Goal: Information Seeking & Learning: Learn about a topic

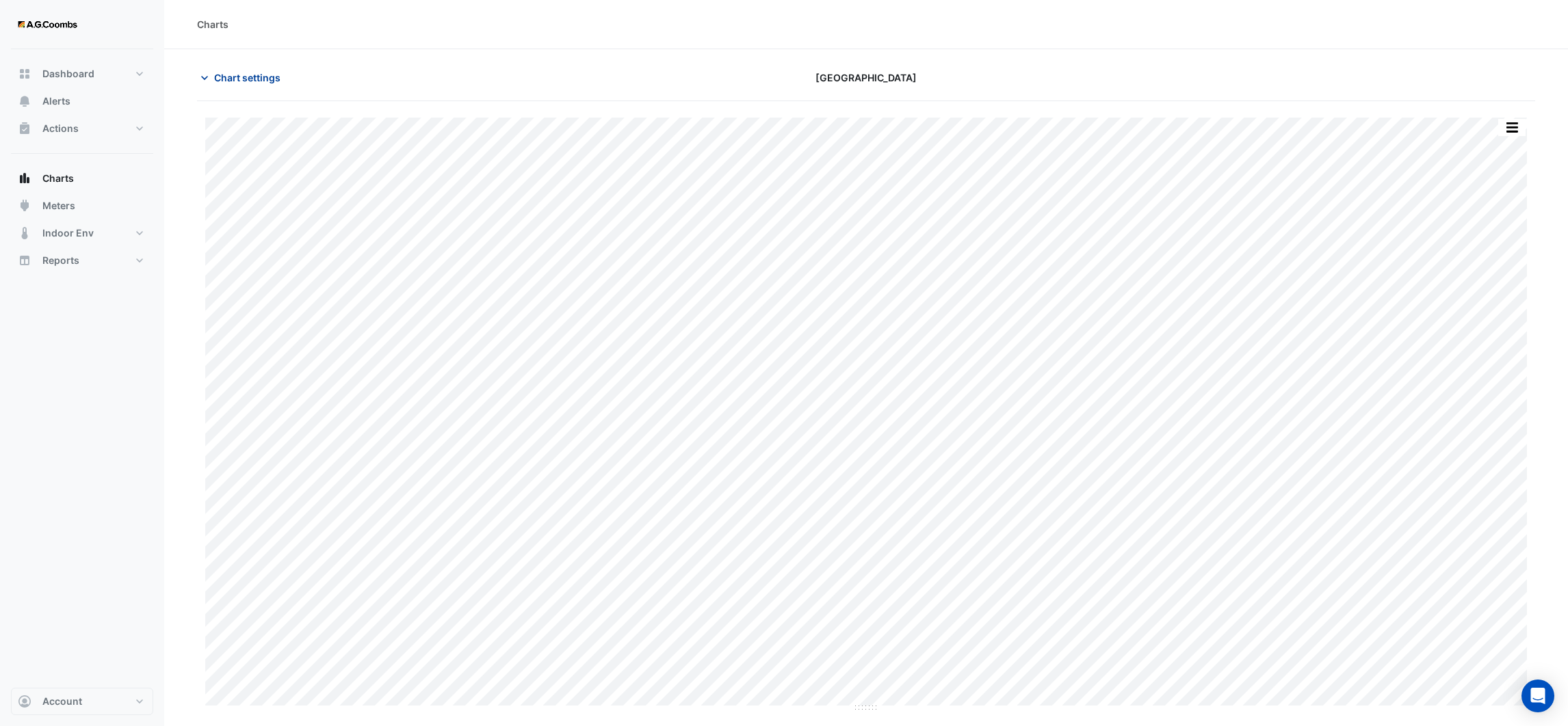
click at [207, 81] on icon "button" at bounding box center [204, 78] width 13 height 13
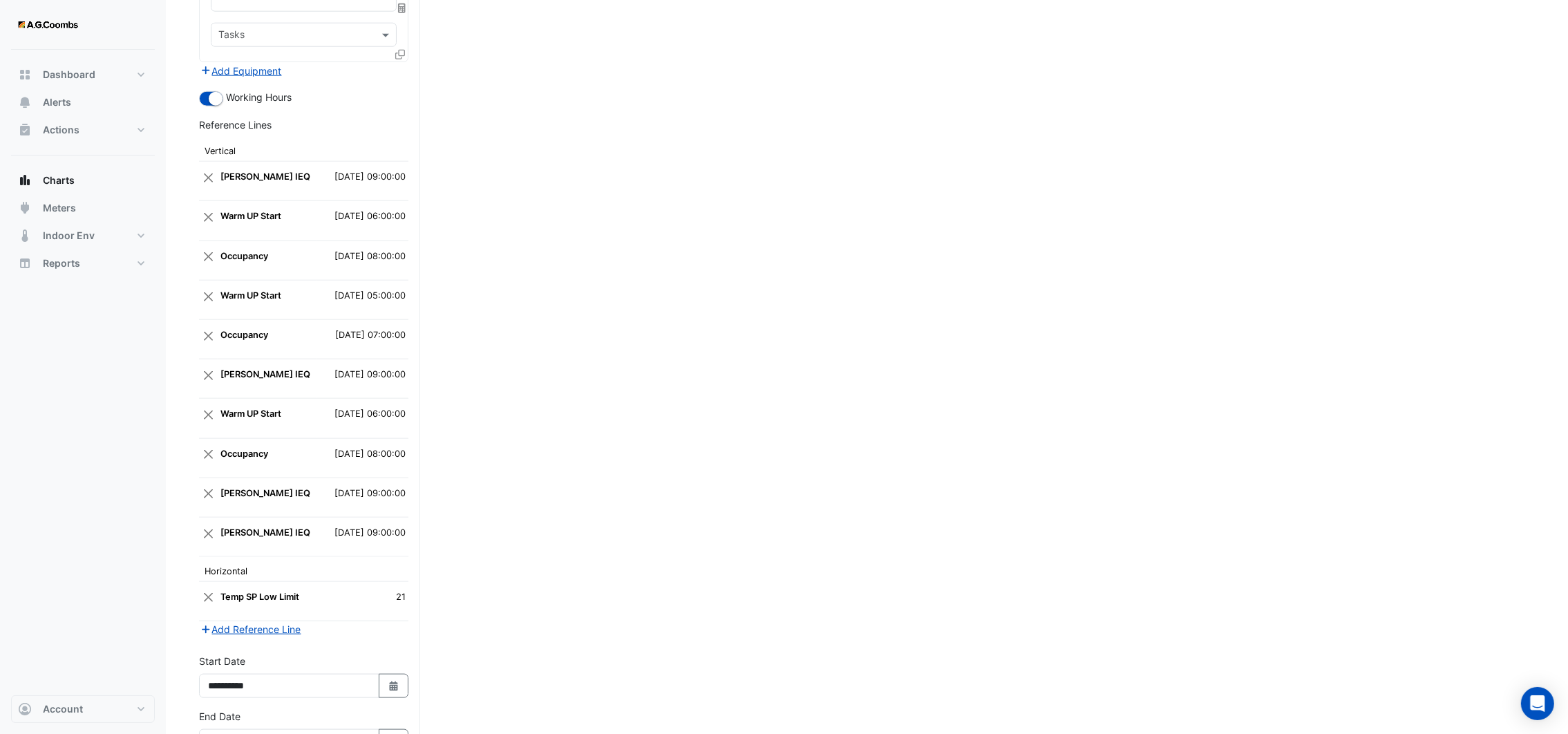
scroll to position [2471, 0]
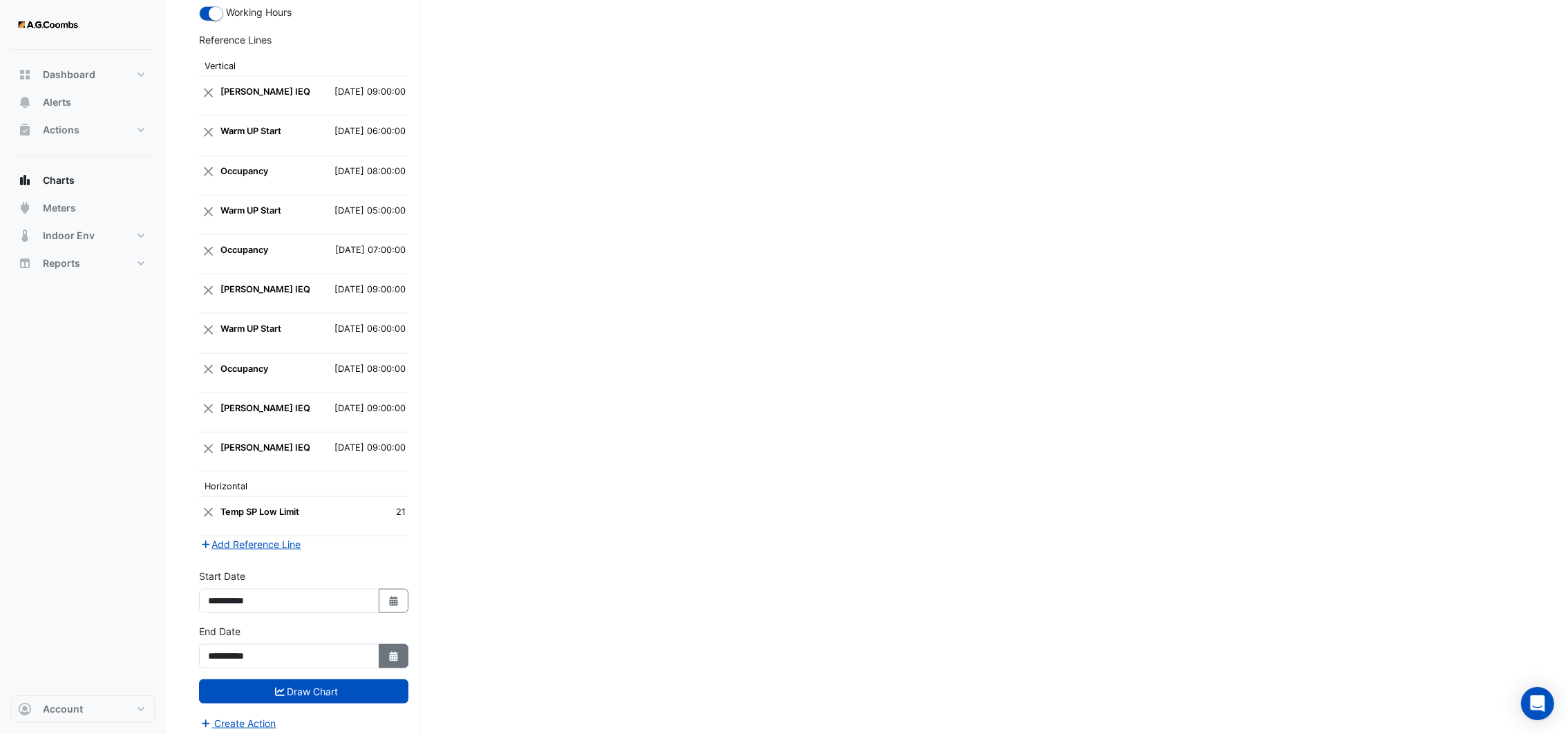
click at [402, 648] on button "Select Date" at bounding box center [394, 656] width 30 height 25
select select "*"
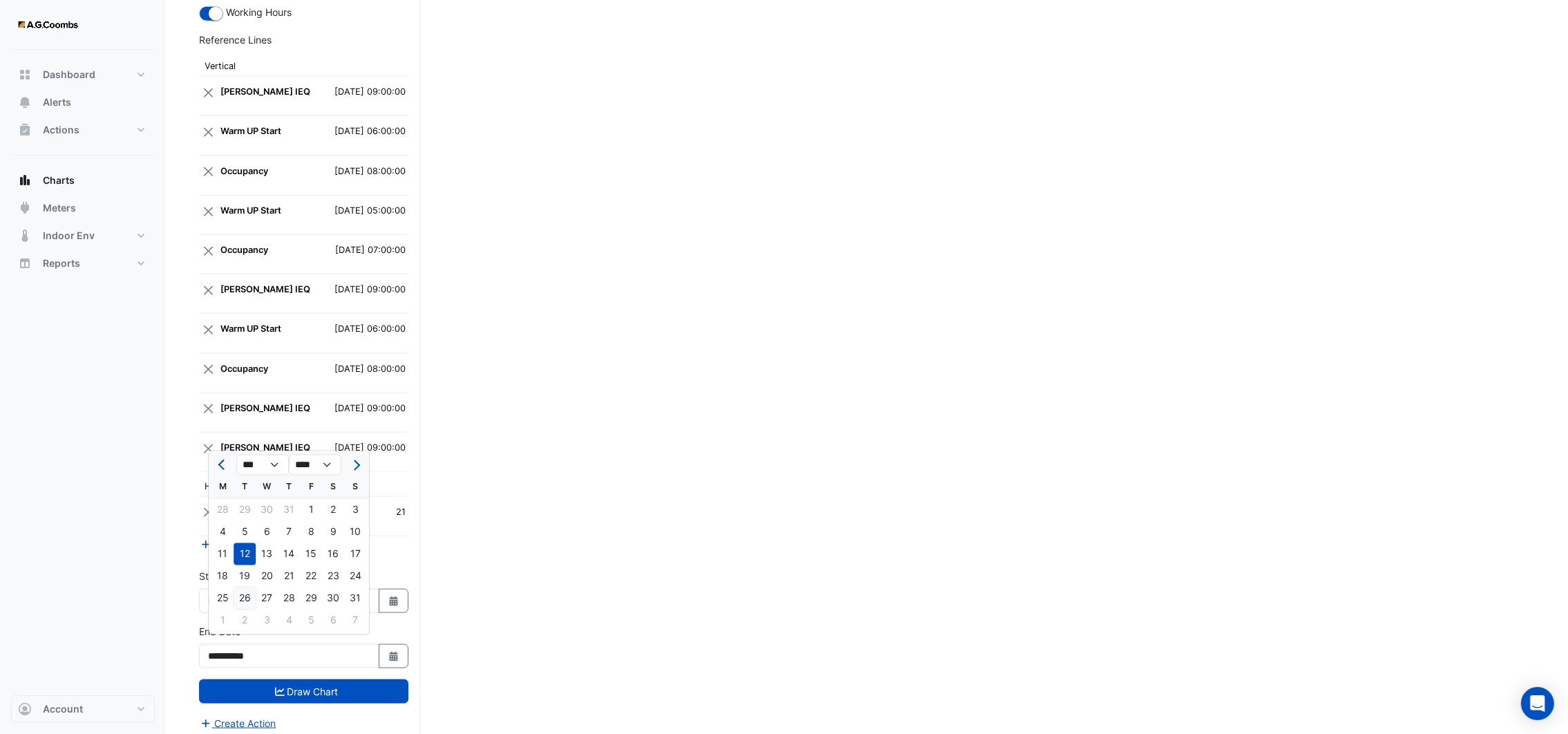
click at [247, 599] on div "26" at bounding box center [245, 599] width 22 height 22
type input "**********"
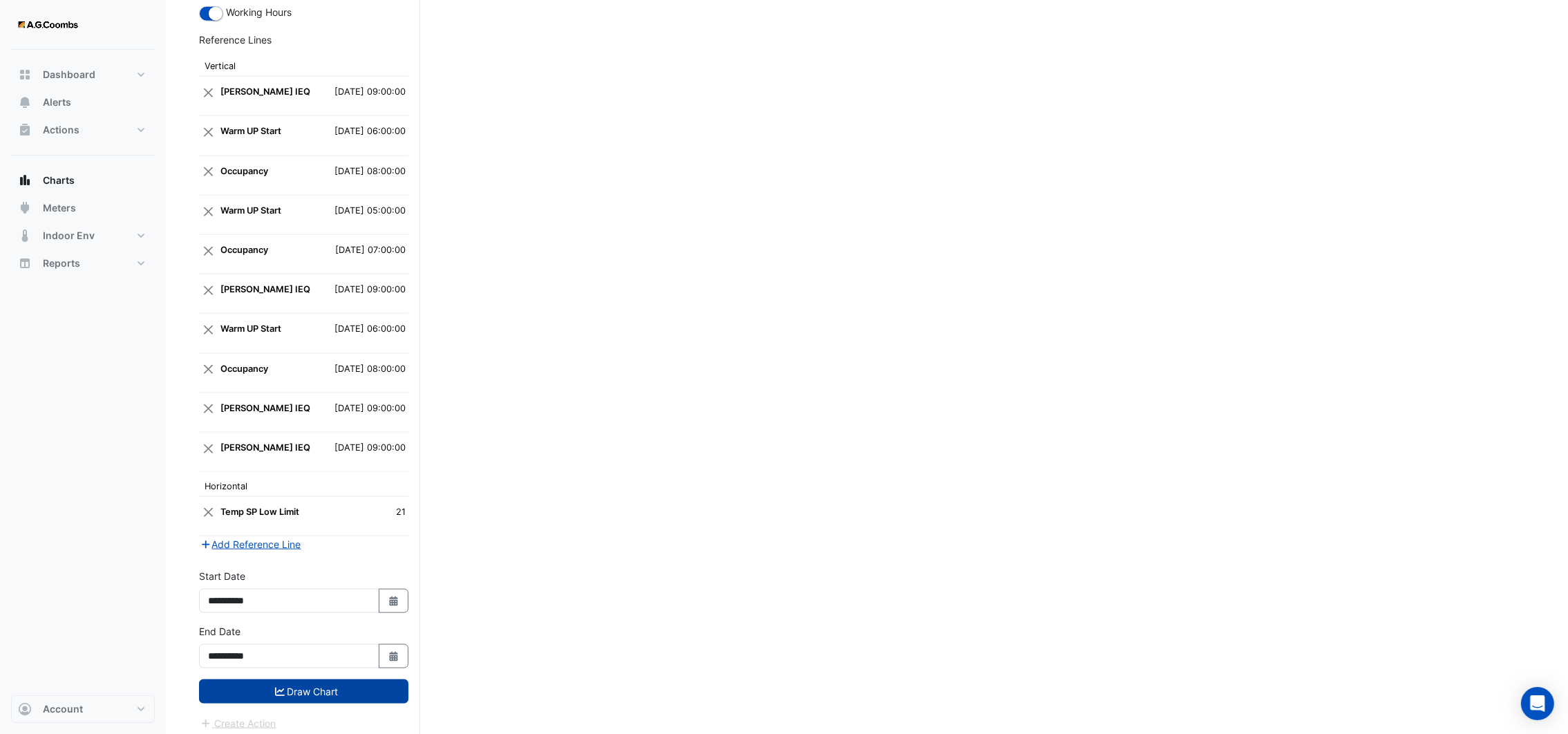
click at [300, 683] on button "Draw Chart" at bounding box center [303, 692] width 209 height 25
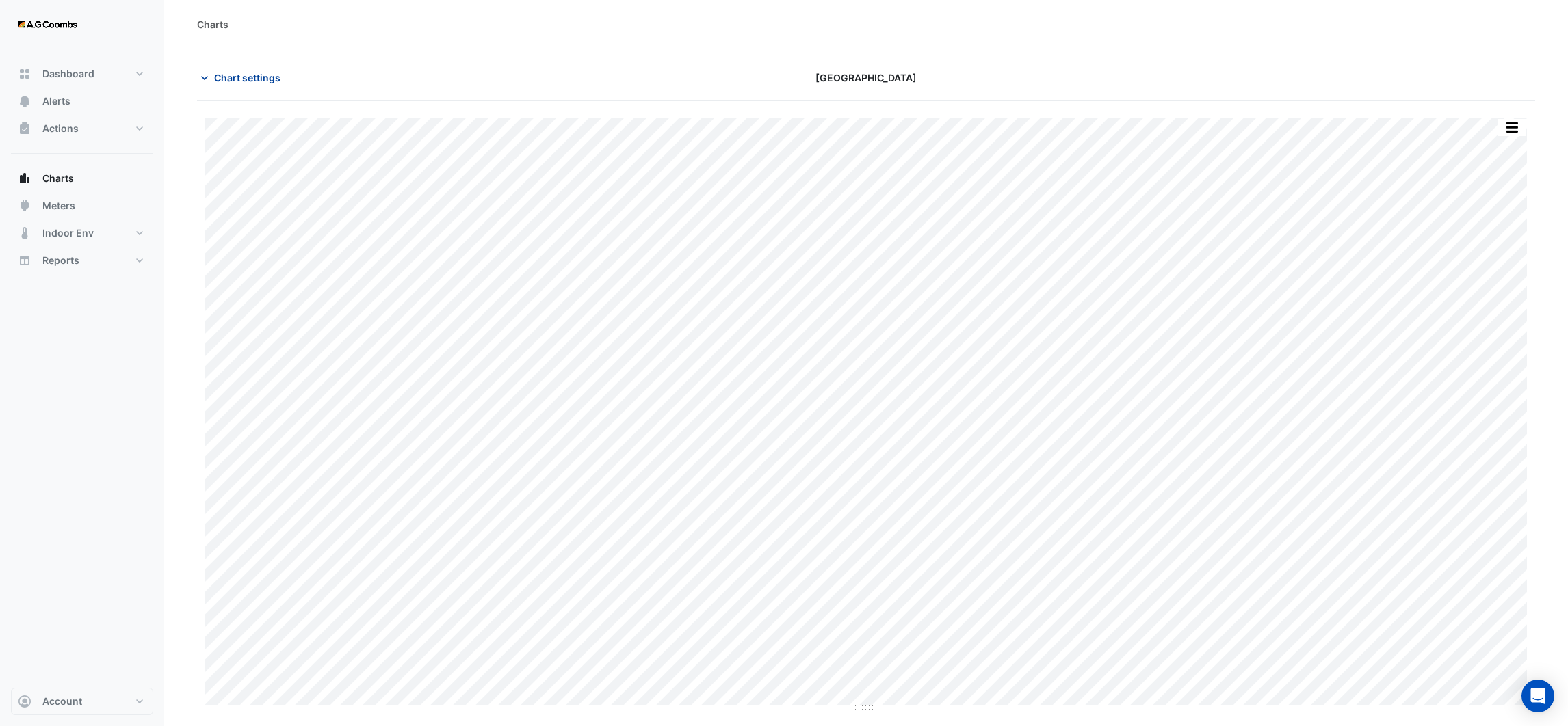
click at [204, 76] on icon "button" at bounding box center [204, 78] width 13 height 13
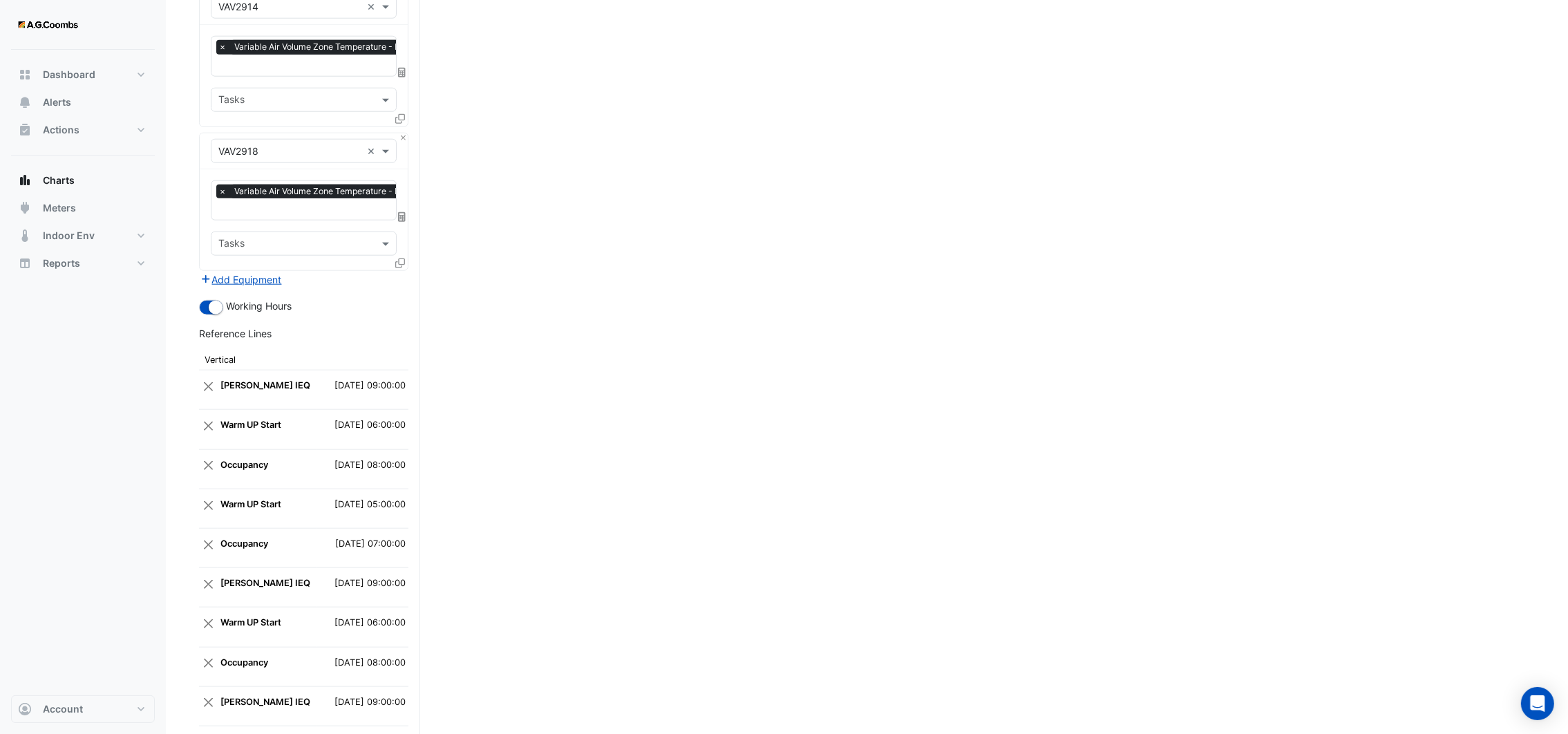
scroll to position [2471, 0]
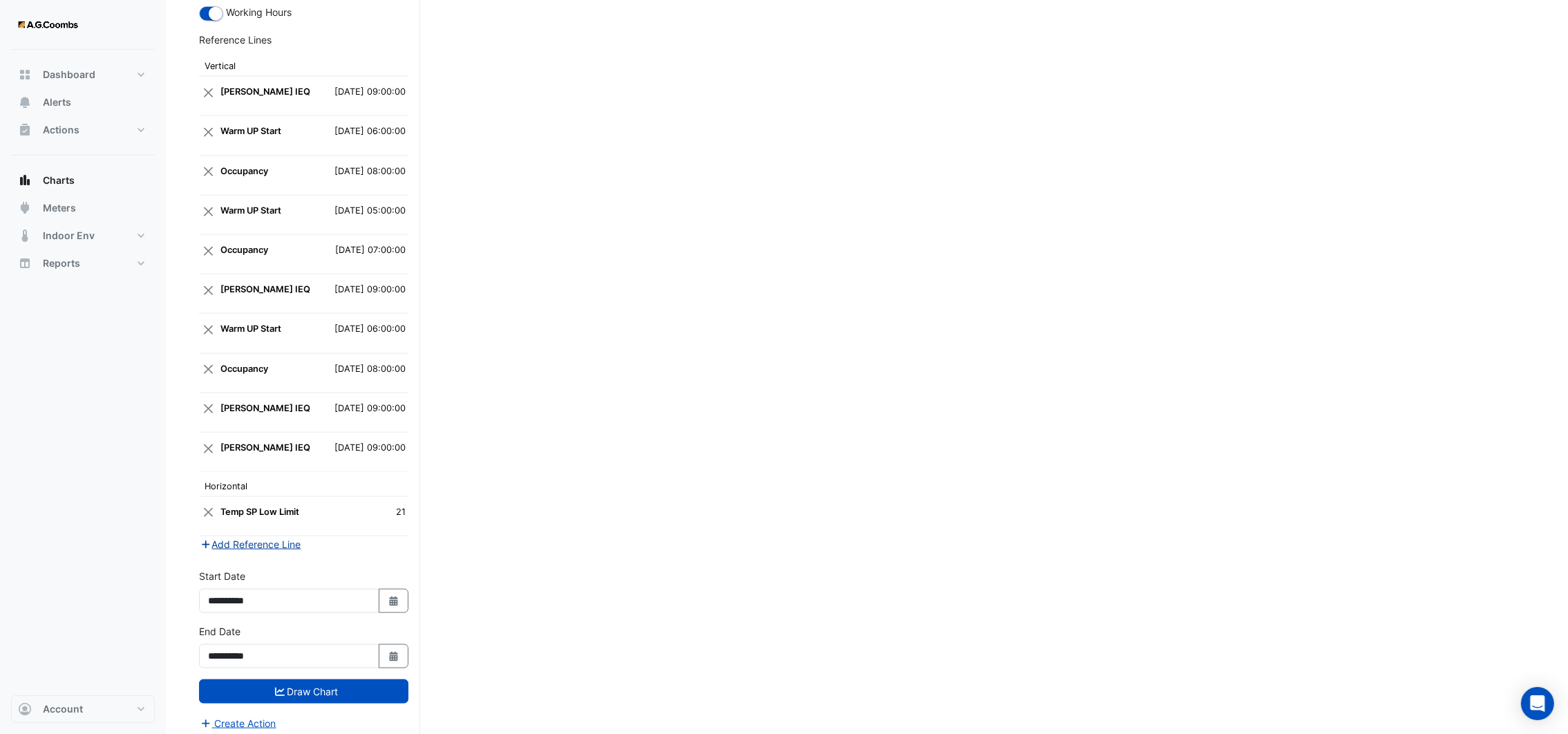
click at [205, 540] on icon "button" at bounding box center [206, 544] width 13 height 9
select select "*"
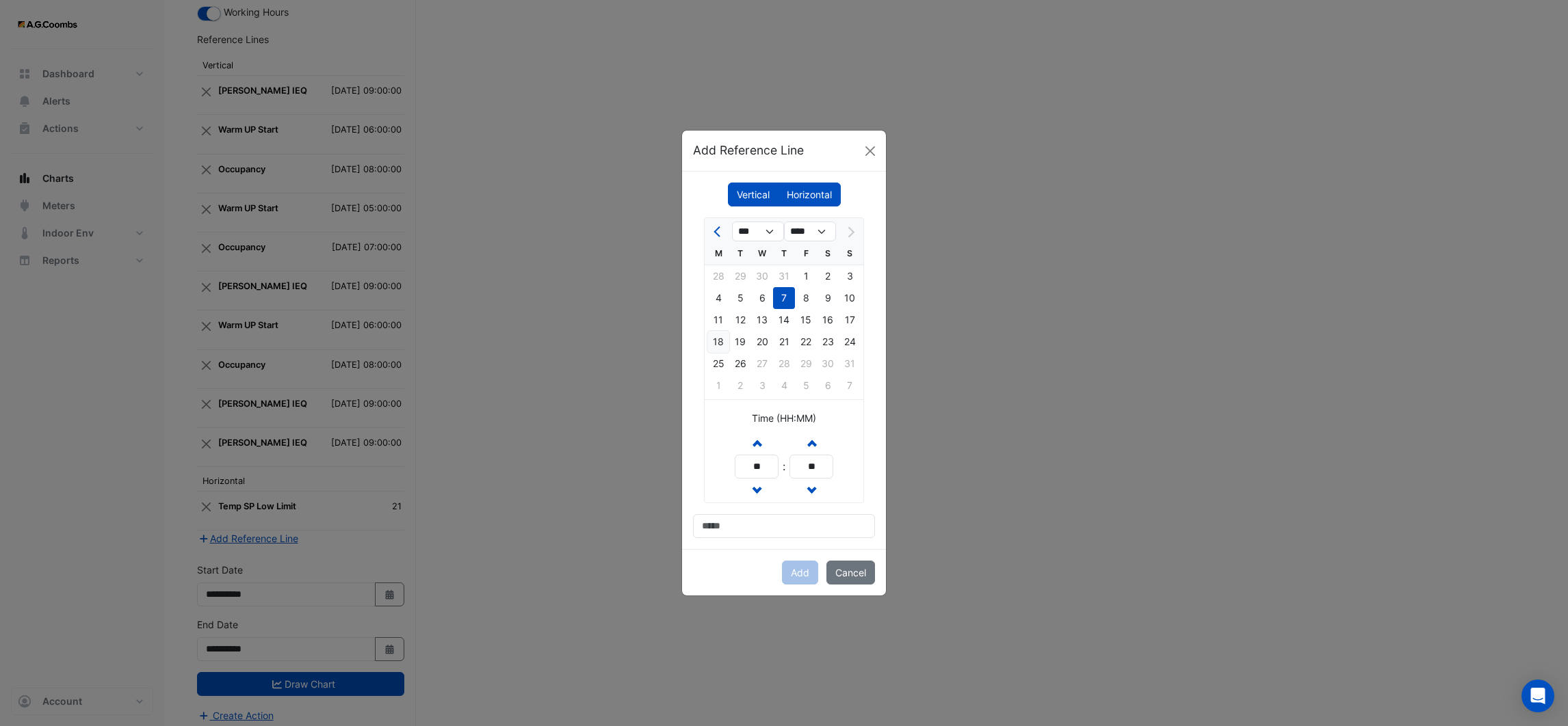
click at [720, 338] on div "18" at bounding box center [719, 342] width 22 height 22
drag, startPoint x: 762, startPoint y: 458, endPoint x: 748, endPoint y: 466, distance: 16.1
click at [748, 466] on input "**" at bounding box center [756, 466] width 44 height 24
click at [845, 569] on button "Cancel" at bounding box center [851, 573] width 49 height 24
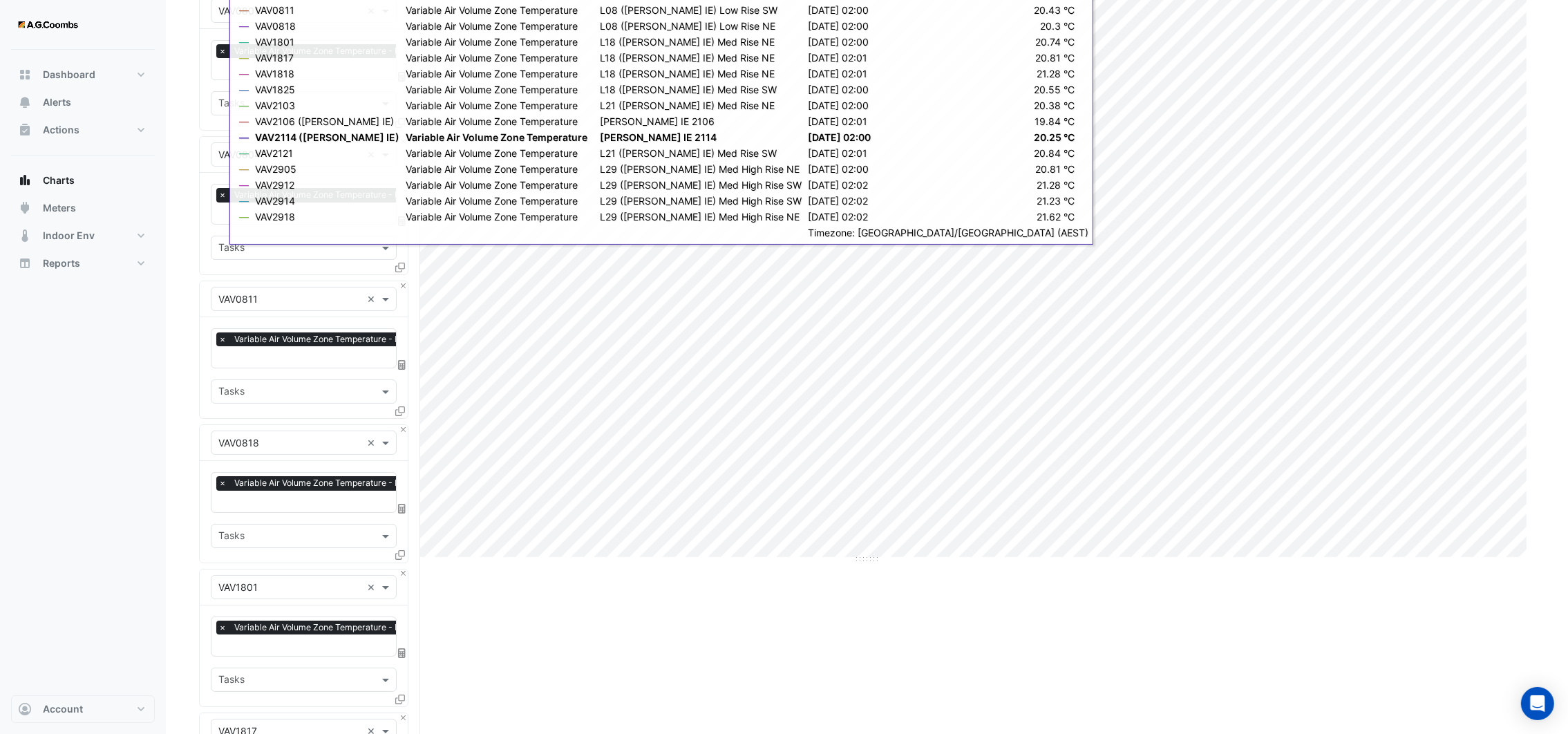
scroll to position [86, 0]
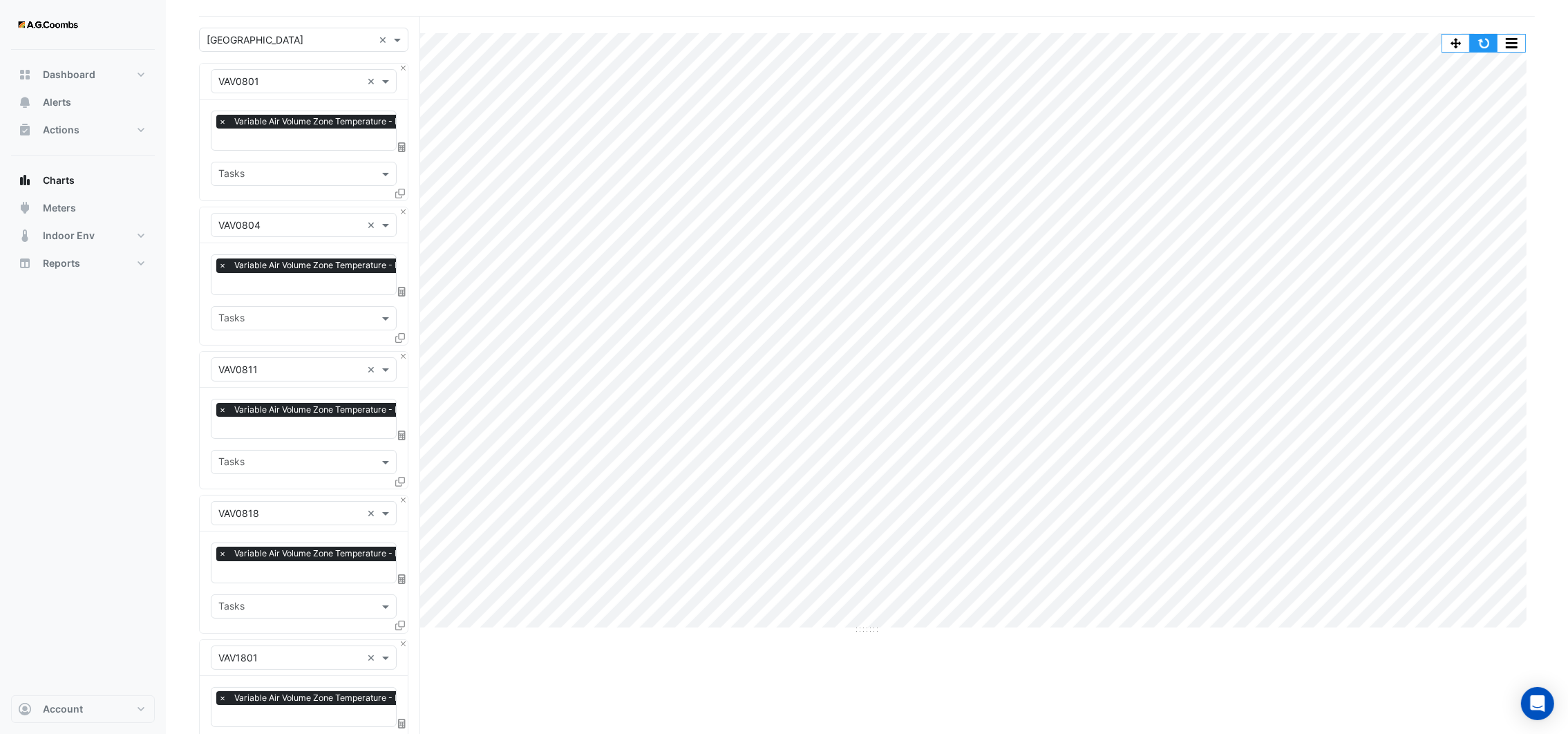
click at [1490, 41] on button "button" at bounding box center [1483, 43] width 28 height 17
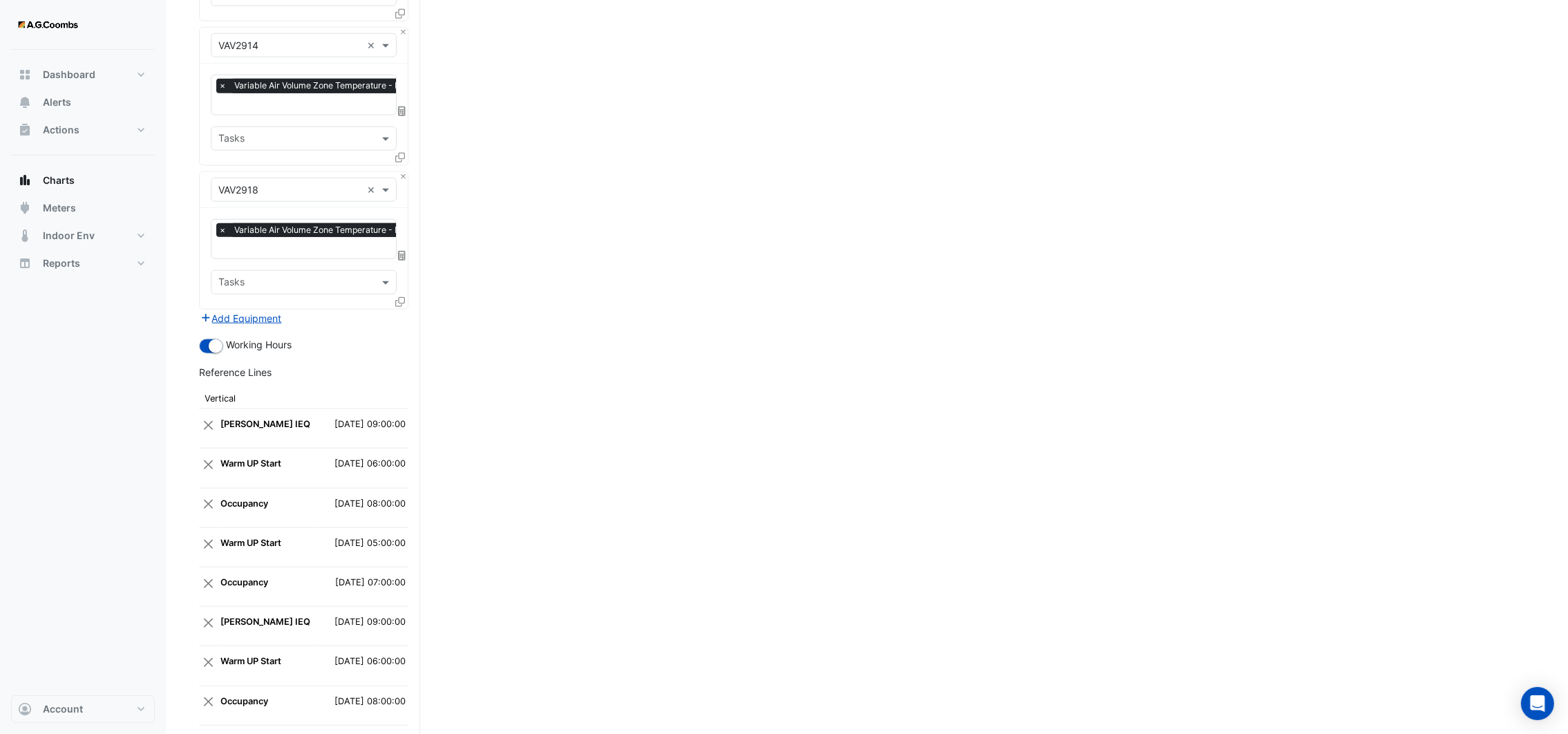
scroll to position [1953, 0]
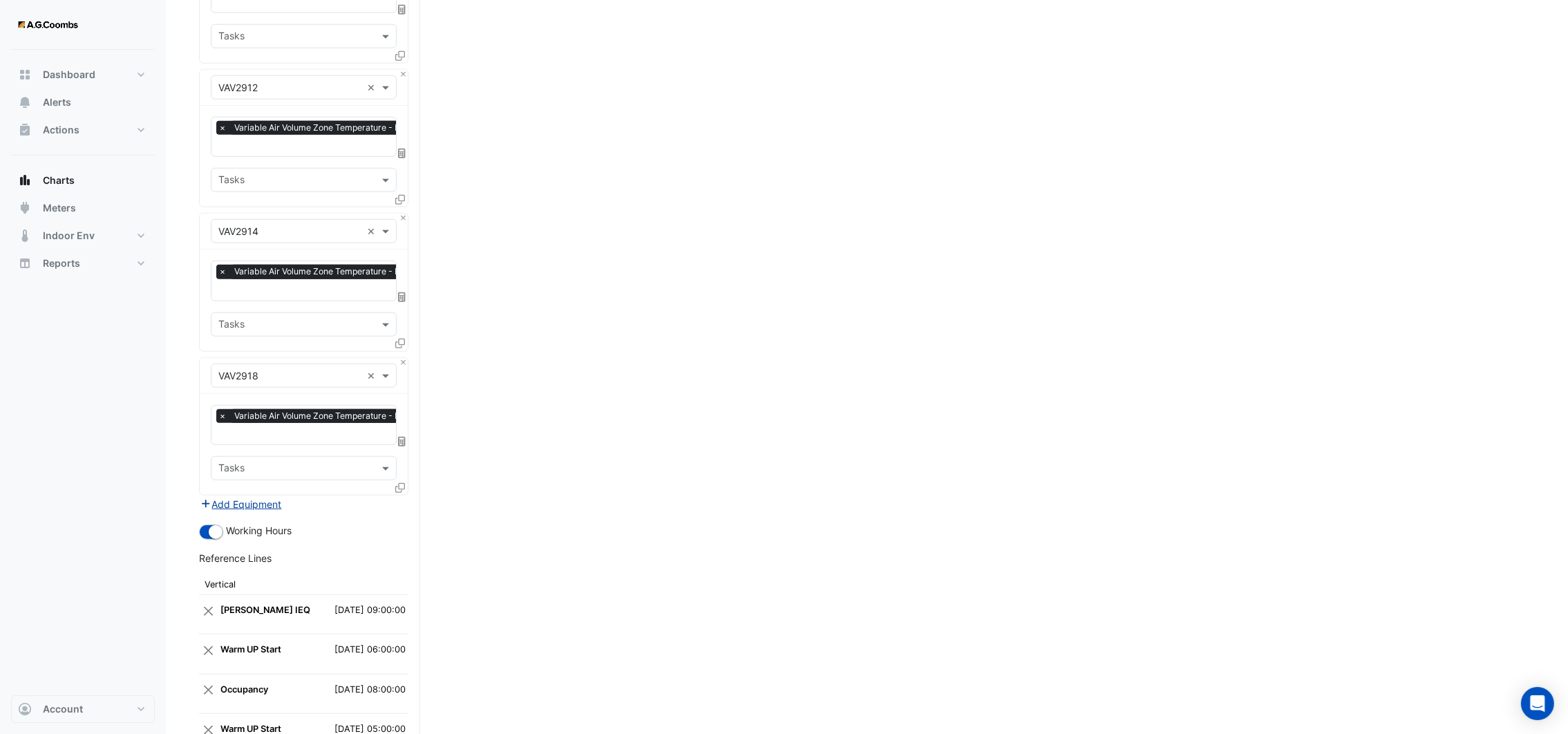
click at [202, 500] on icon "button" at bounding box center [206, 504] width 8 height 8
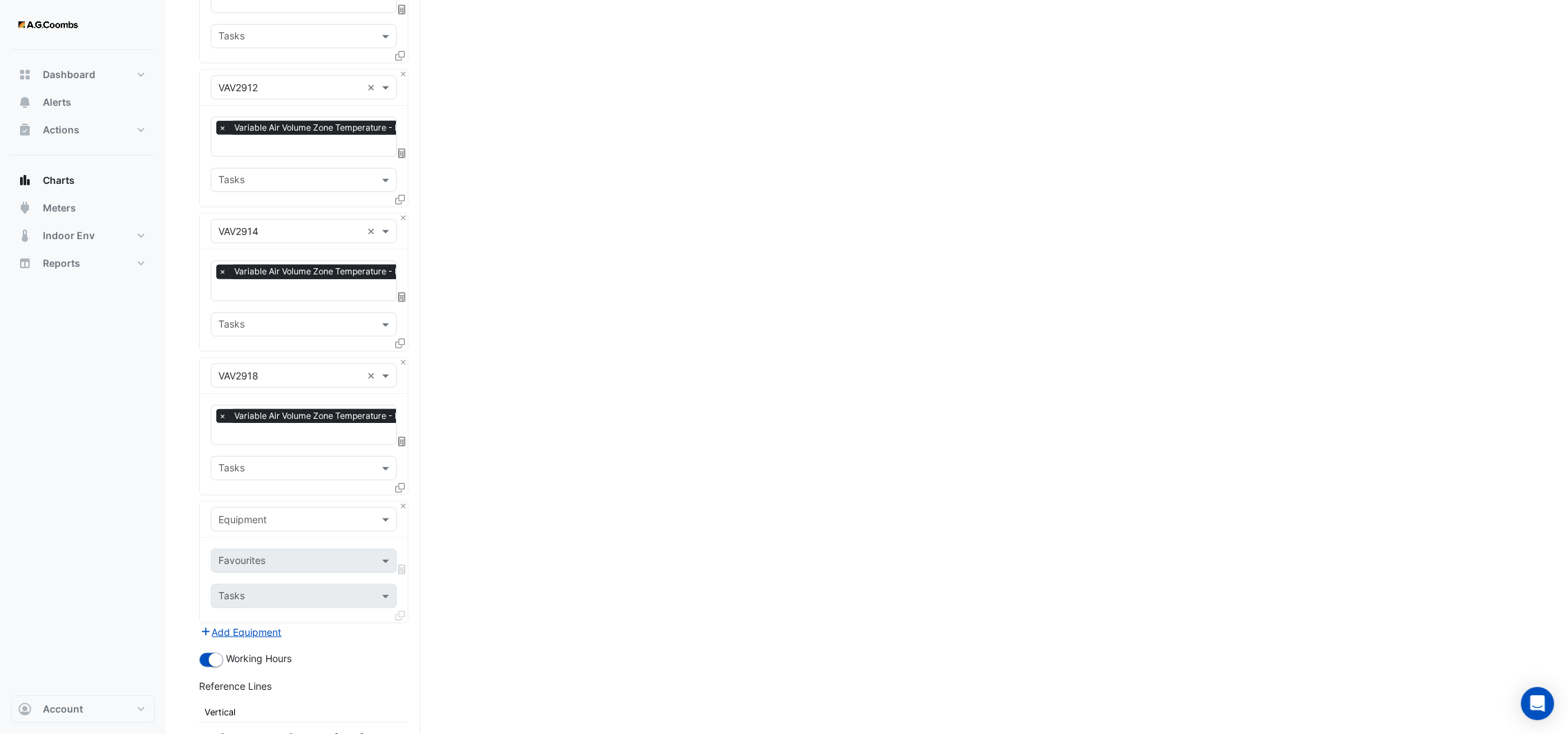
click at [333, 518] on div "Equipment" at bounding box center [304, 520] width 186 height 25
type input "**"
click at [266, 551] on div "Weather" at bounding box center [363, 557] width 303 height 20
click at [300, 550] on div "Favourites" at bounding box center [284, 560] width 146 height 21
click at [266, 614] on span "Temperature (Celcius)" at bounding box center [295, 620] width 146 height 12
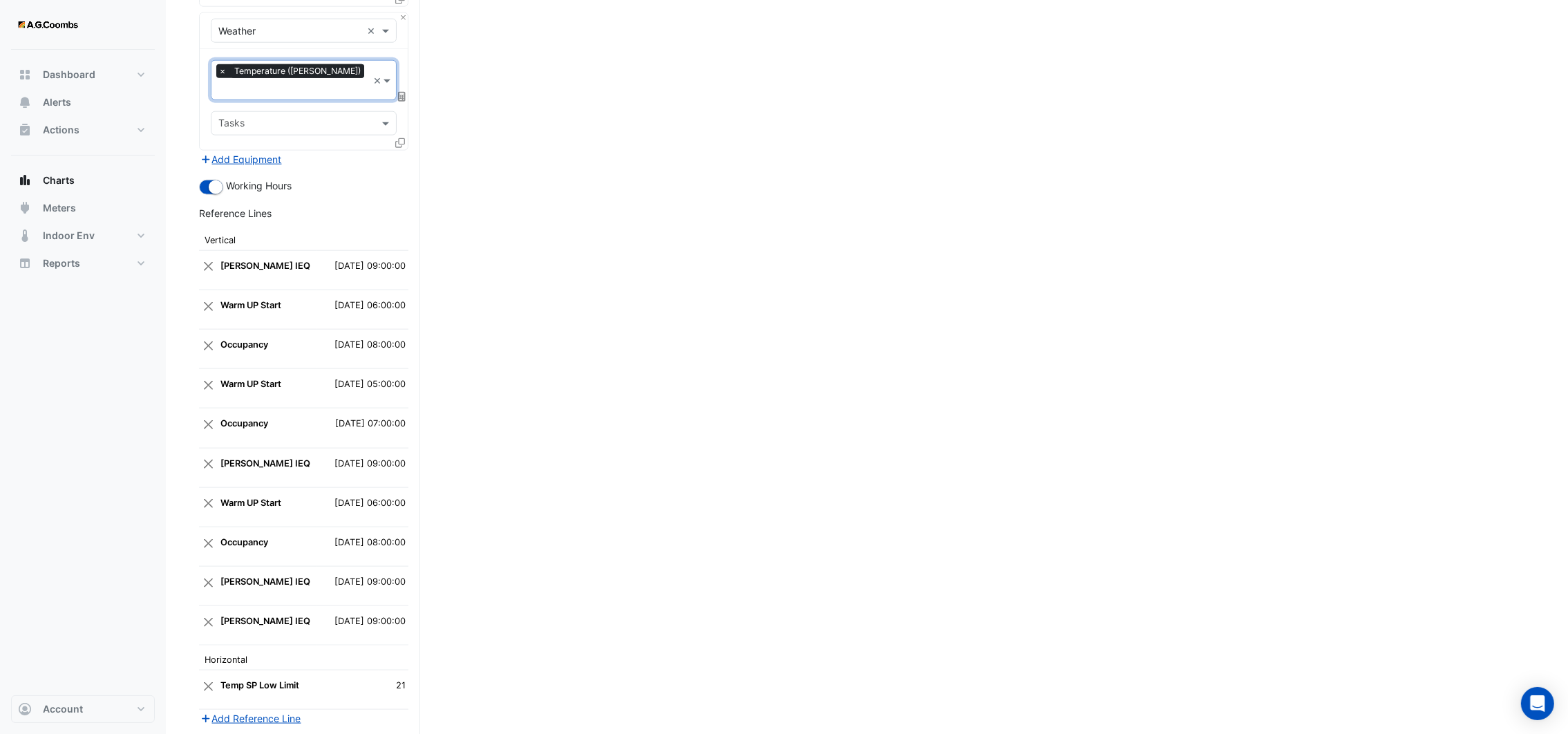
scroll to position [2600, 0]
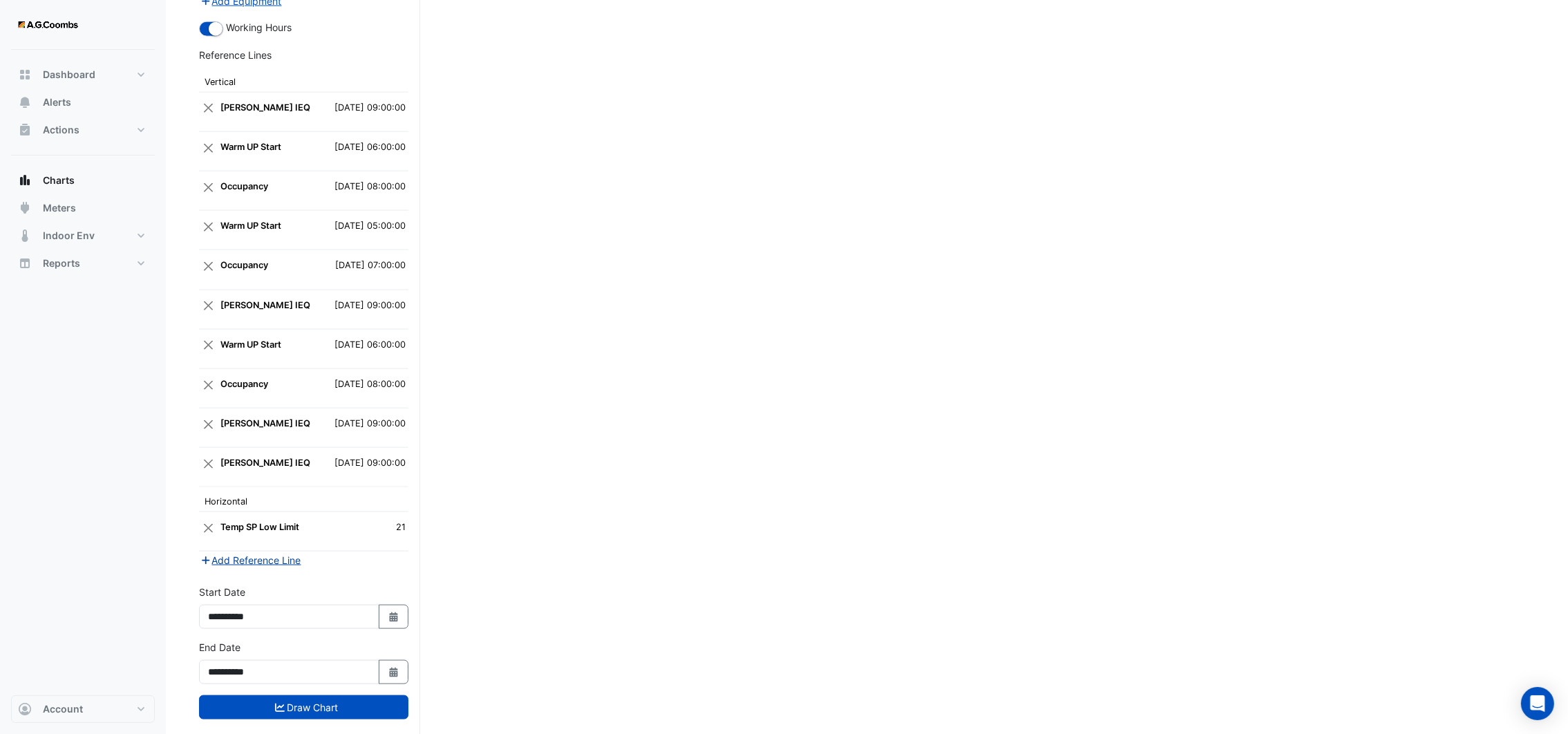
click at [227, 553] on button "Add Reference Line" at bounding box center [250, 560] width 103 height 16
select select "*"
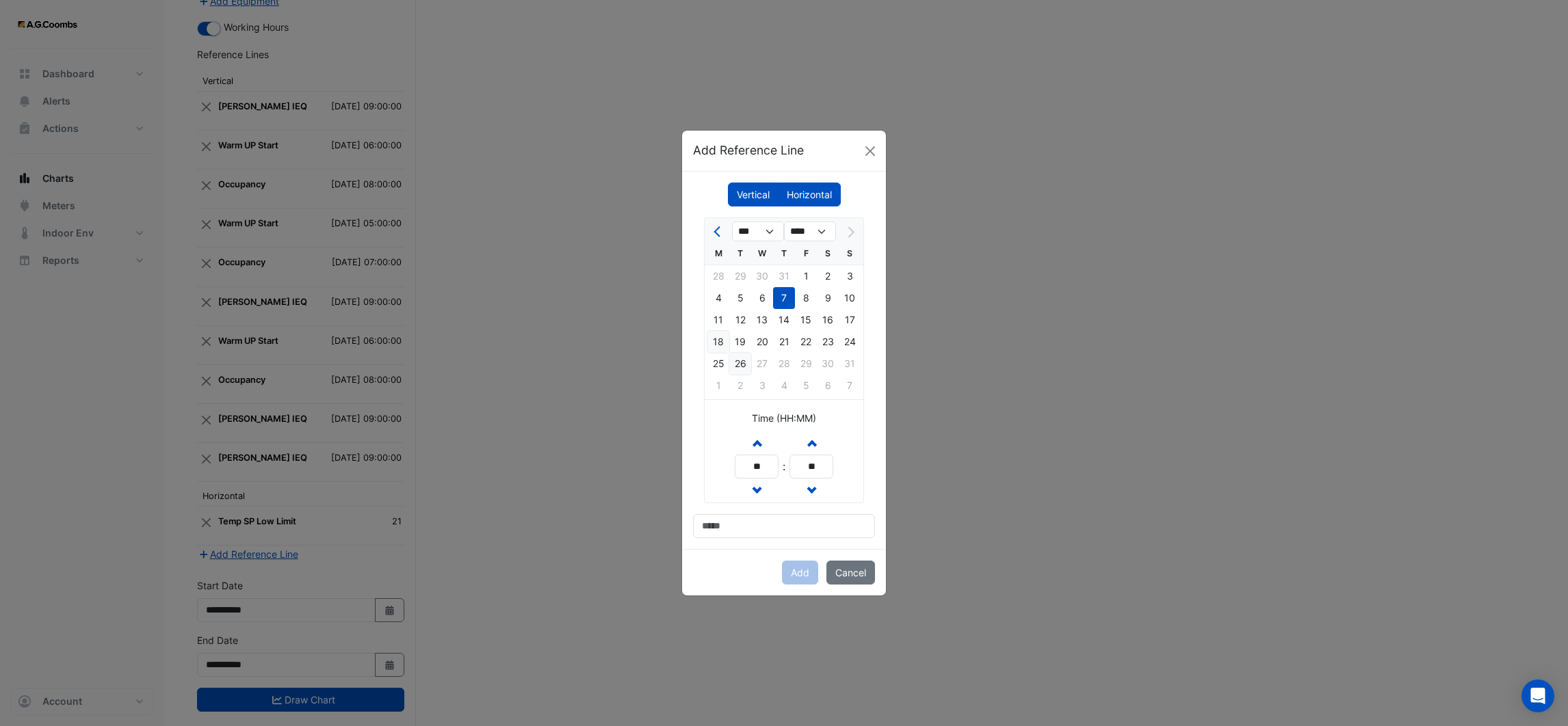
click at [720, 336] on div "18" at bounding box center [719, 342] width 22 height 22
drag, startPoint x: 761, startPoint y: 465, endPoint x: 729, endPoint y: 466, distance: 32.0
click at [729, 466] on div "Increment hours ** Decrement hours : Increment minutes ** Decrement minutes" at bounding box center [783, 467] width 158 height 72
type input "**"
click at [778, 523] on input at bounding box center [783, 526] width 182 height 24
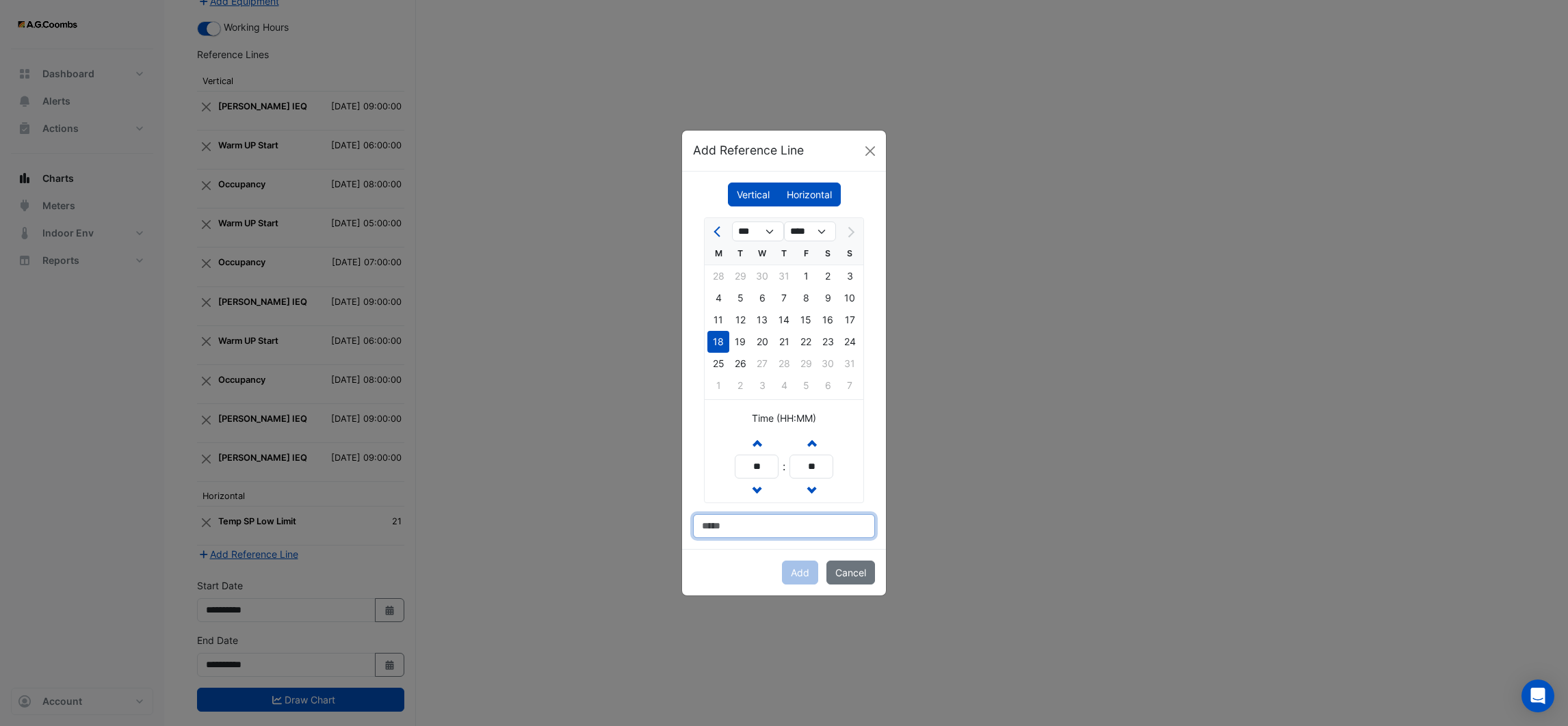
type input "**********"
click at [805, 574] on button "Add" at bounding box center [800, 573] width 36 height 24
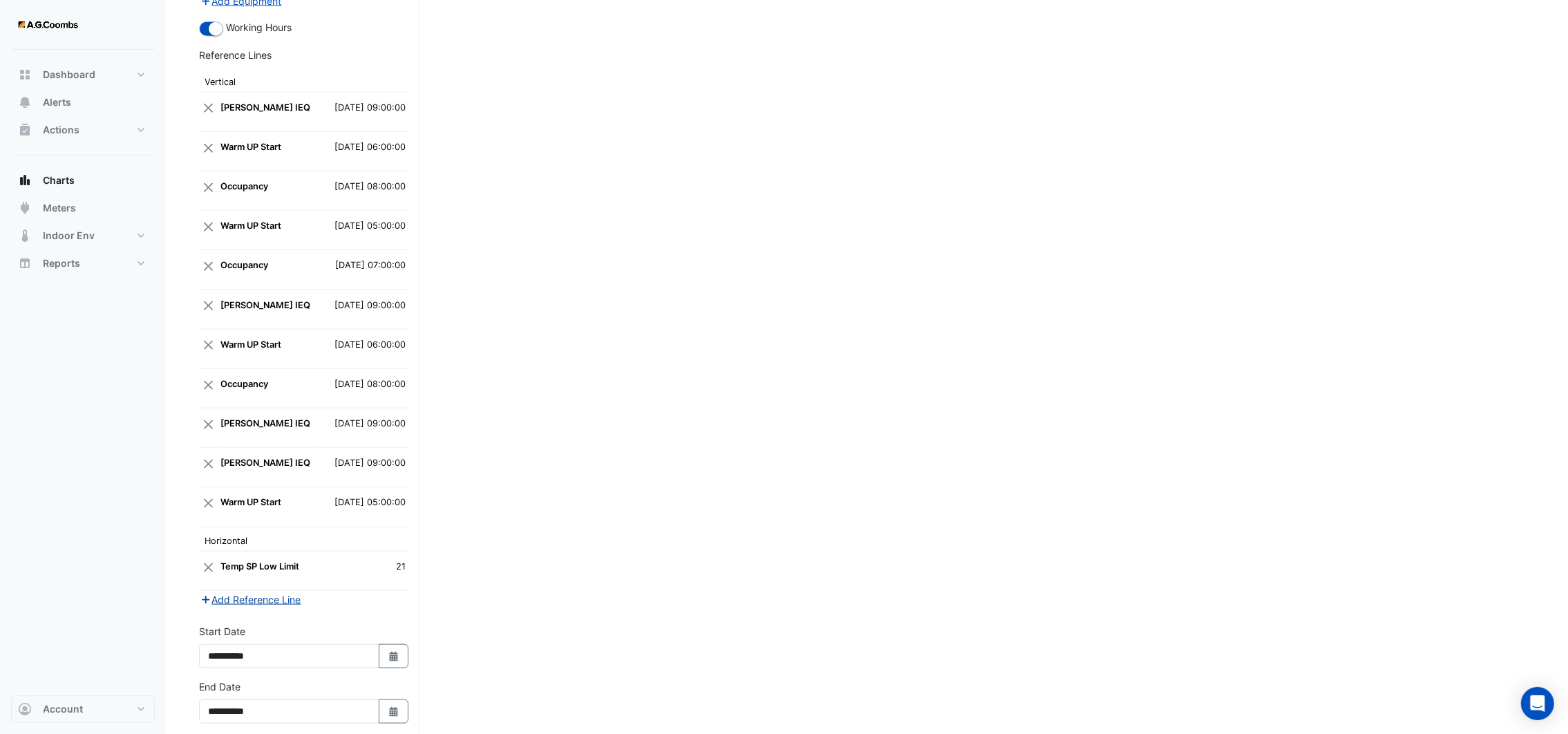
click at [243, 592] on button "Add Reference Line" at bounding box center [250, 599] width 103 height 16
select select "*"
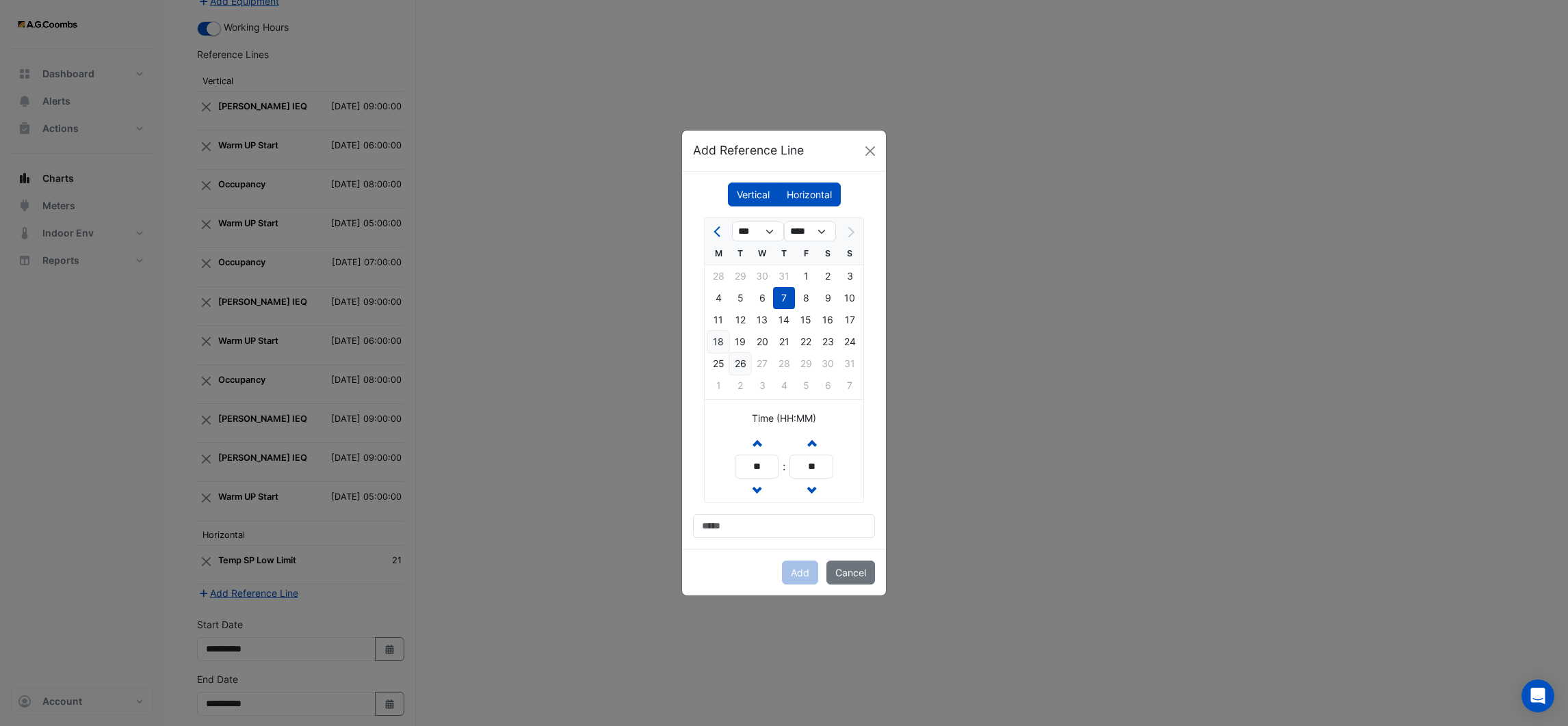
click at [716, 338] on div "18" at bounding box center [719, 342] width 22 height 22
drag, startPoint x: 766, startPoint y: 462, endPoint x: 711, endPoint y: 467, distance: 55.2
click at [711, 467] on div "Increment hours ** Decrement hours : Increment minutes ** Decrement minutes" at bounding box center [783, 467] width 158 height 72
type input "**"
click at [765, 520] on input at bounding box center [783, 526] width 182 height 24
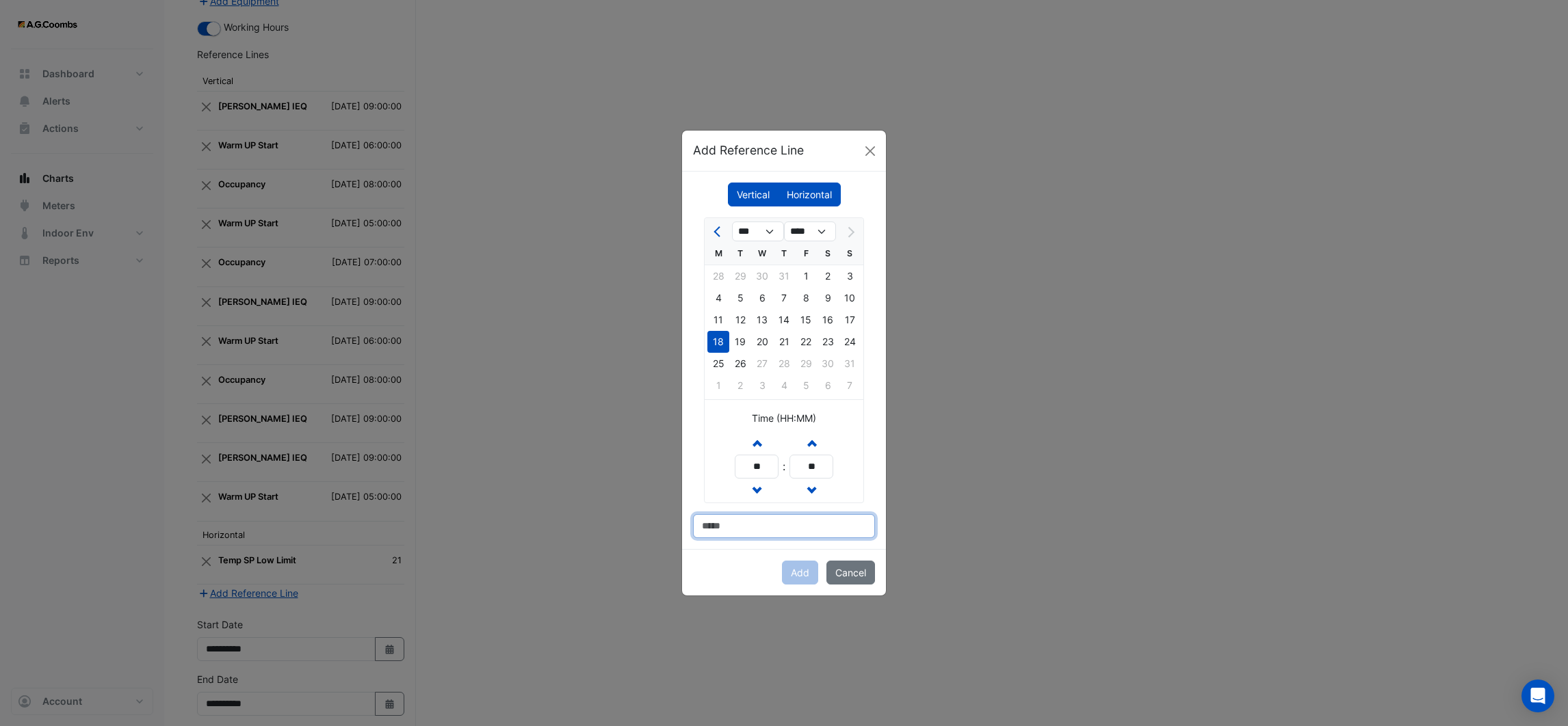
type input "*********"
click at [792, 569] on button "Add" at bounding box center [800, 573] width 36 height 24
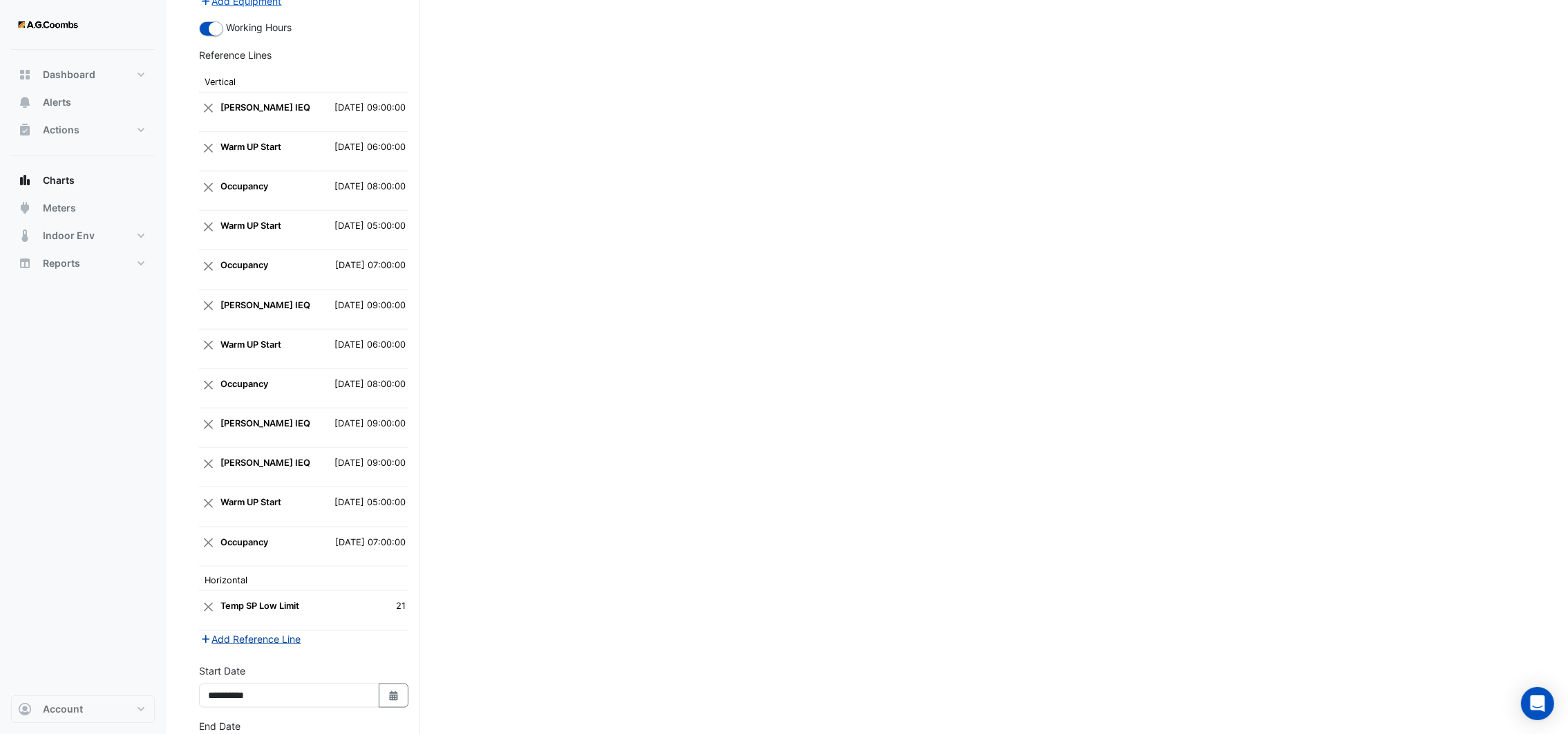
click at [228, 632] on button "Add Reference Line" at bounding box center [250, 639] width 103 height 16
select select "*"
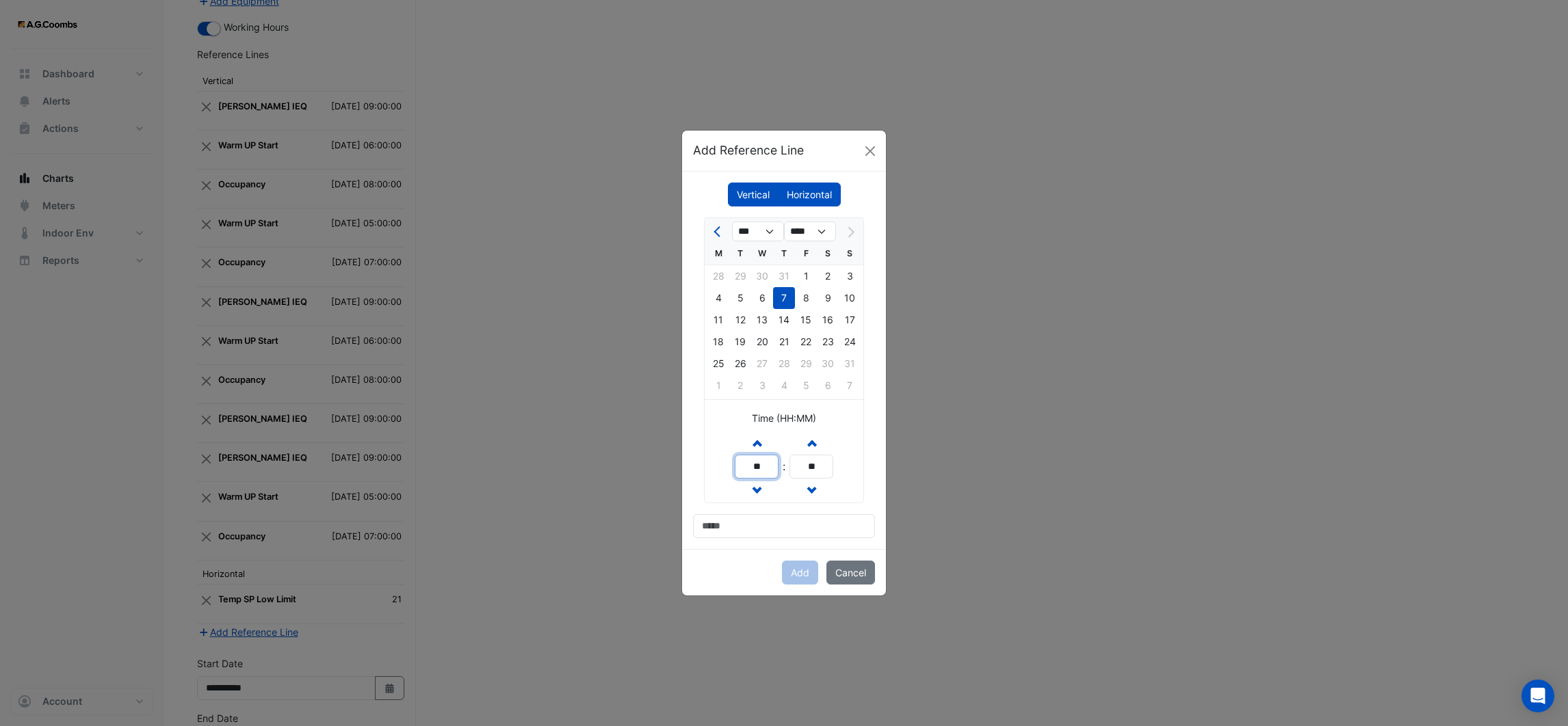
drag, startPoint x: 760, startPoint y: 469, endPoint x: 719, endPoint y: 472, distance: 41.1
click at [719, 472] on div "Increment hours ** Decrement hours : Increment minutes ** Decrement minutes" at bounding box center [783, 467] width 158 height 72
type input "**"
click at [759, 524] on input at bounding box center [783, 526] width 182 height 24
type input "**********"
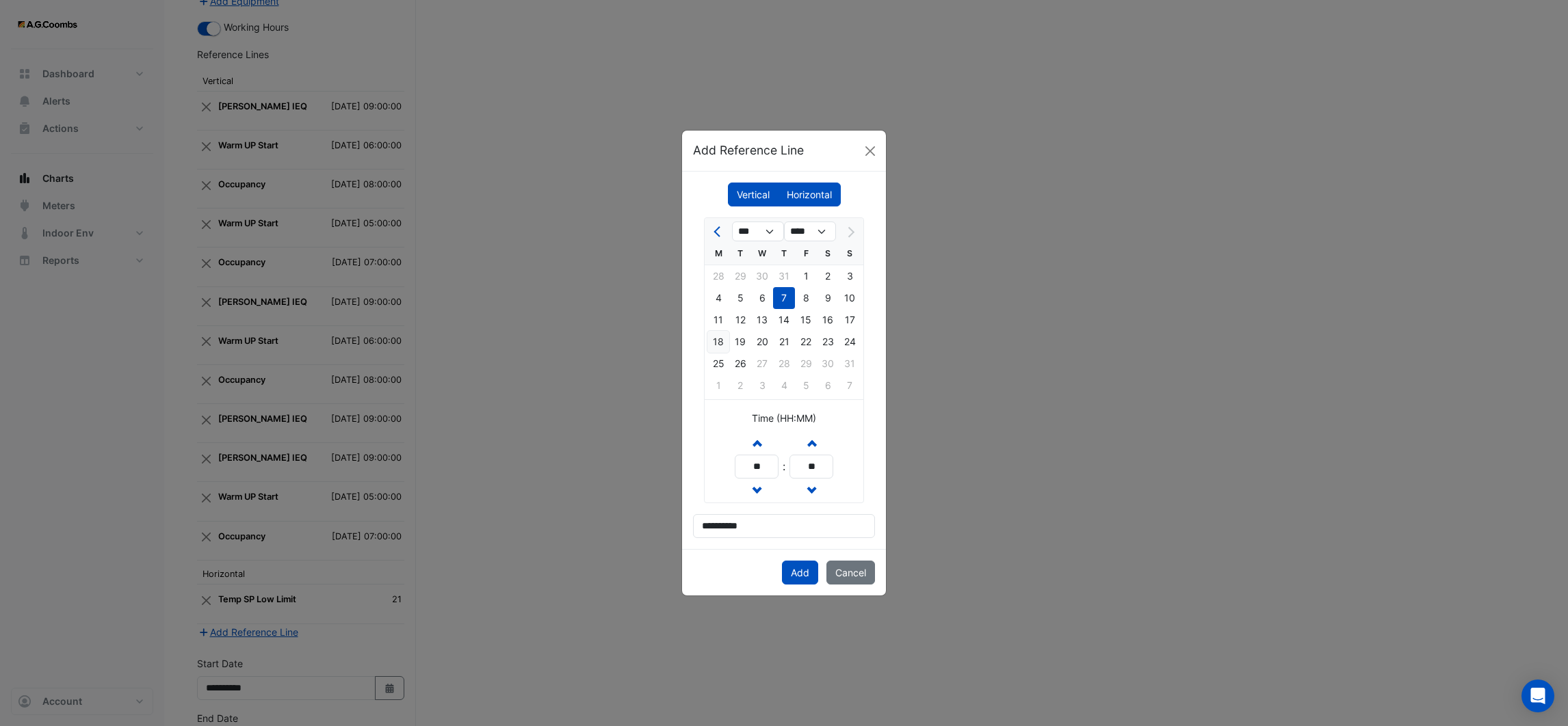
click at [717, 338] on div "18" at bounding box center [719, 342] width 22 height 22
click at [799, 576] on button "Add" at bounding box center [800, 573] width 36 height 24
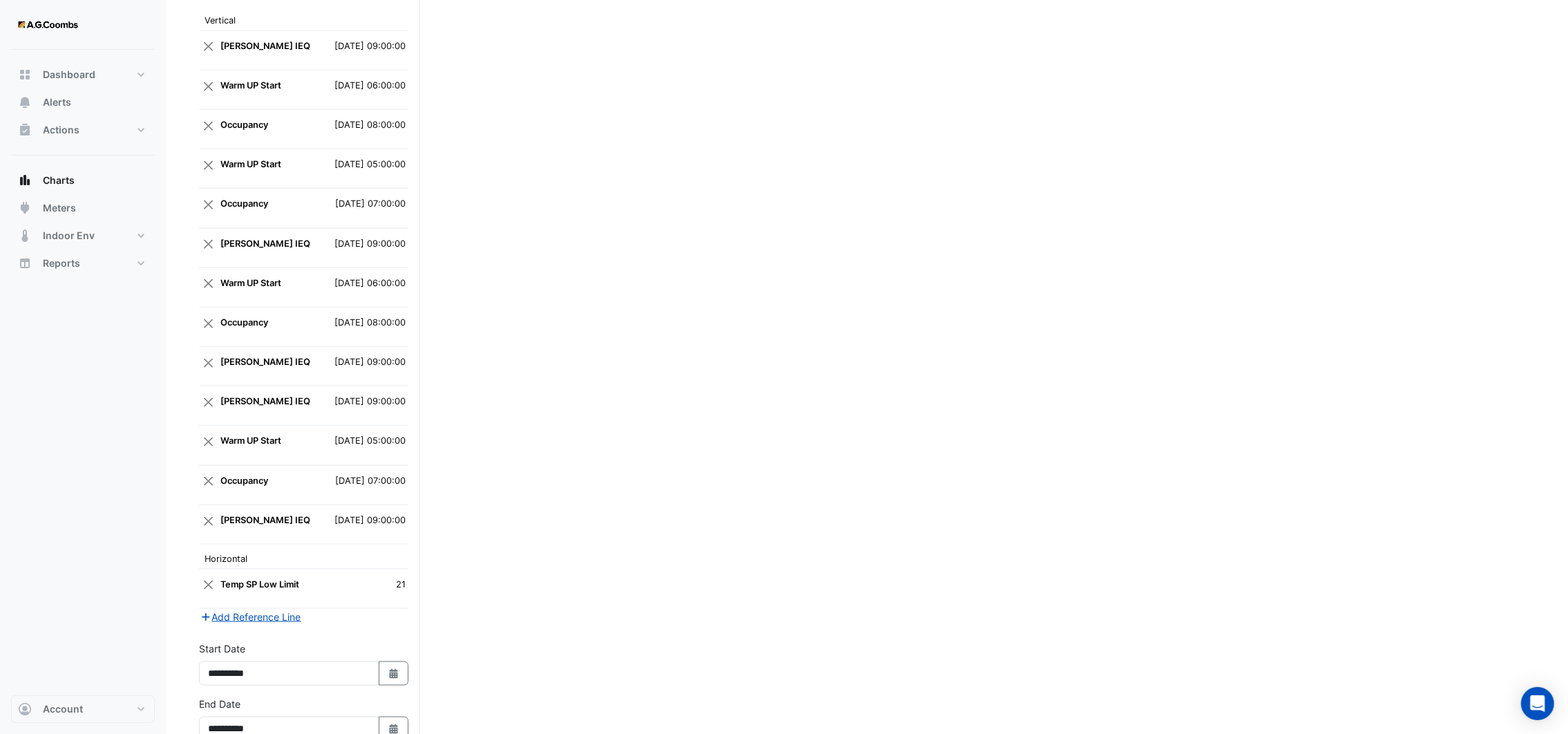
scroll to position [2719, 0]
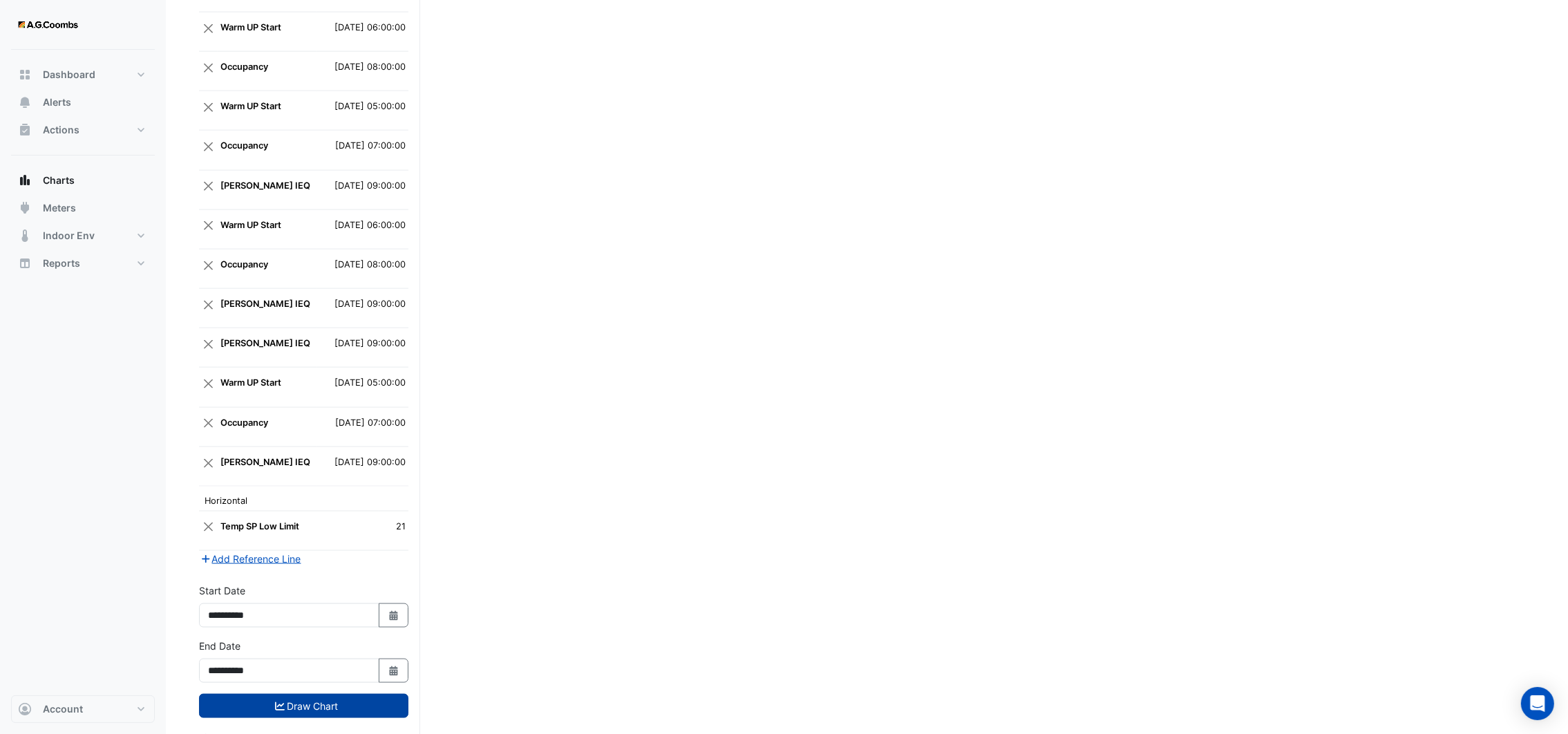
click at [342, 694] on button "Draw Chart" at bounding box center [303, 706] width 209 height 25
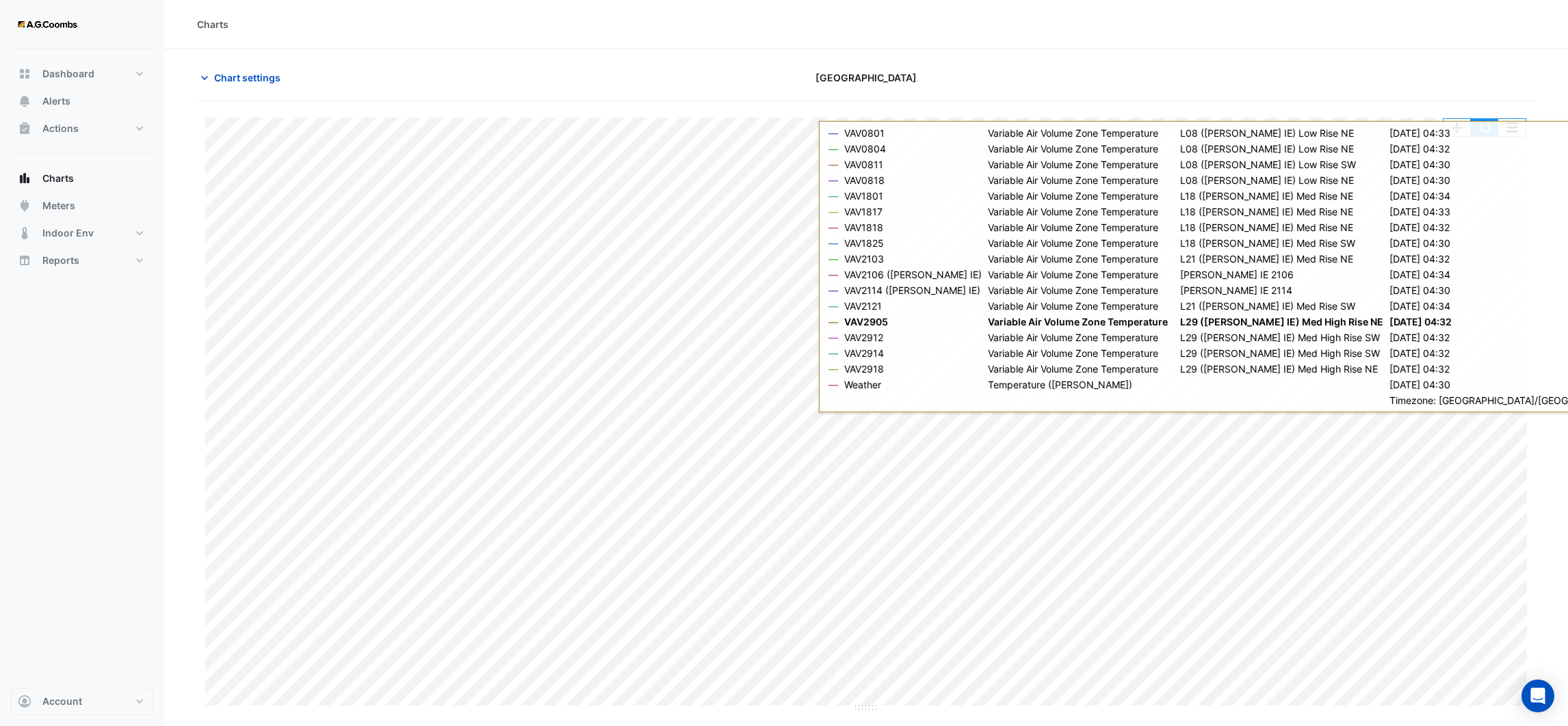
click at [1487, 128] on button "button" at bounding box center [1484, 127] width 28 height 17
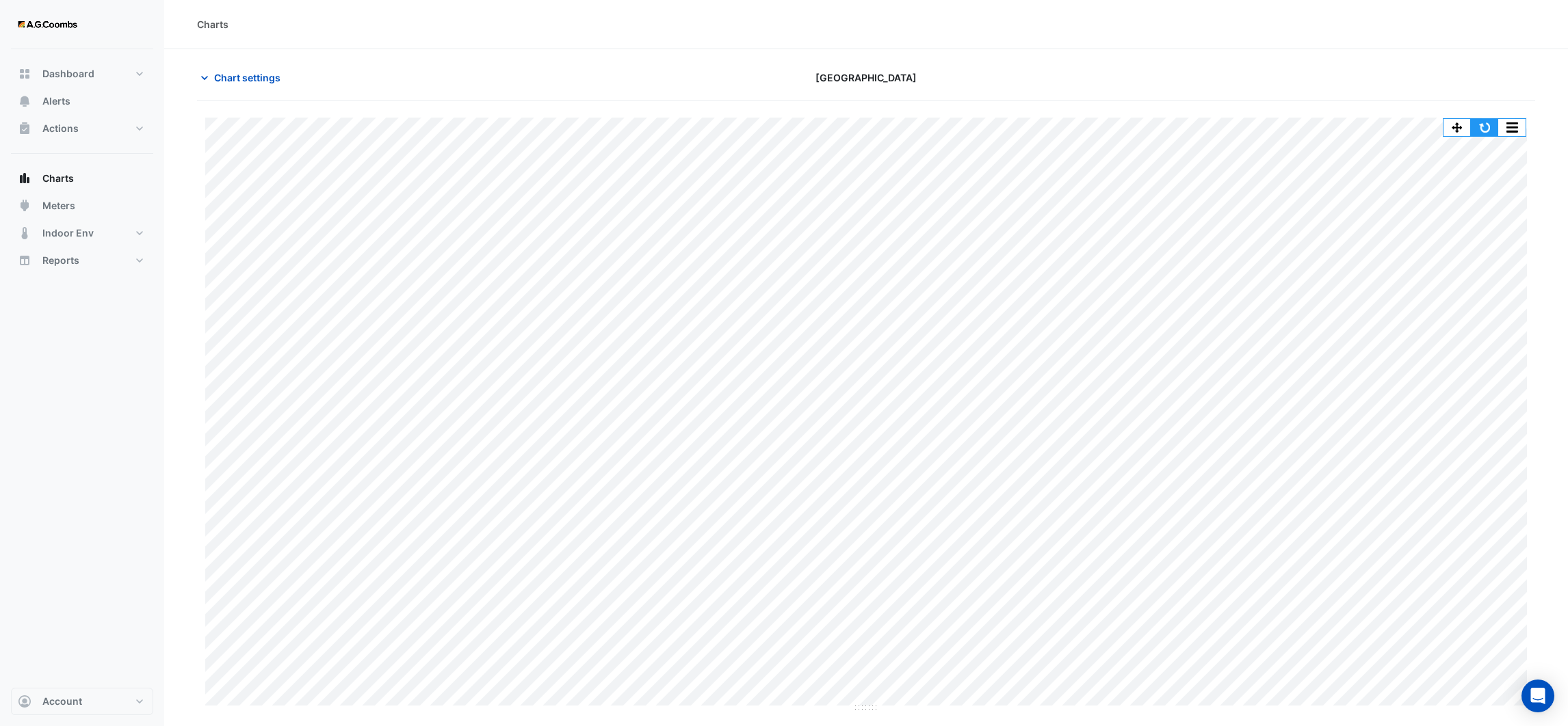
click at [1479, 125] on button "button" at bounding box center [1484, 127] width 28 height 17
click at [1480, 125] on button "button" at bounding box center [1484, 127] width 28 height 17
click at [1487, 130] on button "button" at bounding box center [1484, 127] width 28 height 17
click at [206, 80] on icon "button" at bounding box center [204, 78] width 13 height 13
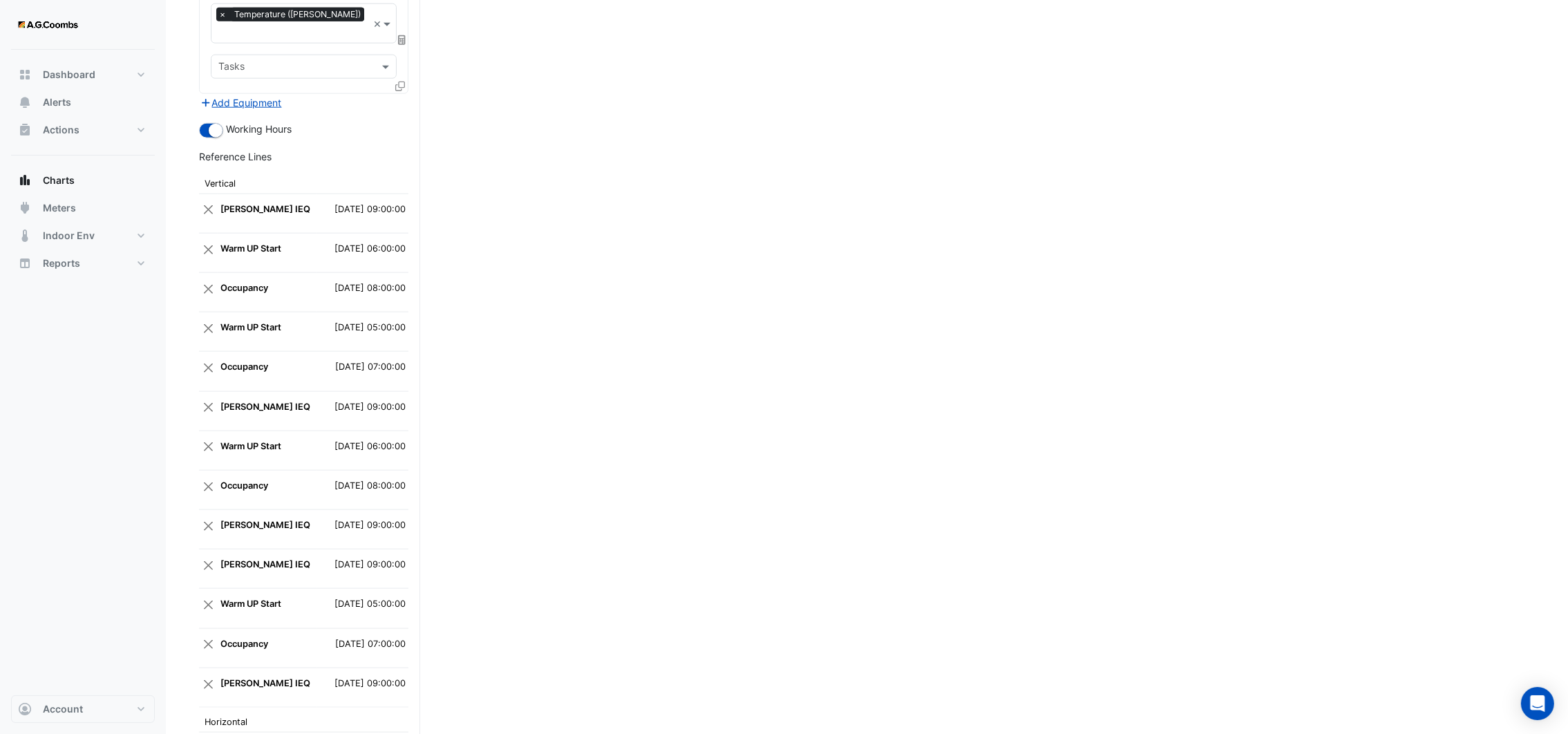
scroll to position [2719, 0]
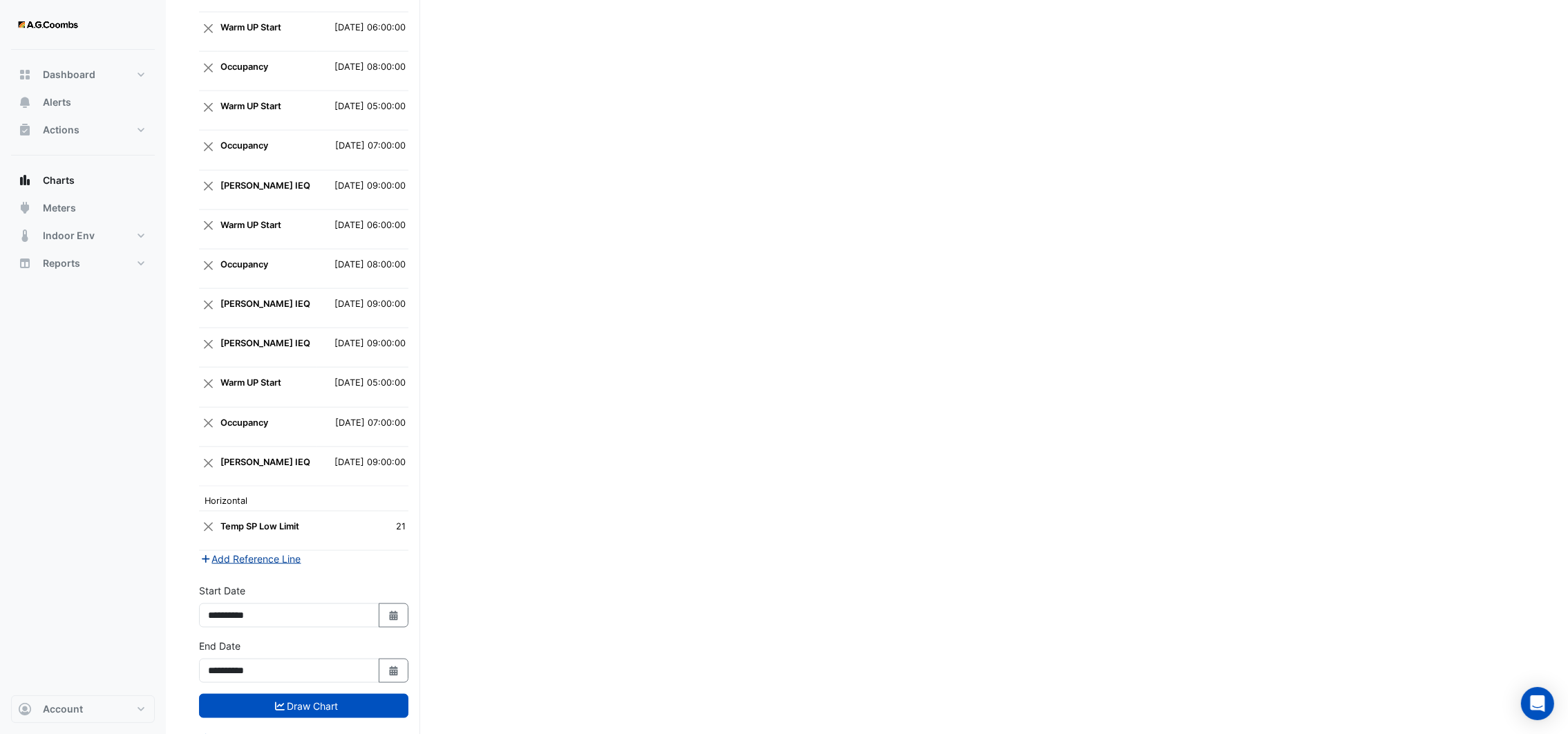
click at [208, 555] on icon "button" at bounding box center [206, 559] width 13 height 9
select select "*"
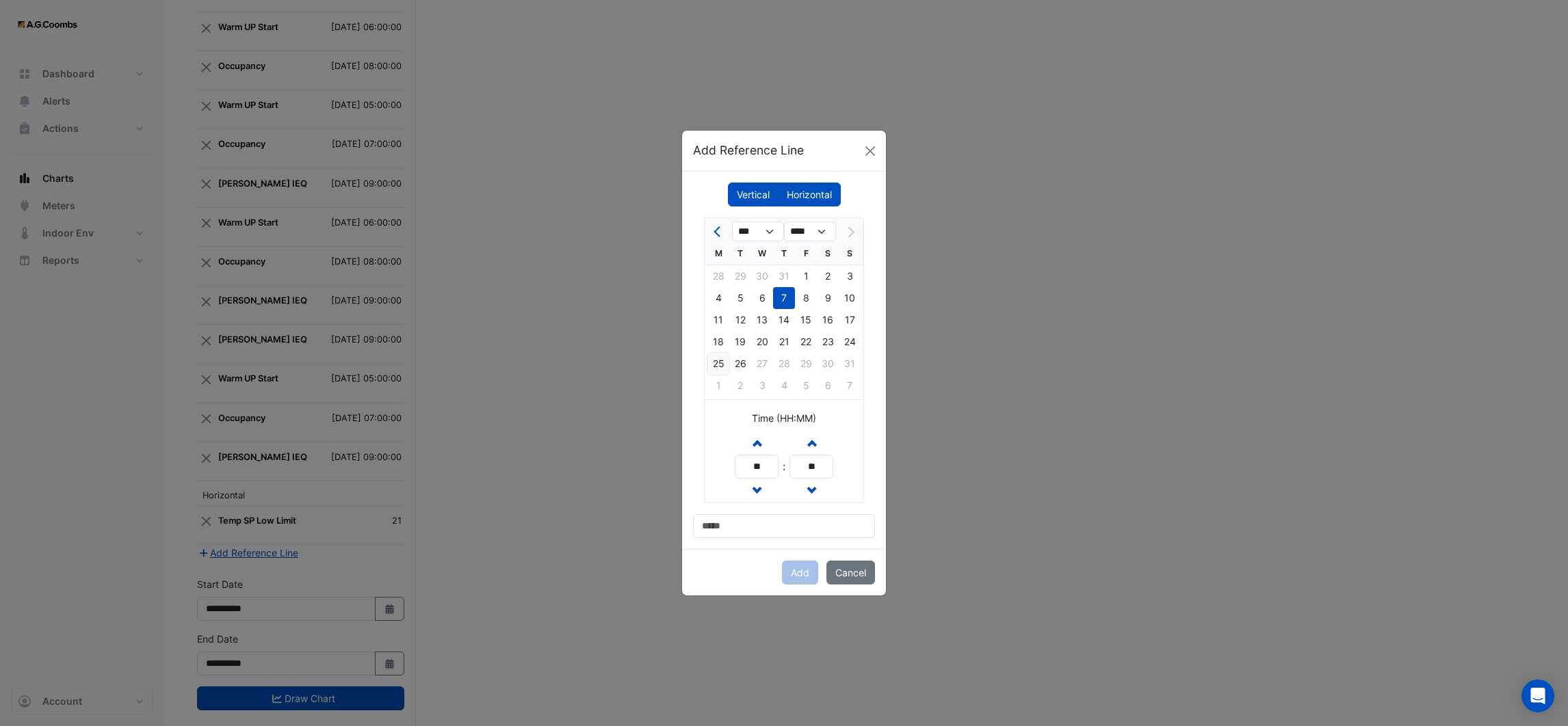
click at [715, 353] on div "25" at bounding box center [719, 363] width 22 height 22
drag, startPoint x: 771, startPoint y: 461, endPoint x: 726, endPoint y: 465, distance: 45.2
click at [726, 465] on div "Increment hours ** Decrement hours : Increment minutes ** Decrement minutes" at bounding box center [783, 467] width 158 height 72
type input "**"
click at [728, 528] on input at bounding box center [783, 526] width 182 height 24
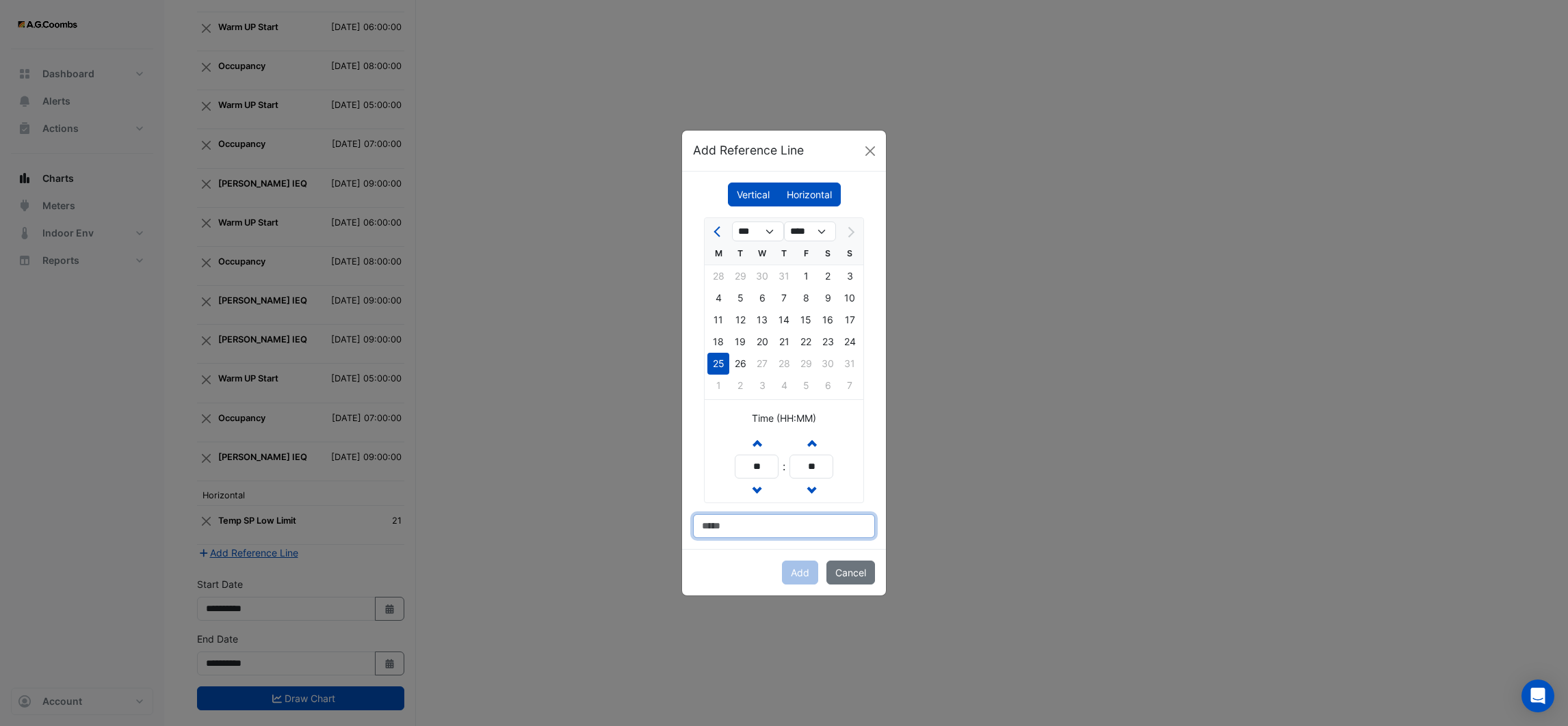
type input "**********"
click at [793, 569] on button "Add" at bounding box center [800, 573] width 36 height 24
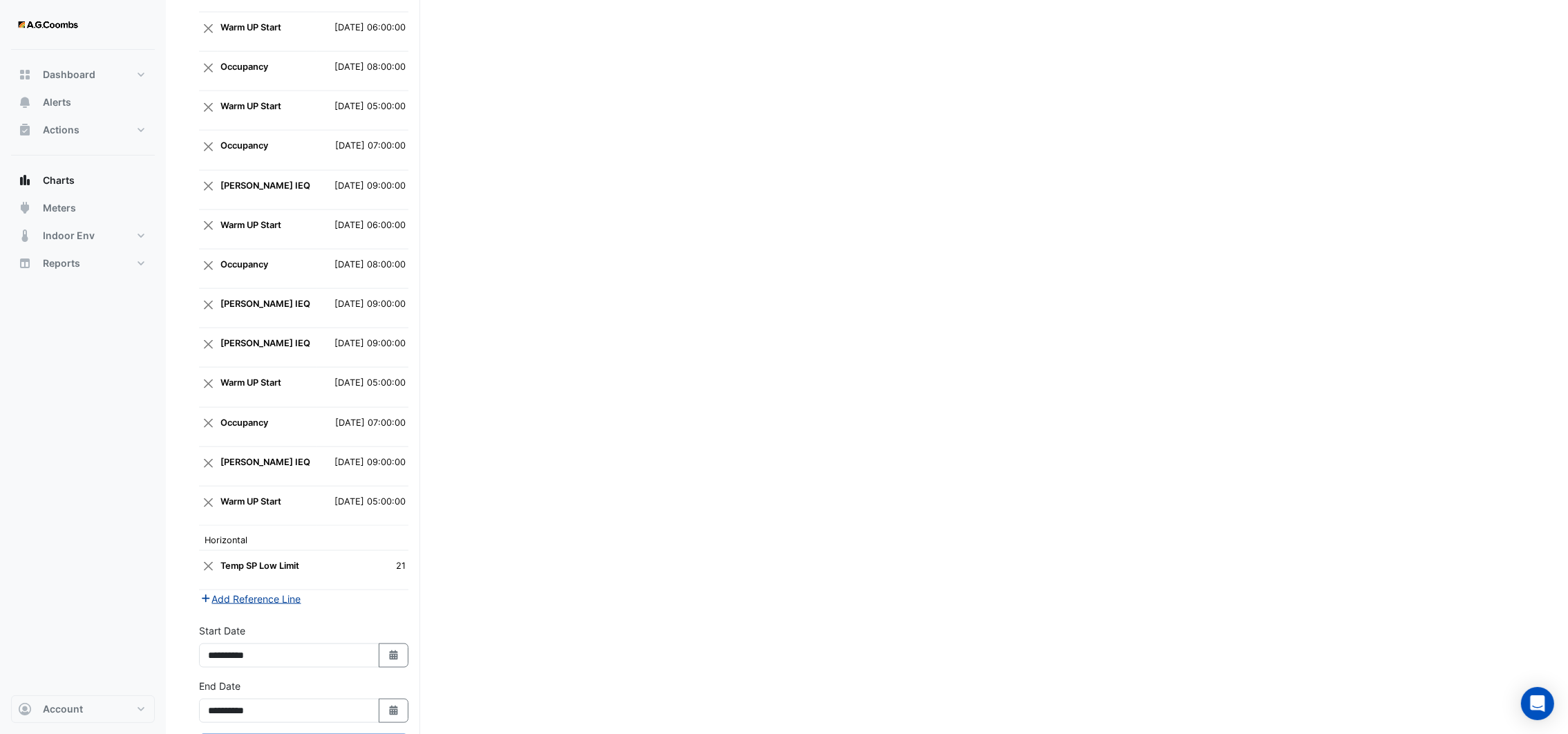
click at [237, 591] on button "Add Reference Line" at bounding box center [250, 599] width 103 height 16
select select "*"
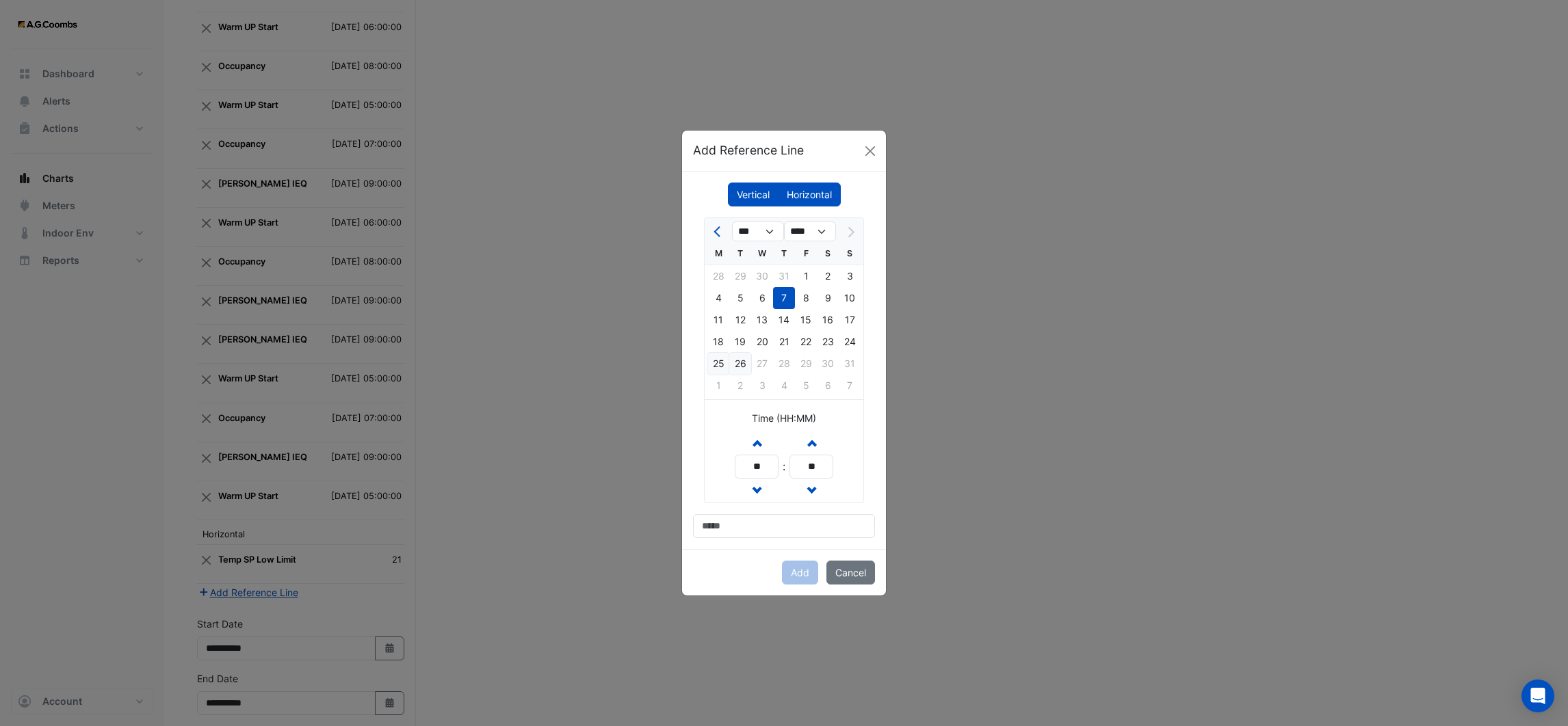
click at [716, 360] on div "25" at bounding box center [719, 363] width 22 height 22
drag, startPoint x: 759, startPoint y: 465, endPoint x: 725, endPoint y: 469, distance: 34.2
click at [725, 469] on div "Increment hours ** Decrement hours : Increment minutes ** Decrement minutes" at bounding box center [783, 467] width 158 height 72
click at [734, 471] on div "Increment hours ** Decrement hours : Increment minutes ** Decrement minutes" at bounding box center [783, 467] width 158 height 72
type input "**"
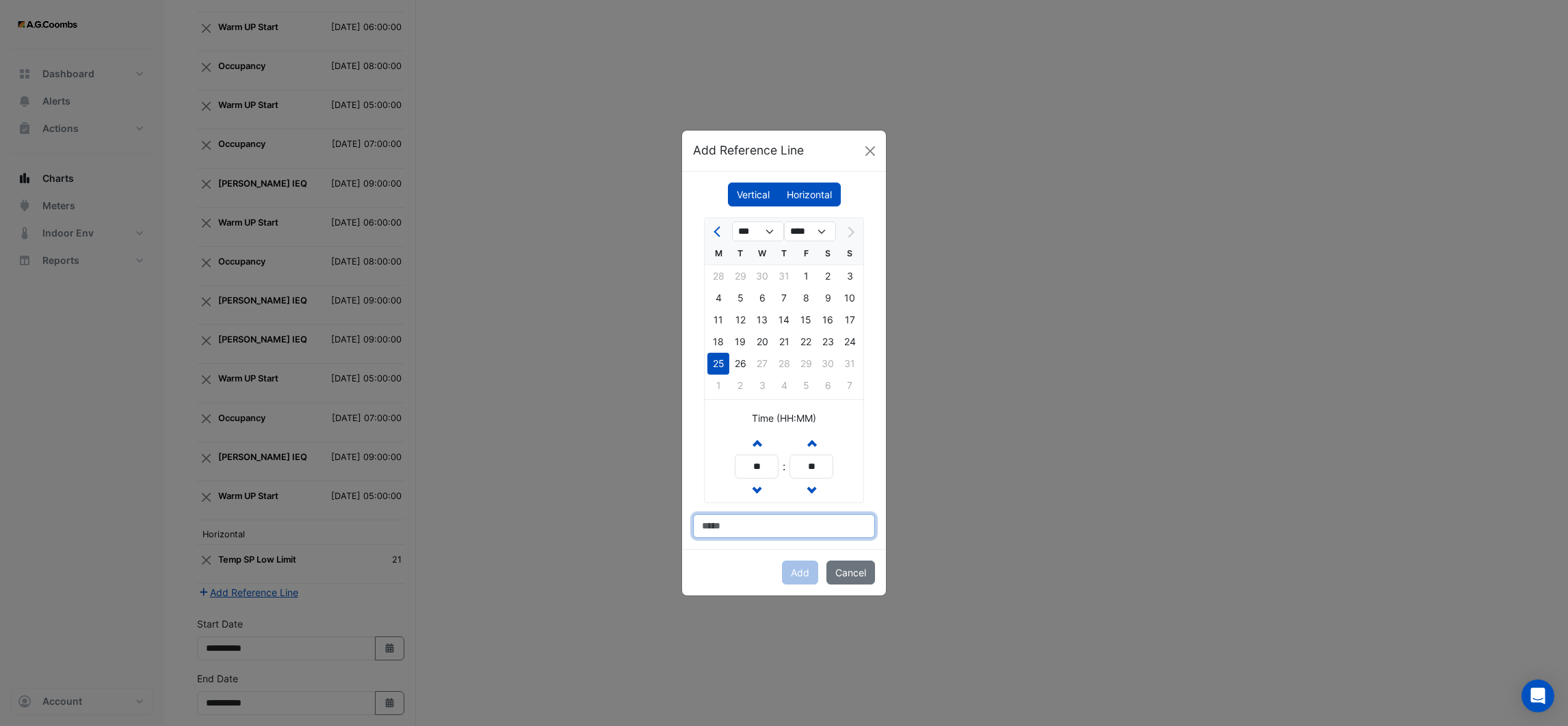
drag, startPoint x: 772, startPoint y: 527, endPoint x: 765, endPoint y: 527, distance: 7.0
click at [771, 527] on input at bounding box center [783, 526] width 182 height 24
type input "*********"
click at [789, 571] on button "Add" at bounding box center [800, 573] width 36 height 24
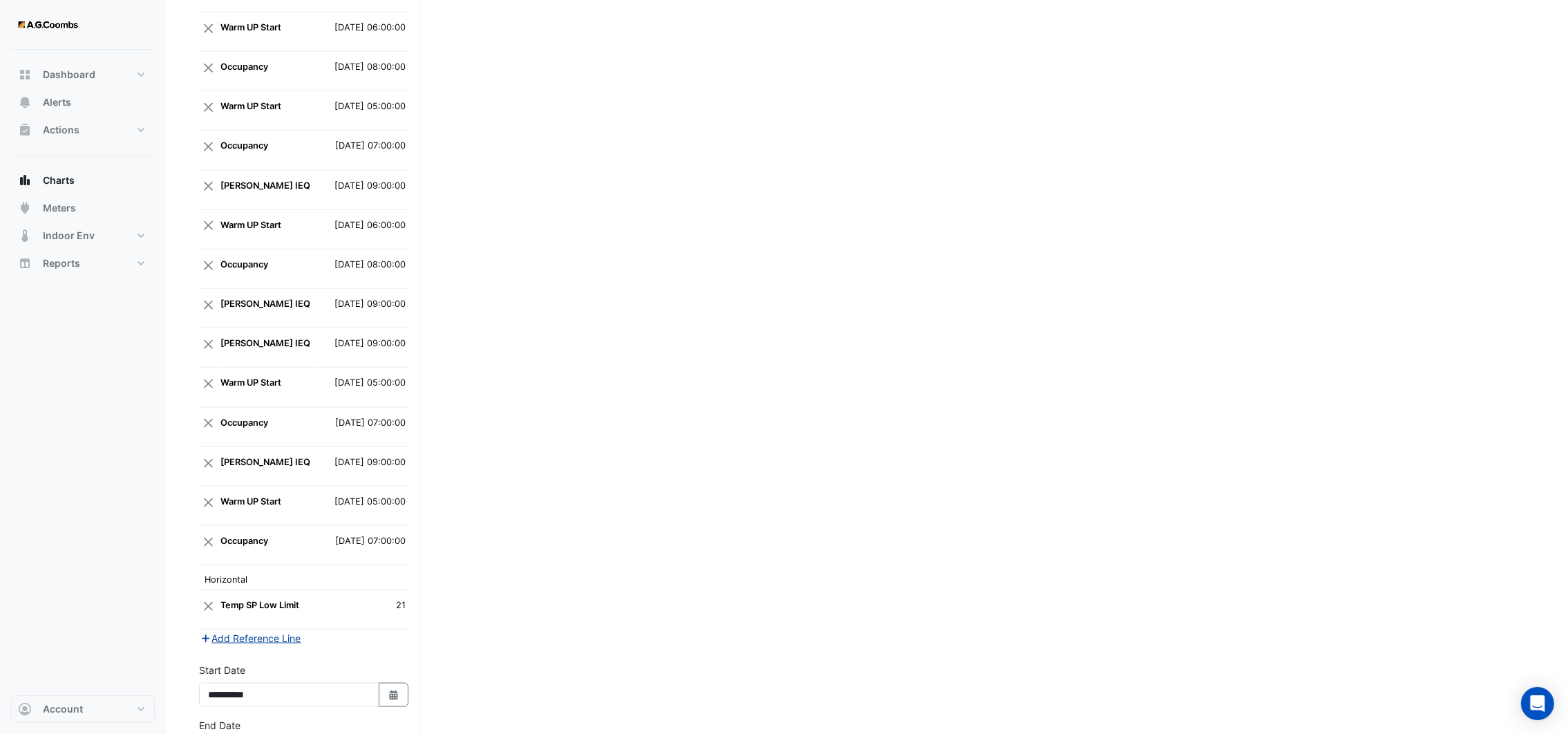
click at [259, 631] on button "Add Reference Line" at bounding box center [250, 638] width 103 height 16
select select "*"
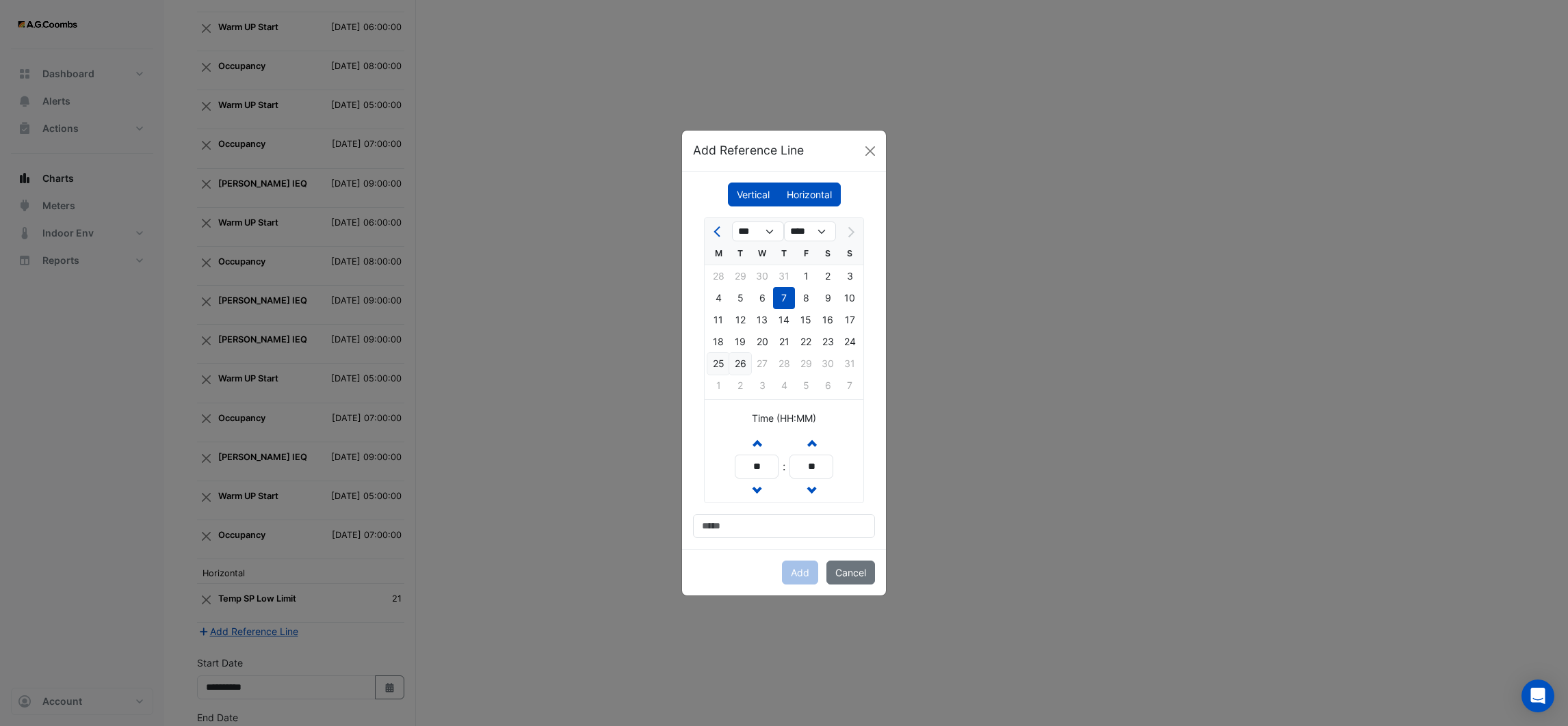
click at [722, 359] on div "25" at bounding box center [719, 363] width 22 height 22
drag, startPoint x: 764, startPoint y: 459, endPoint x: 734, endPoint y: 471, distance: 32.3
click at [734, 471] on div "Increment hours ** Decrement hours : Increment minutes ** Decrement minutes" at bounding box center [783, 467] width 158 height 72
type input "**"
click at [759, 533] on input at bounding box center [783, 526] width 182 height 24
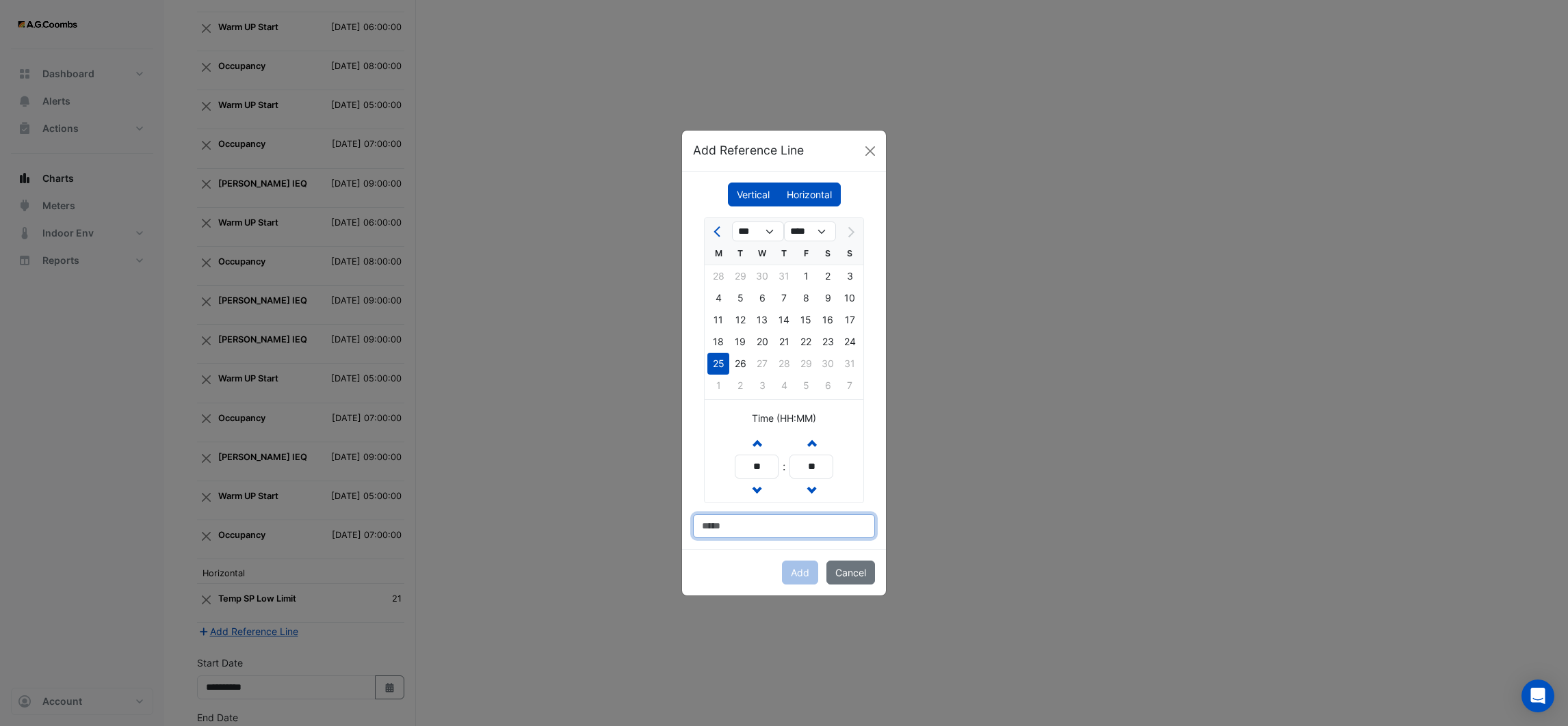
type input "**********"
click at [793, 568] on button "Add" at bounding box center [800, 573] width 36 height 24
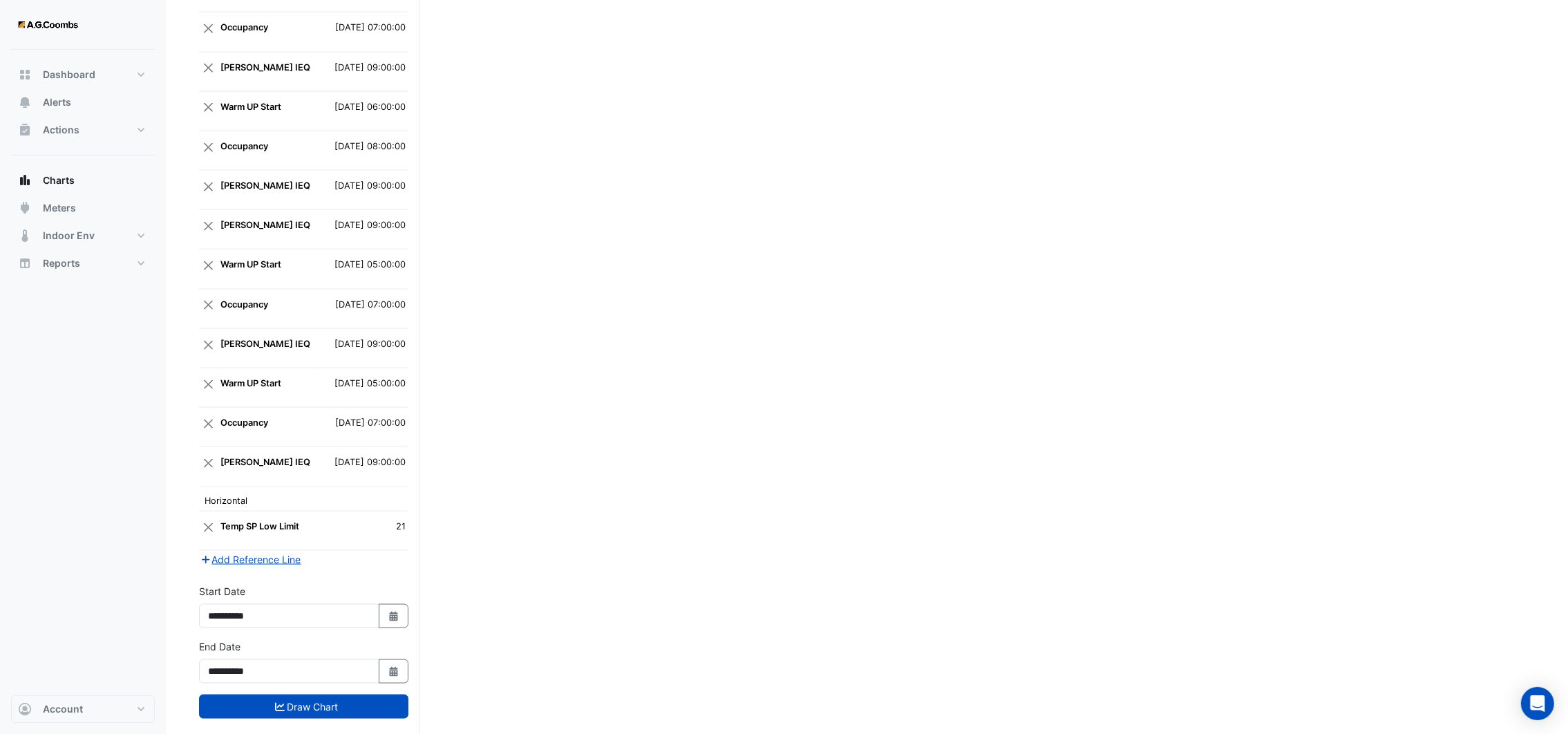
scroll to position [2839, 0]
click at [349, 693] on button "Draw Chart" at bounding box center [303, 705] width 209 height 25
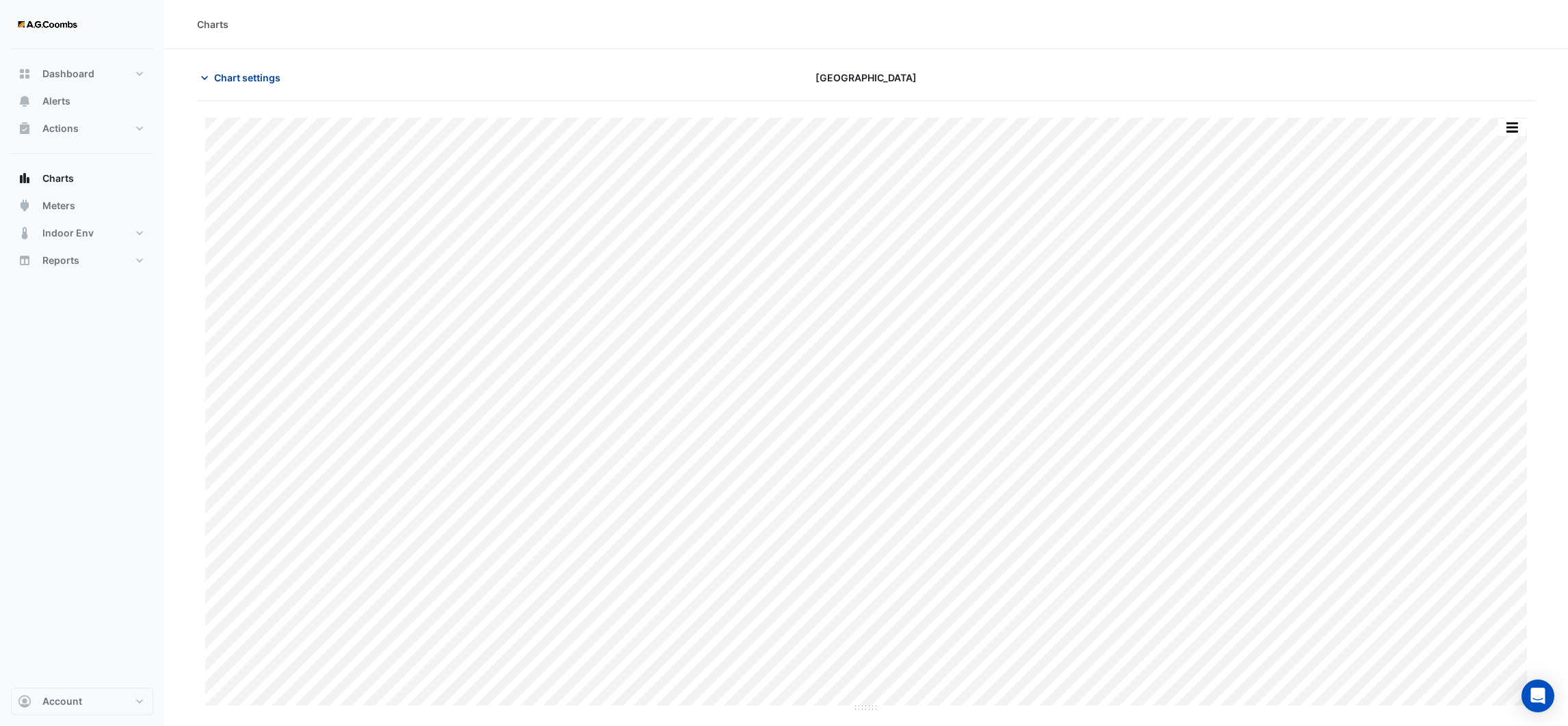
click at [217, 75] on span "Chart settings" at bounding box center [247, 77] width 66 height 14
click at [212, 80] on button "Chart settings" at bounding box center [243, 77] width 92 height 24
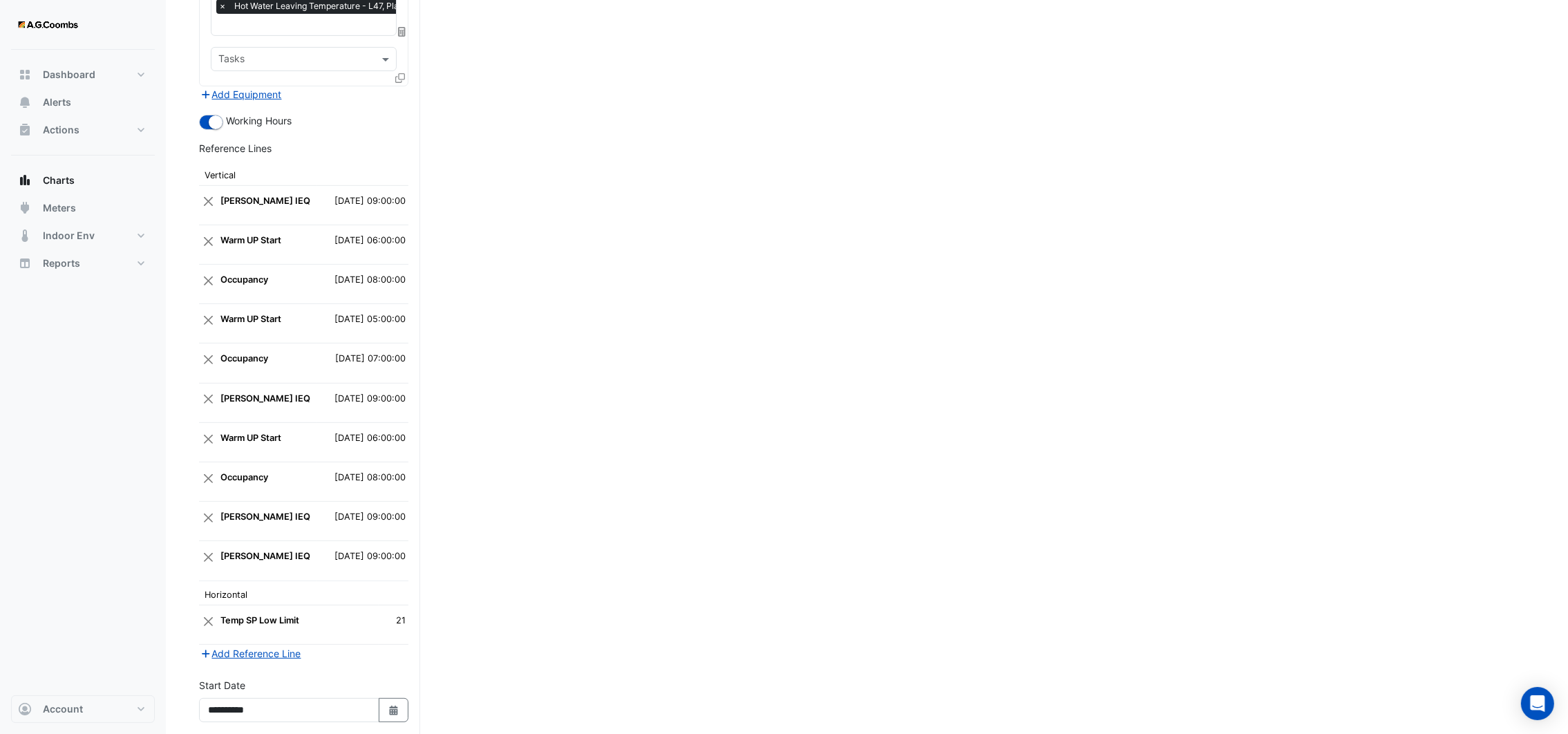
scroll to position [892, 0]
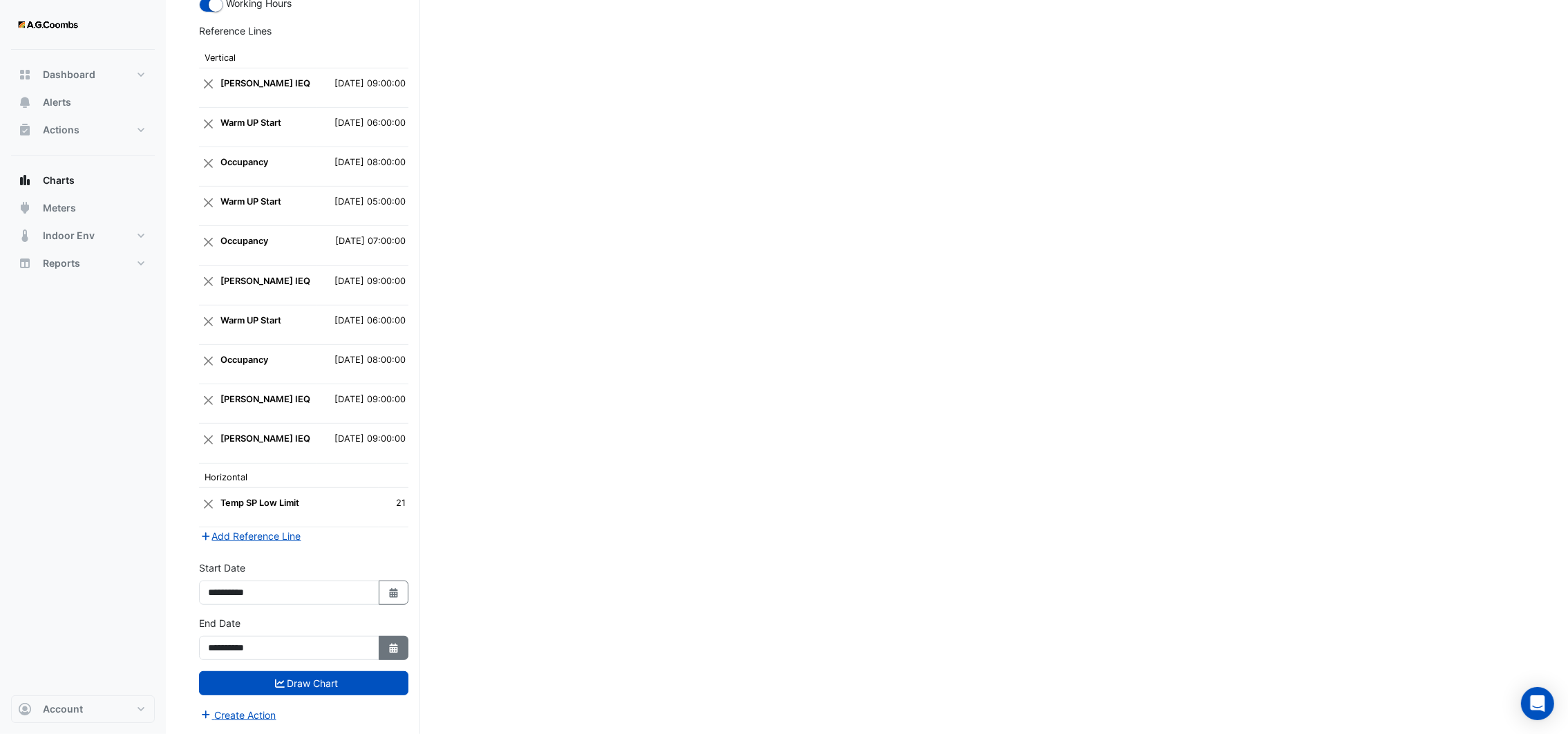
click at [390, 650] on icon "Select Date" at bounding box center [393, 648] width 13 height 9
select select "*"
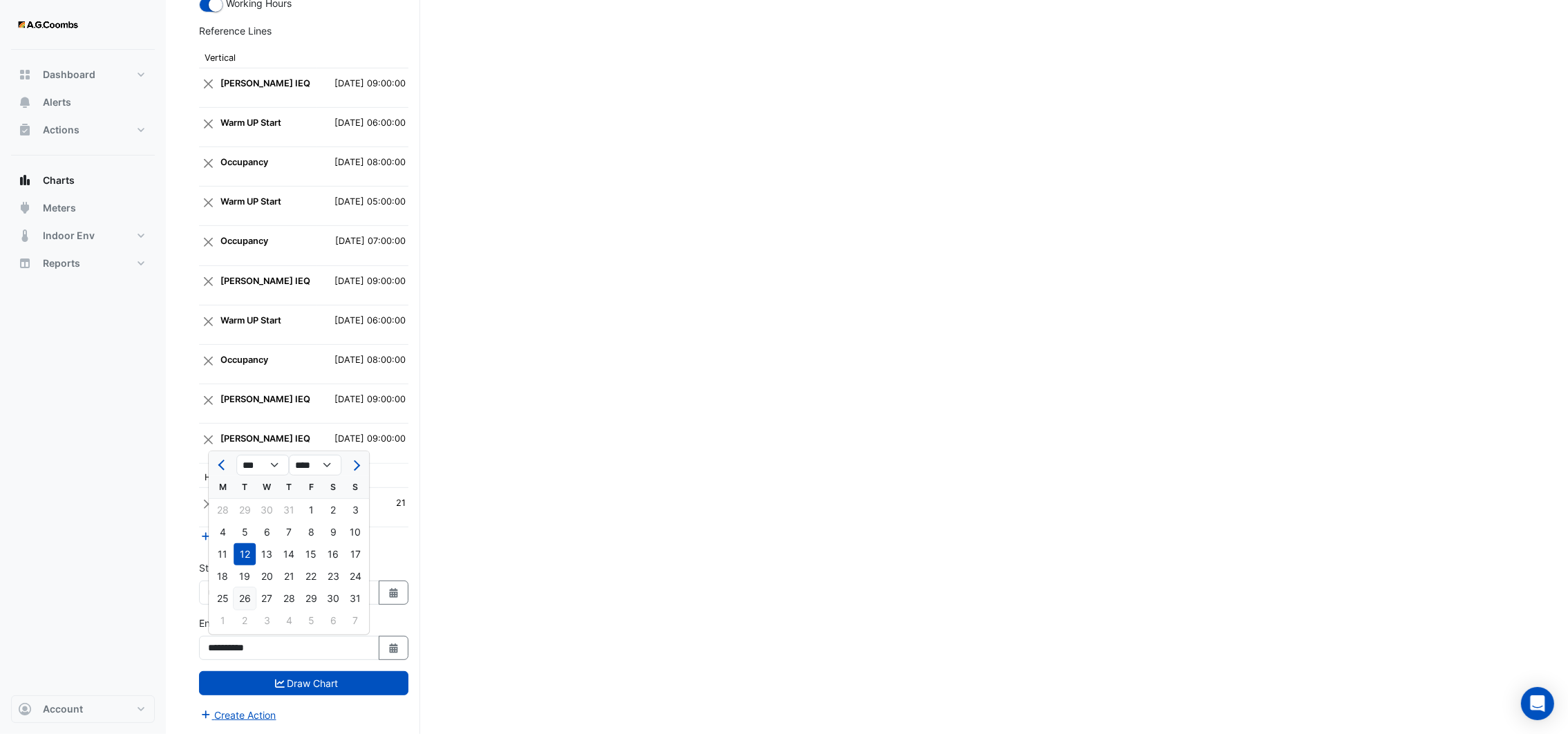
click at [239, 602] on div "26" at bounding box center [245, 599] width 22 height 22
type input "**********"
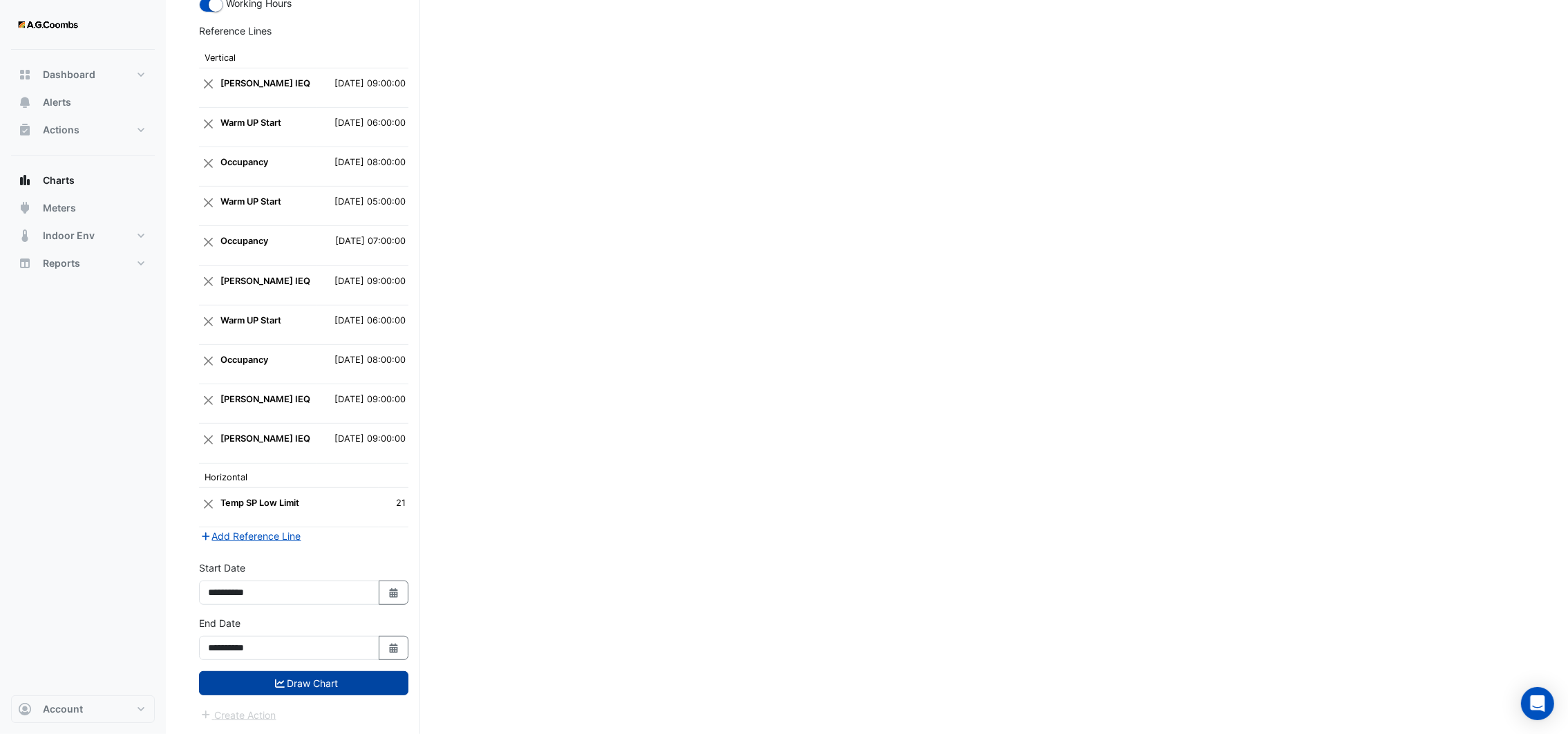
click at [259, 685] on button "Draw Chart" at bounding box center [303, 683] width 209 height 25
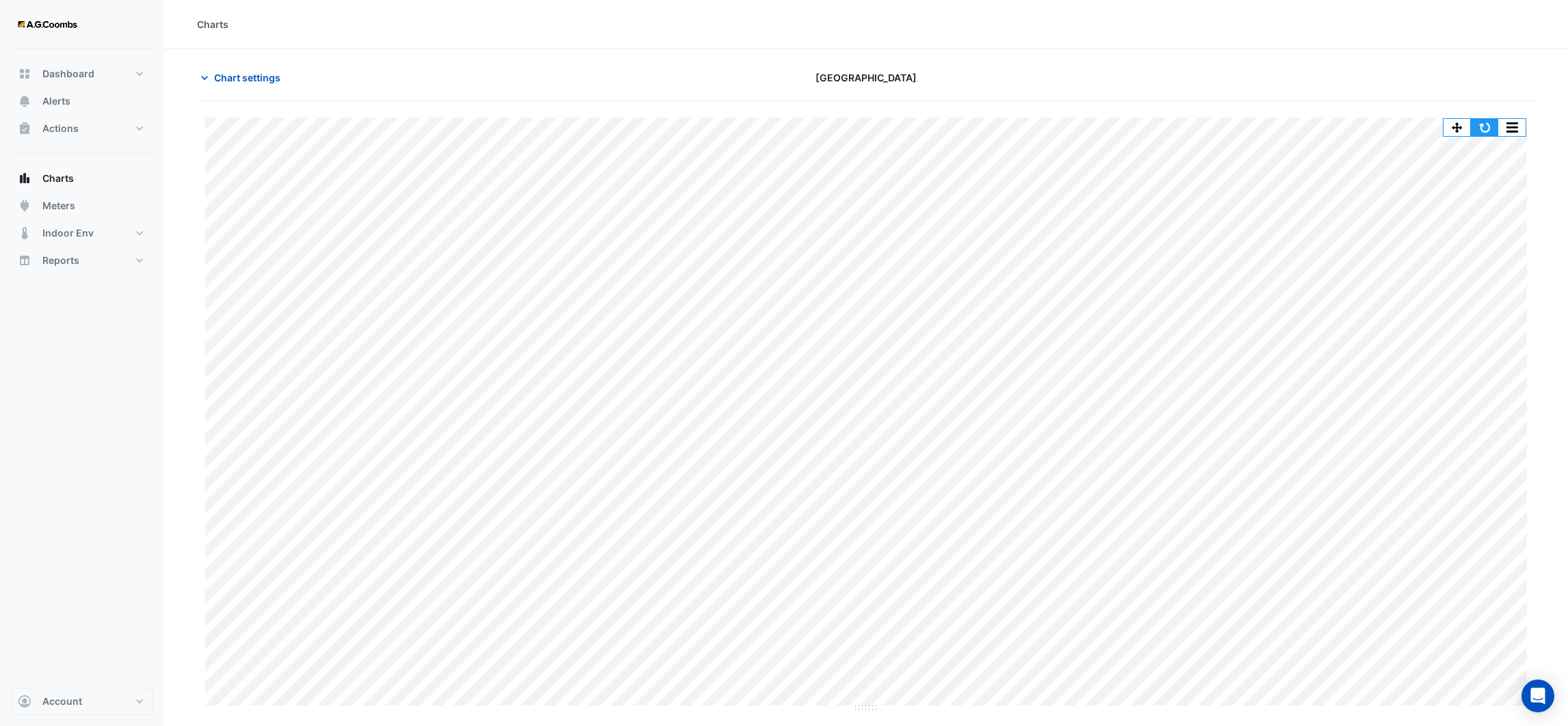
click at [1485, 126] on button "button" at bounding box center [1484, 127] width 28 height 17
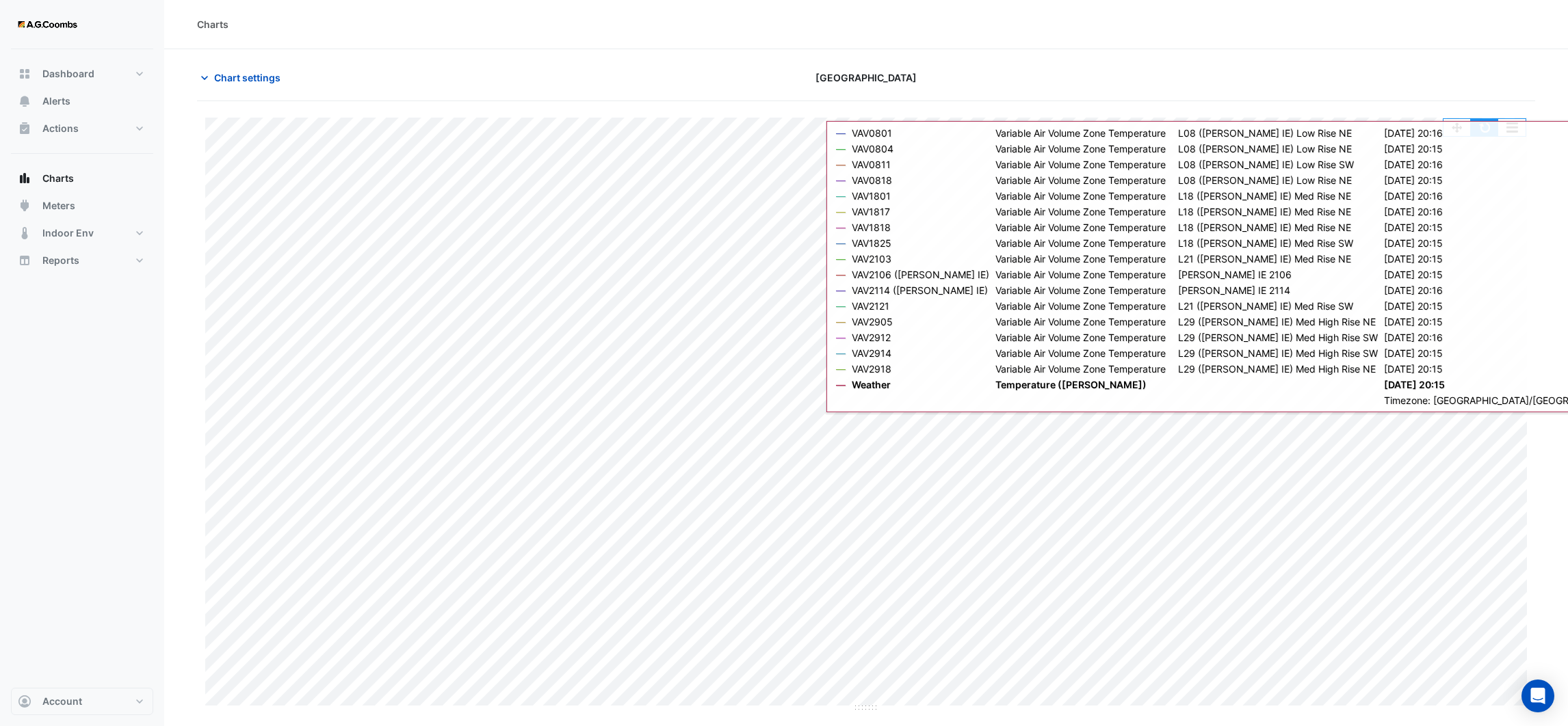
click at [1484, 128] on button "button" at bounding box center [1484, 127] width 28 height 17
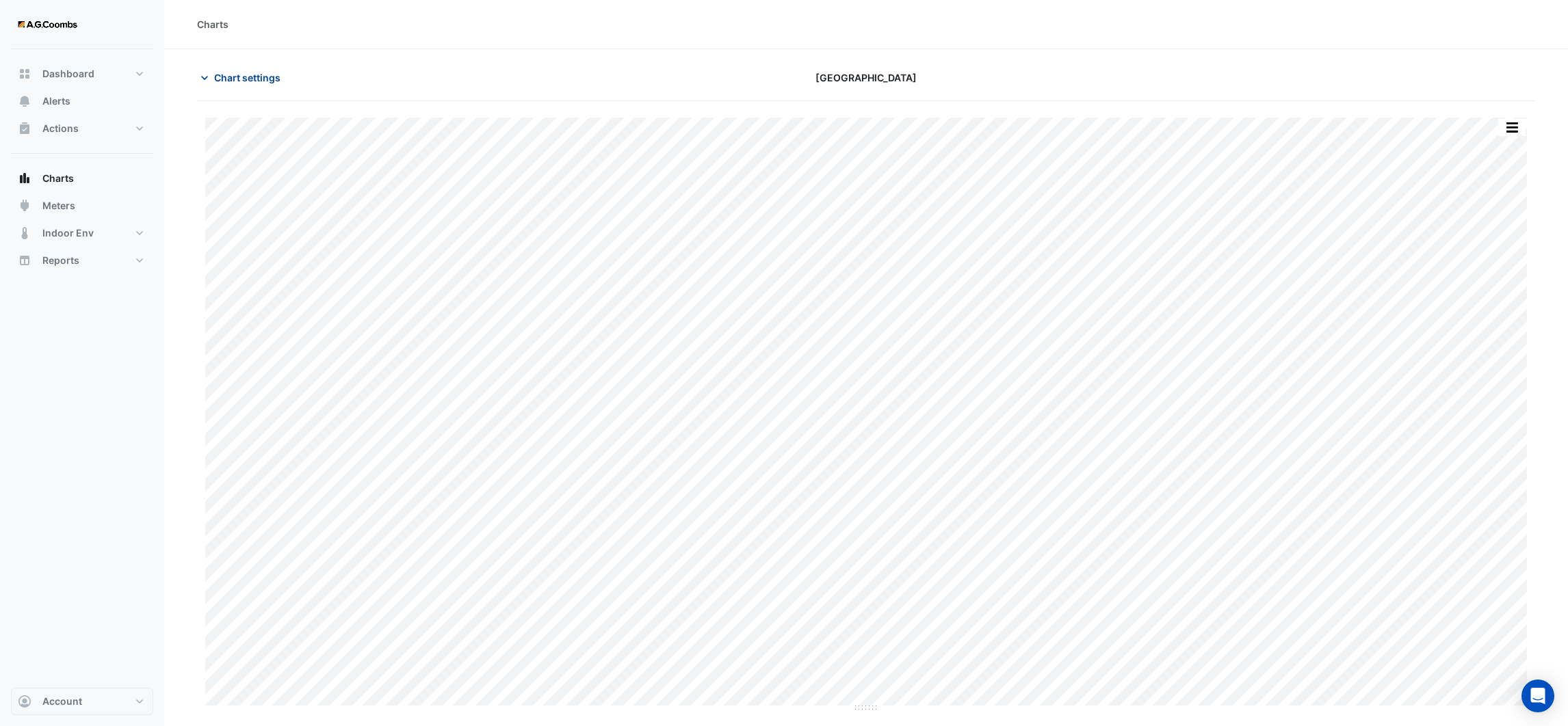
type input "**********"
click at [209, 84] on icon "button" at bounding box center [204, 78] width 13 height 13
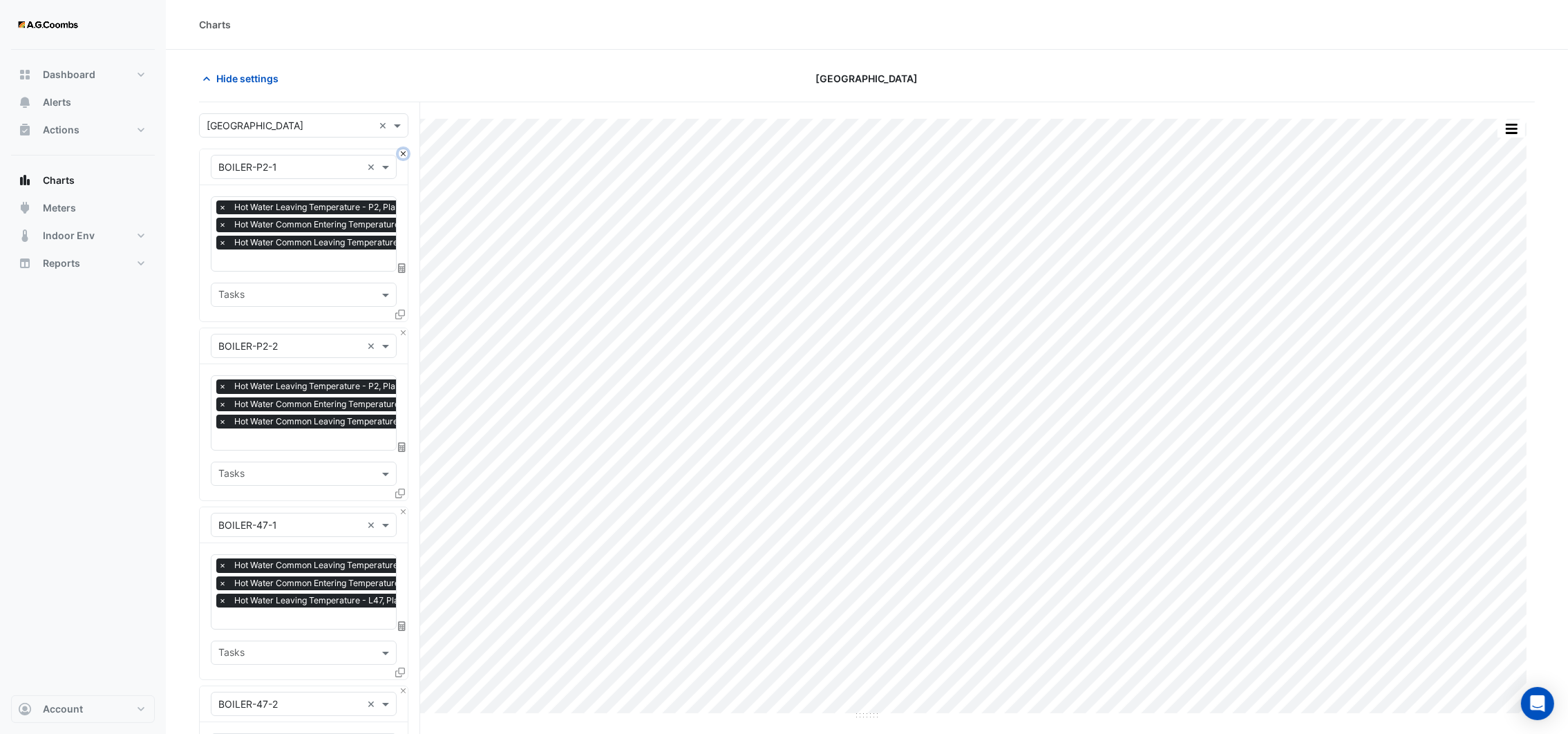
click at [405, 157] on button "Close" at bounding box center [403, 153] width 9 height 9
click at [404, 157] on button "Close" at bounding box center [403, 153] width 9 height 9
click at [404, 328] on button "Close" at bounding box center [403, 333] width 9 height 9
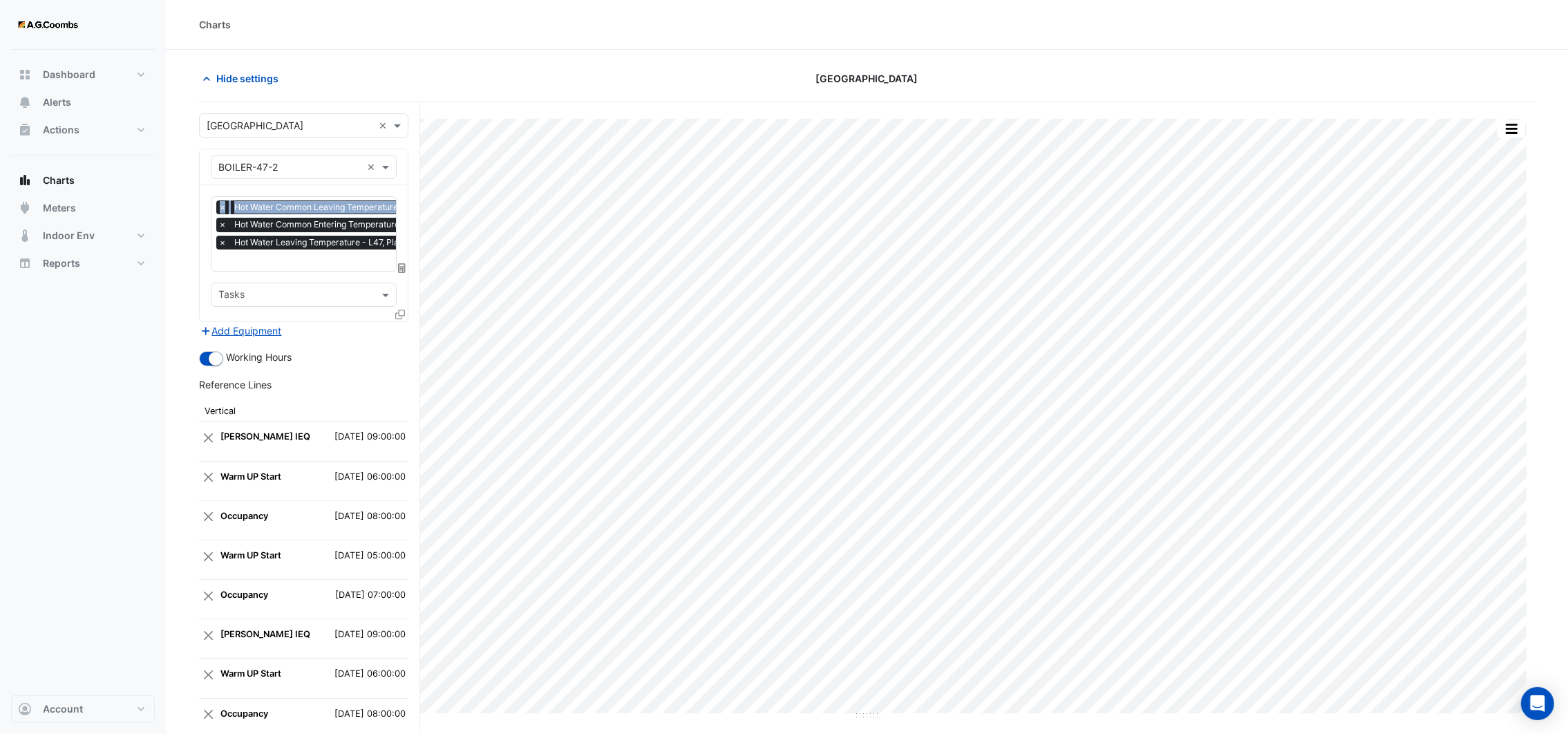
click at [404, 157] on div "Equipment × BOILER-47-2 ×" at bounding box center [304, 167] width 208 height 36
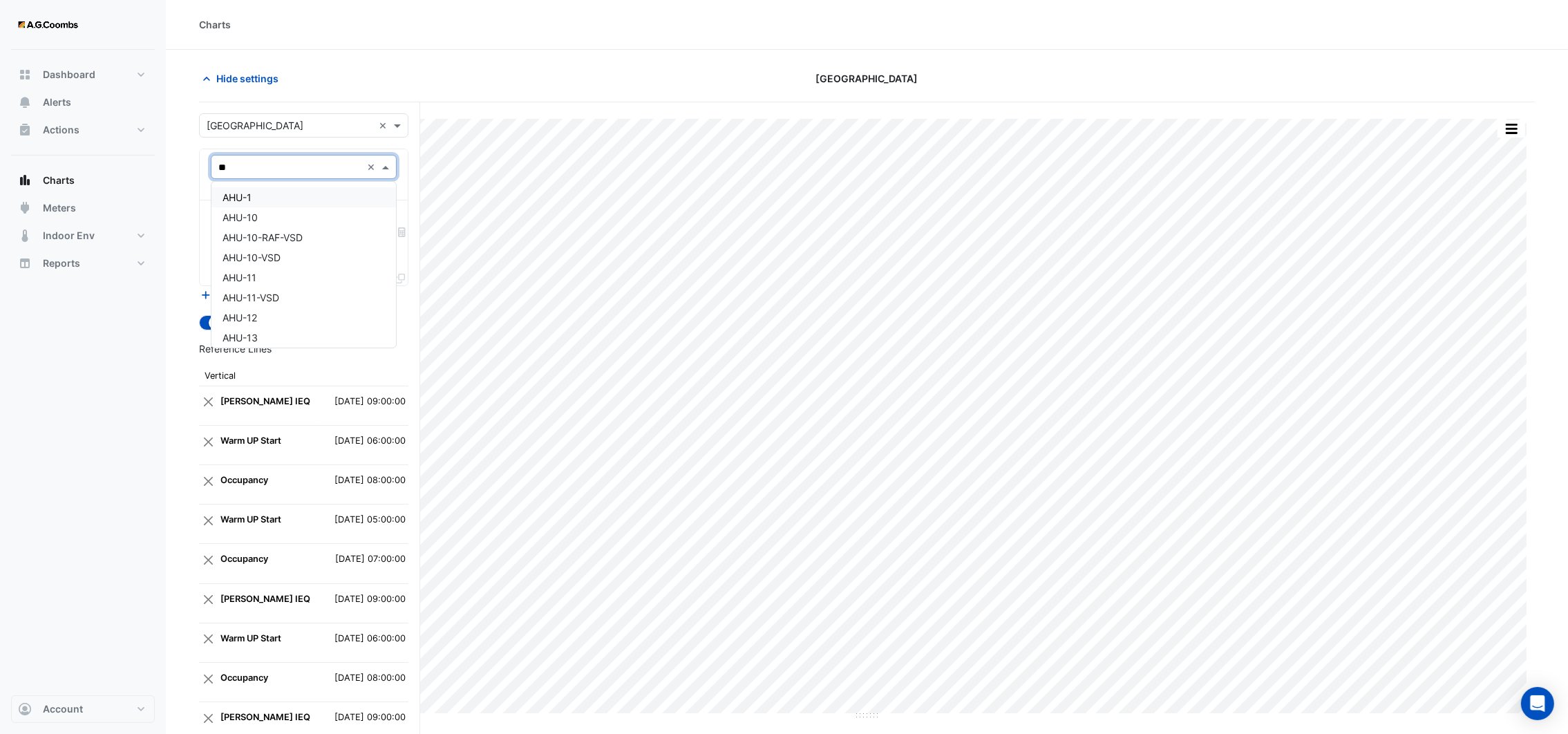
type input "***"
click at [252, 272] on span "AHU-11" at bounding box center [239, 278] width 34 height 12
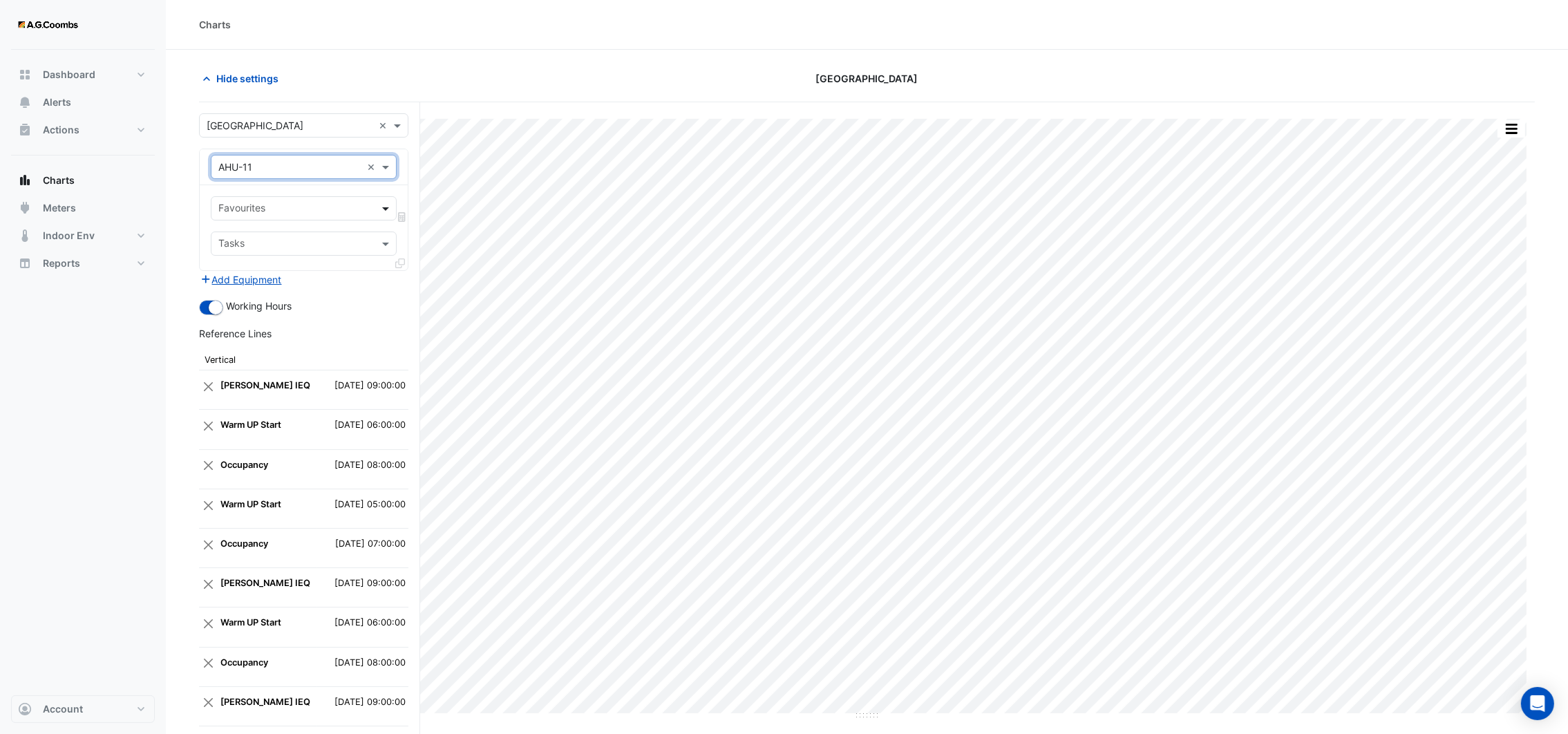
click at [385, 207] on span at bounding box center [388, 208] width 17 height 14
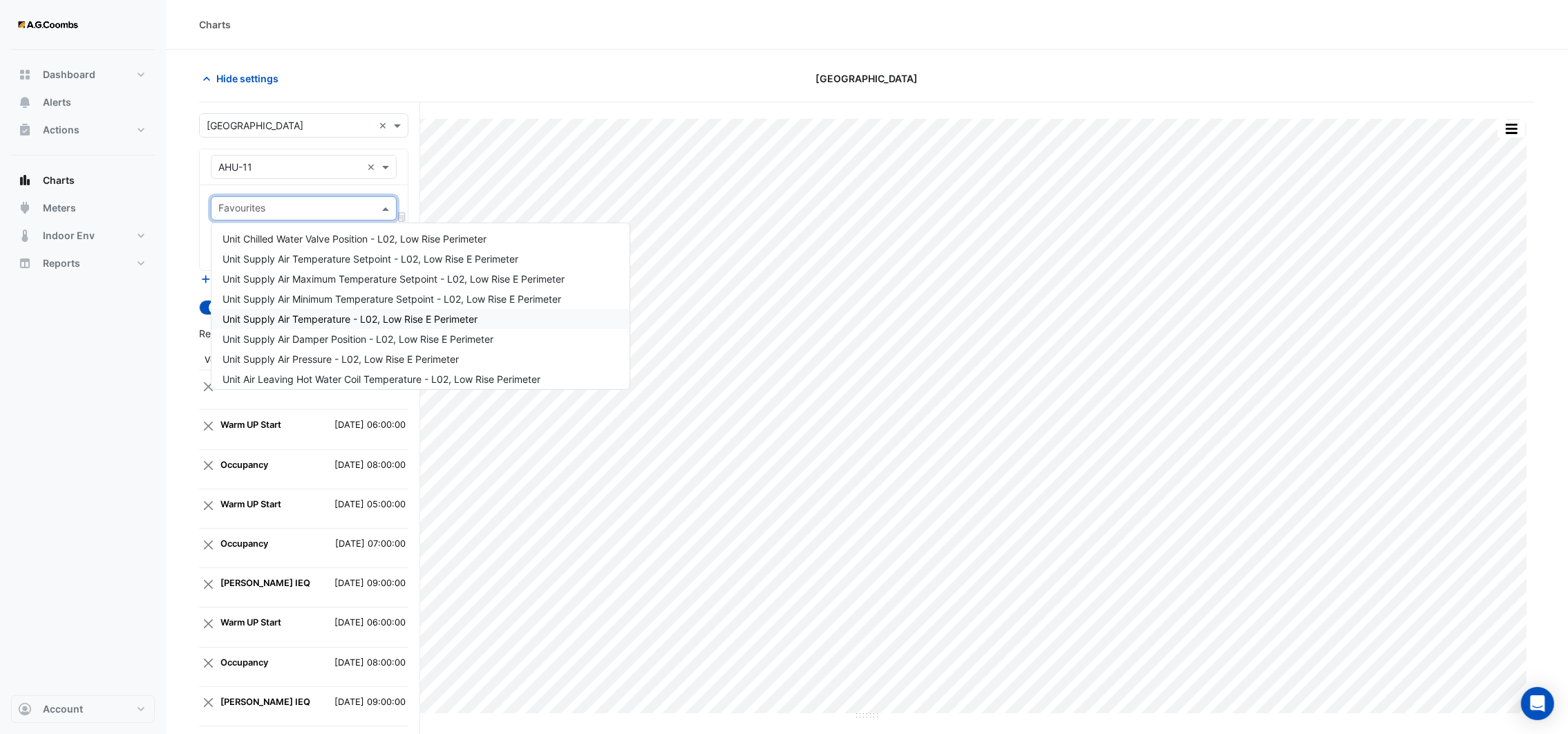
click at [368, 313] on span "Unit Supply Air Temperature - L02, Low Rise E Perimeter" at bounding box center [349, 319] width 255 height 12
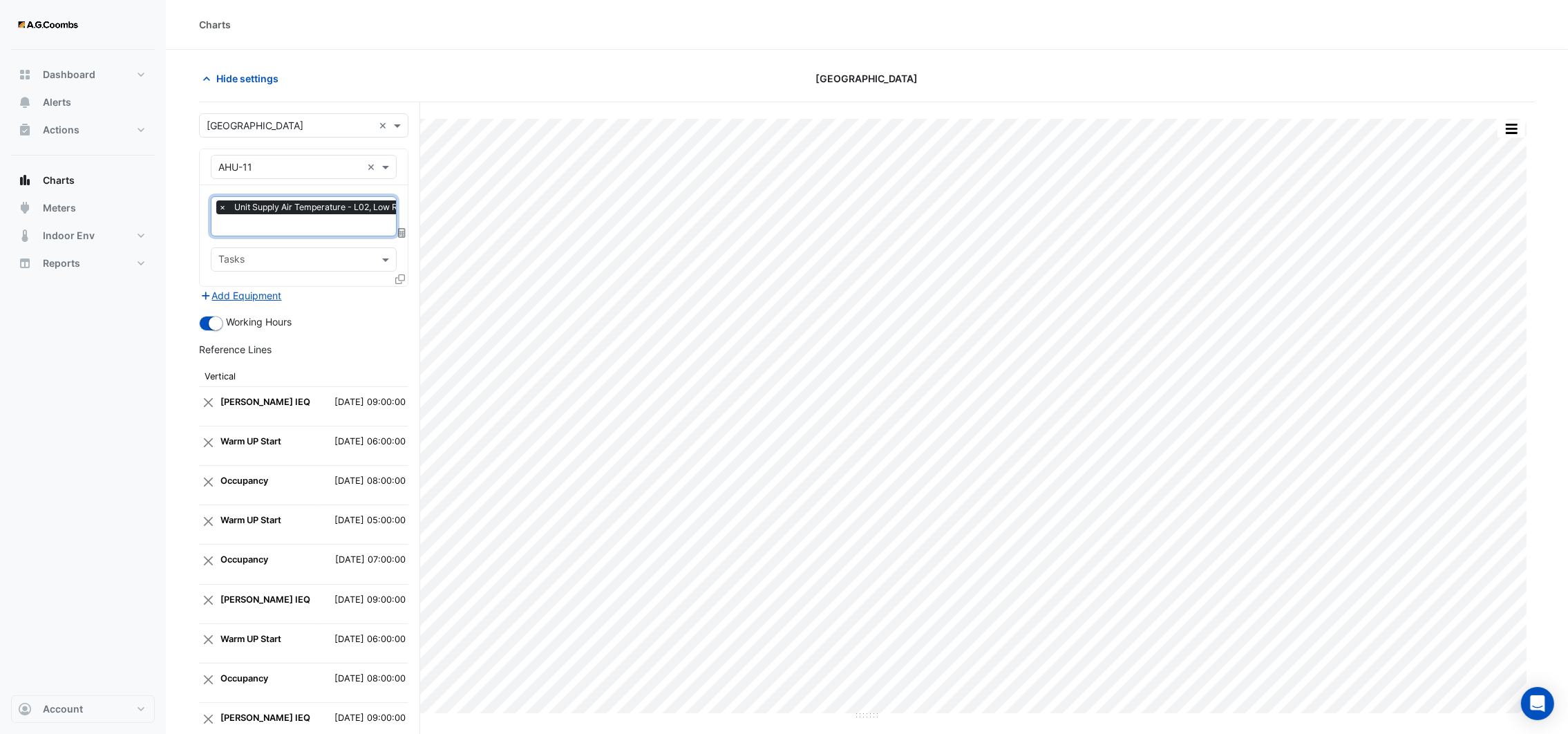
click at [319, 229] on input "text" at bounding box center [341, 226] width 245 height 14
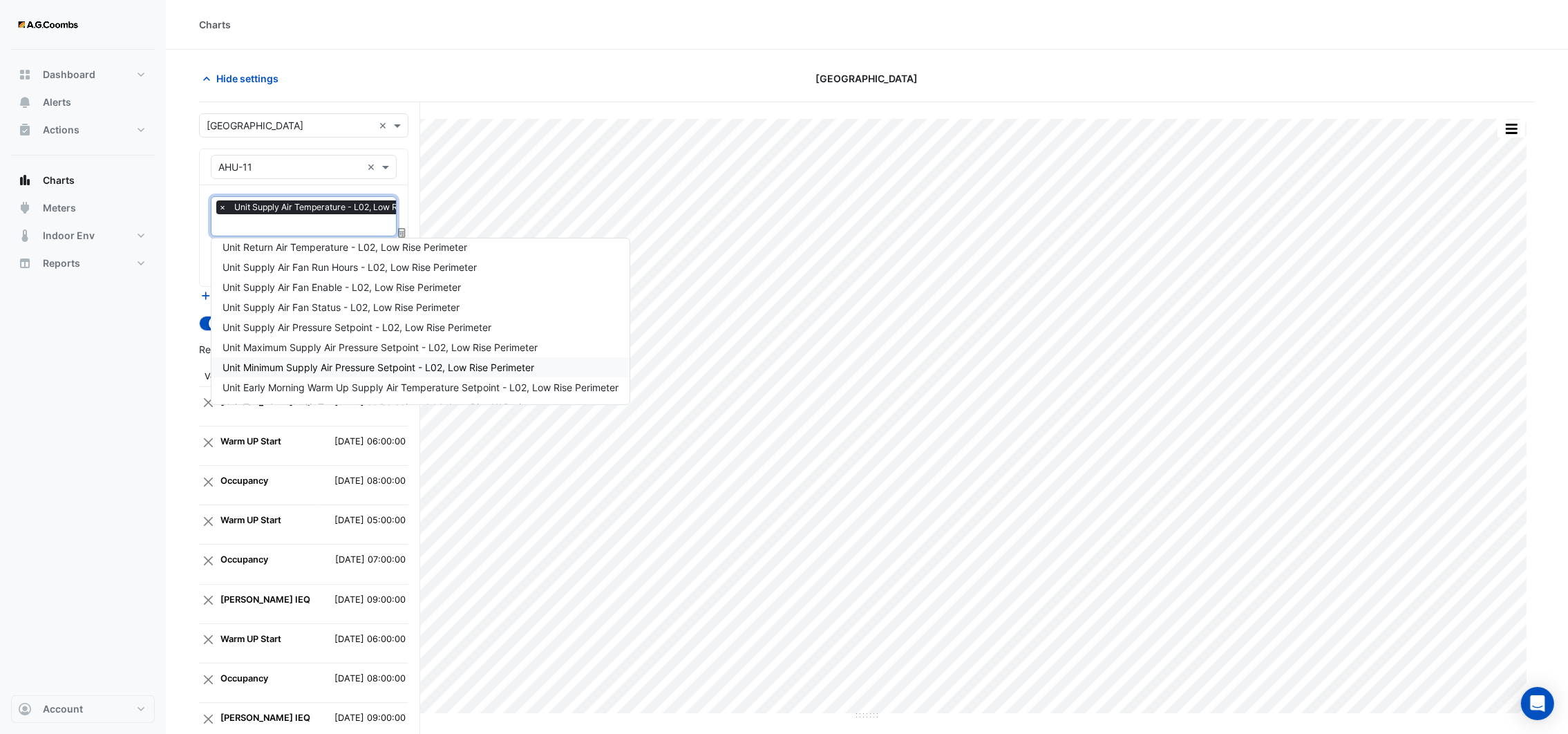
scroll to position [311, 0]
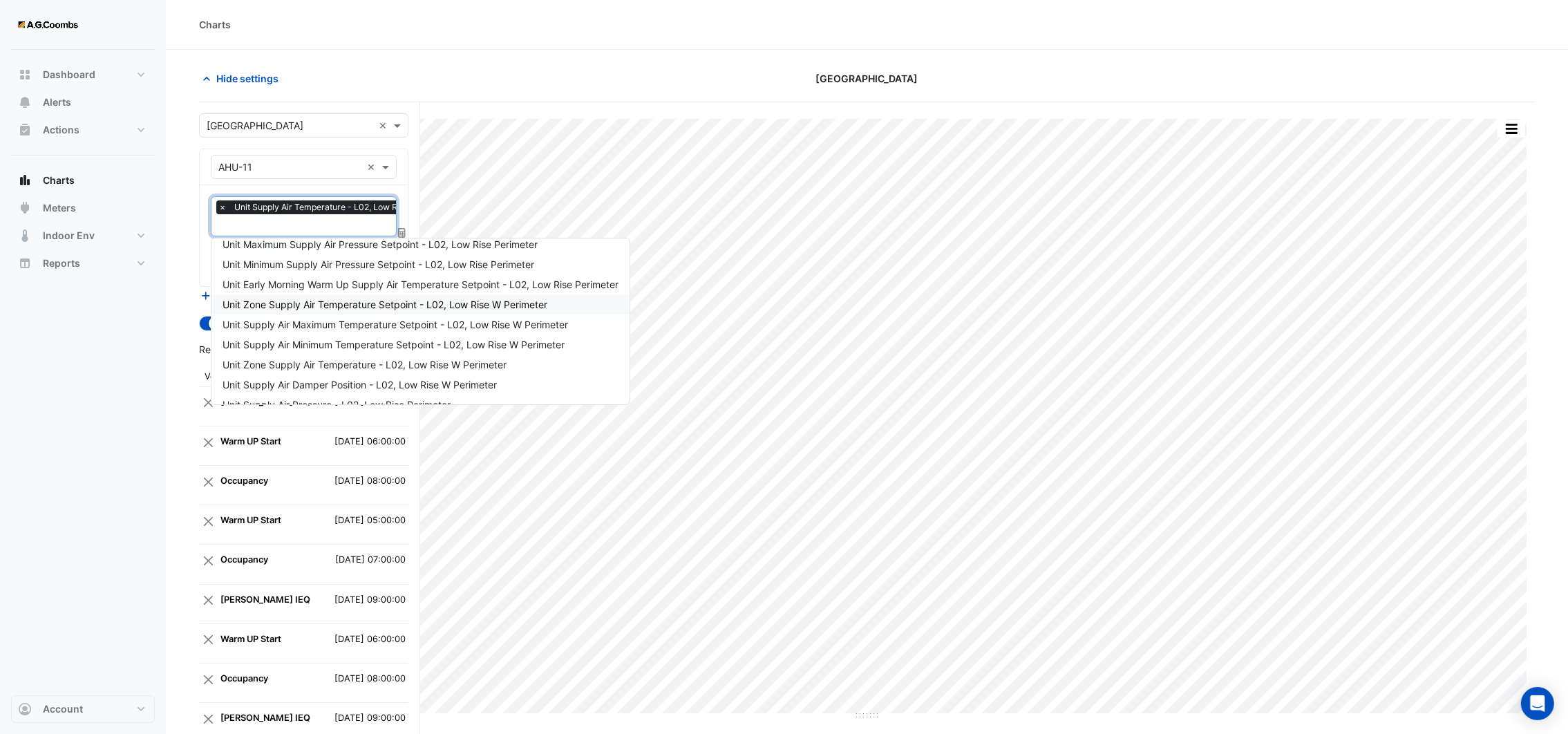
click at [329, 304] on span "Unit Zone Supply Air Temperature Setpoint - L02, Low Rise W Perimeter" at bounding box center [385, 305] width 325 height 12
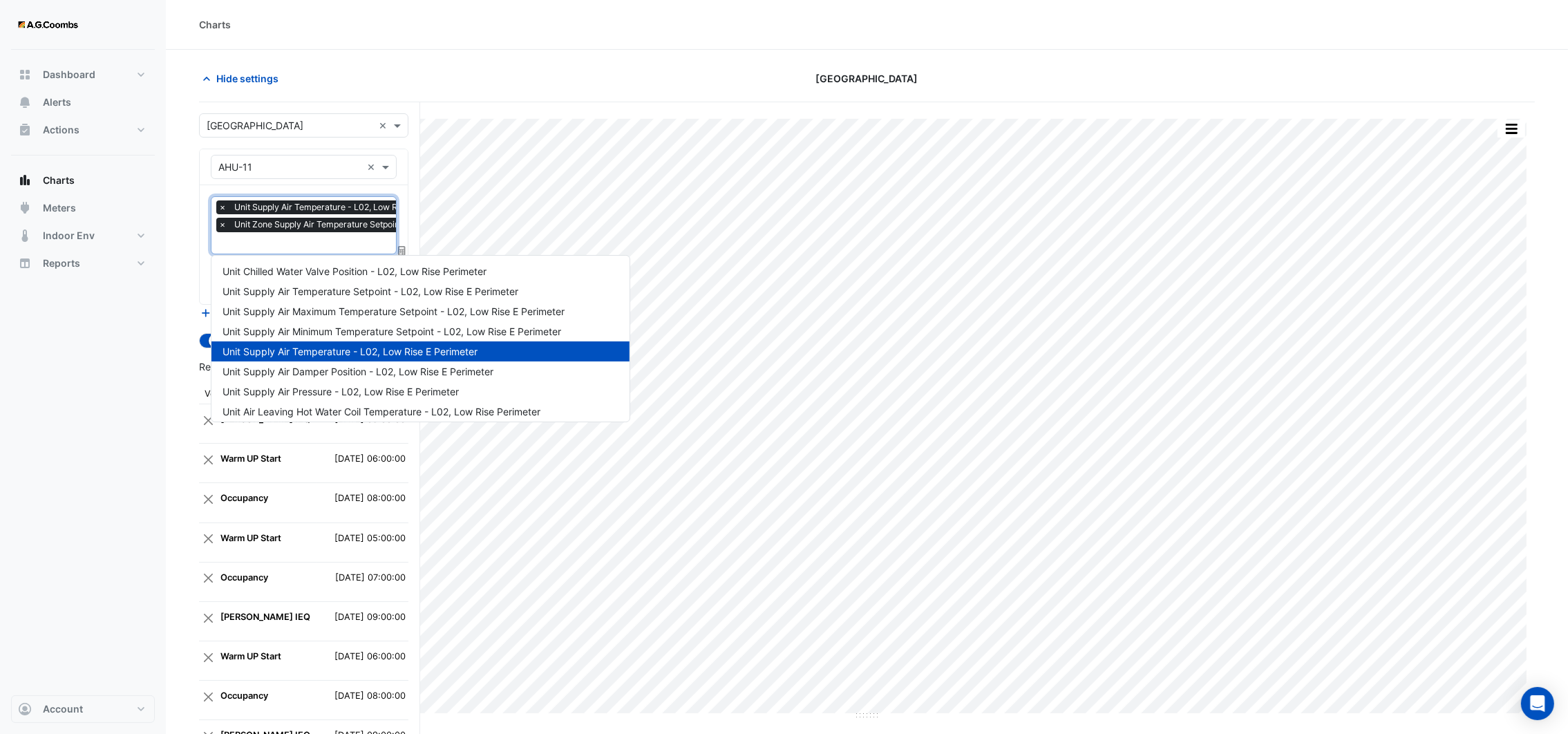
click at [302, 247] on input "text" at bounding box center [371, 244] width 305 height 14
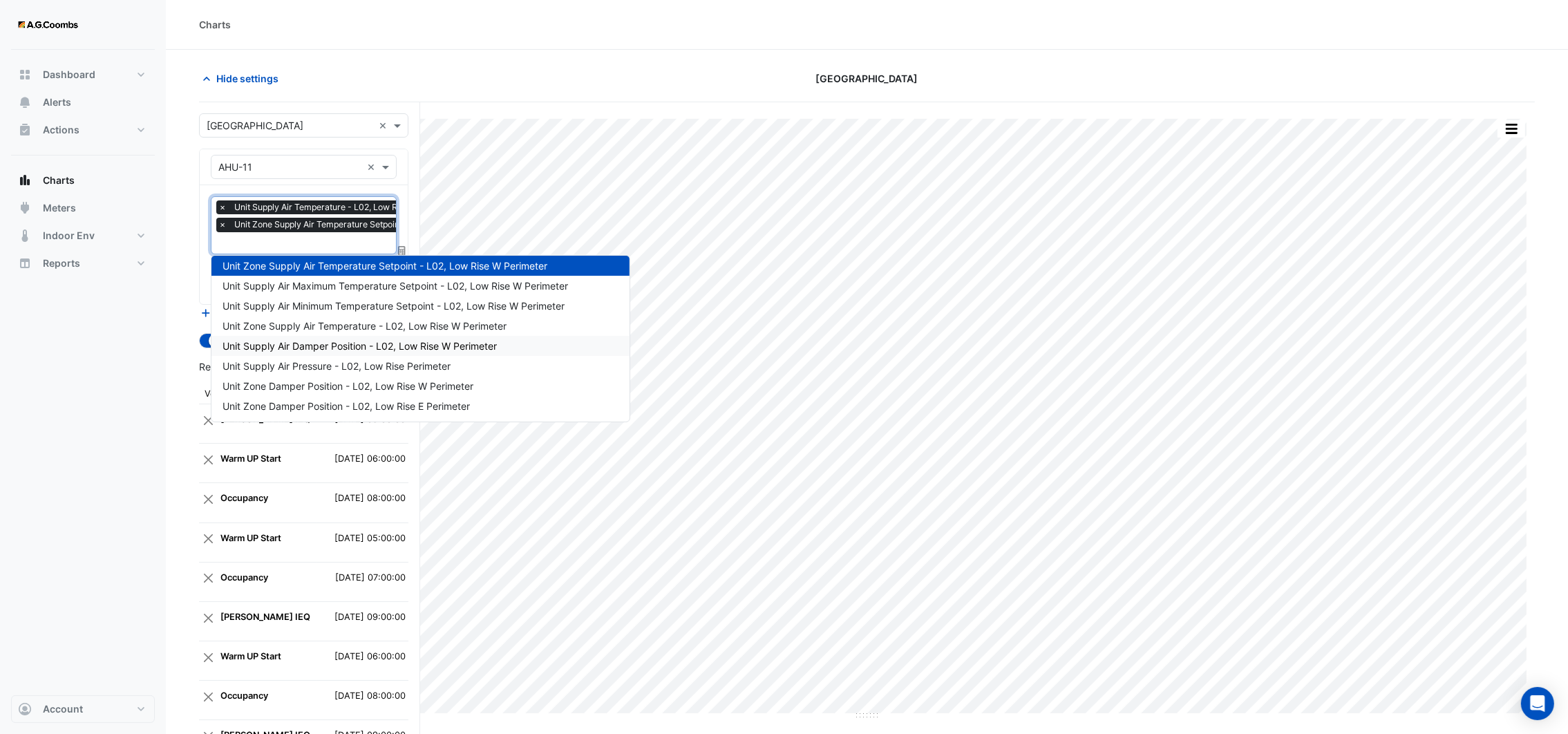
click at [320, 342] on span "Unit Supply Air Damper Position - L02, Low Rise W Perimeter" at bounding box center [360, 346] width 274 height 12
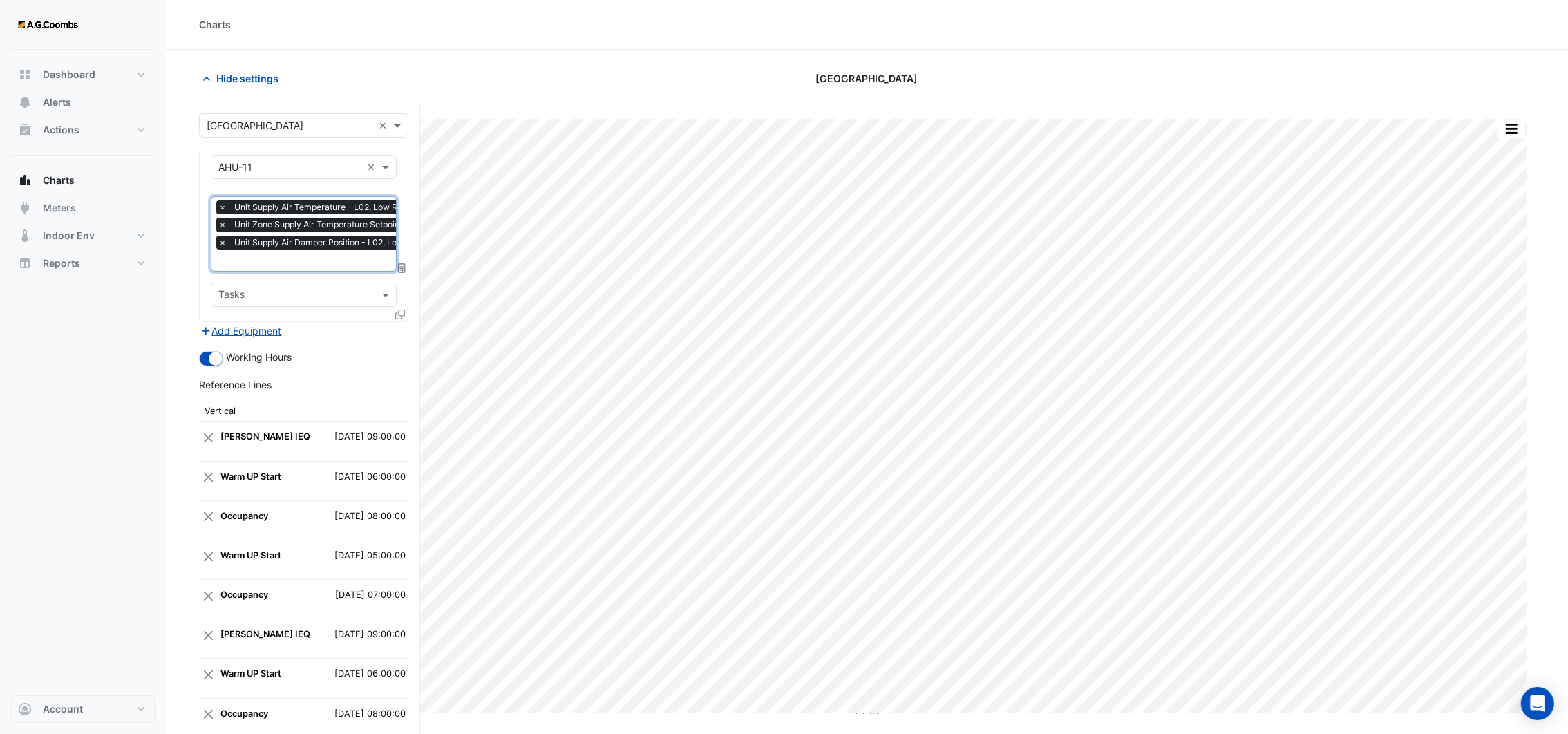
click at [297, 268] on input "text" at bounding box center [371, 262] width 305 height 14
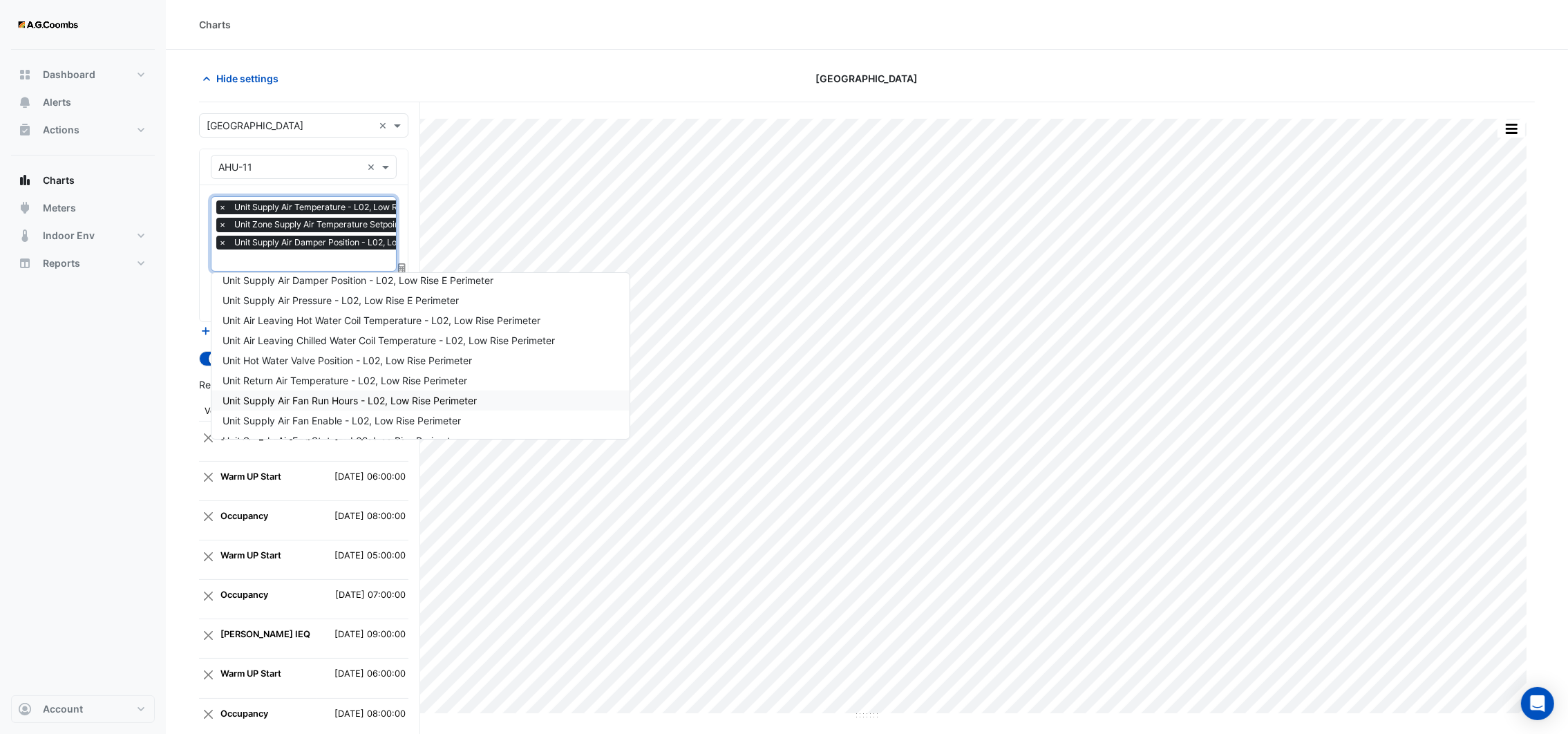
scroll to position [75, 0]
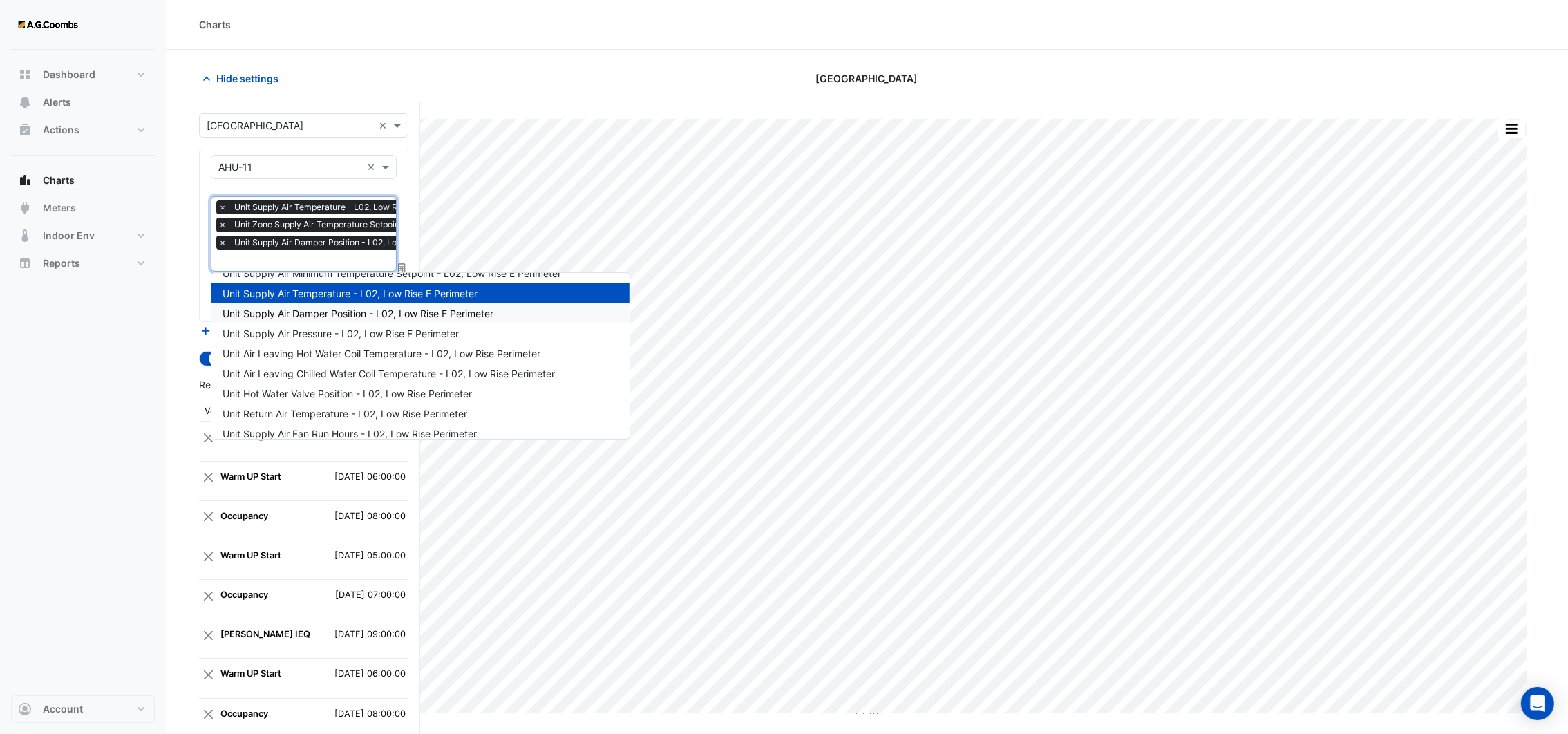
click at [319, 314] on span "Unit Supply Air Damper Position - L02, Low Rise E Perimeter" at bounding box center [358, 313] width 271 height 12
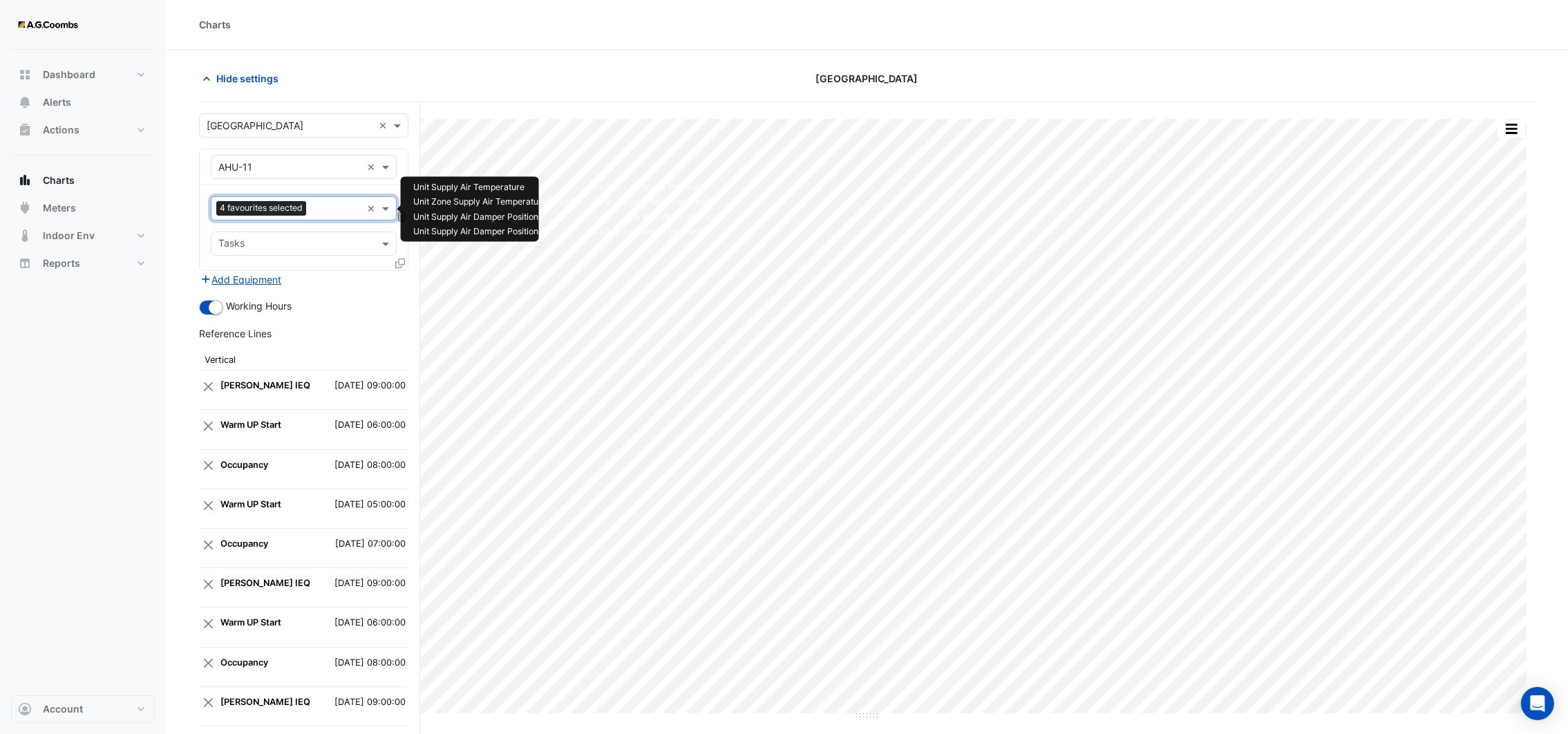
click at [330, 214] on input "text" at bounding box center [336, 209] width 50 height 14
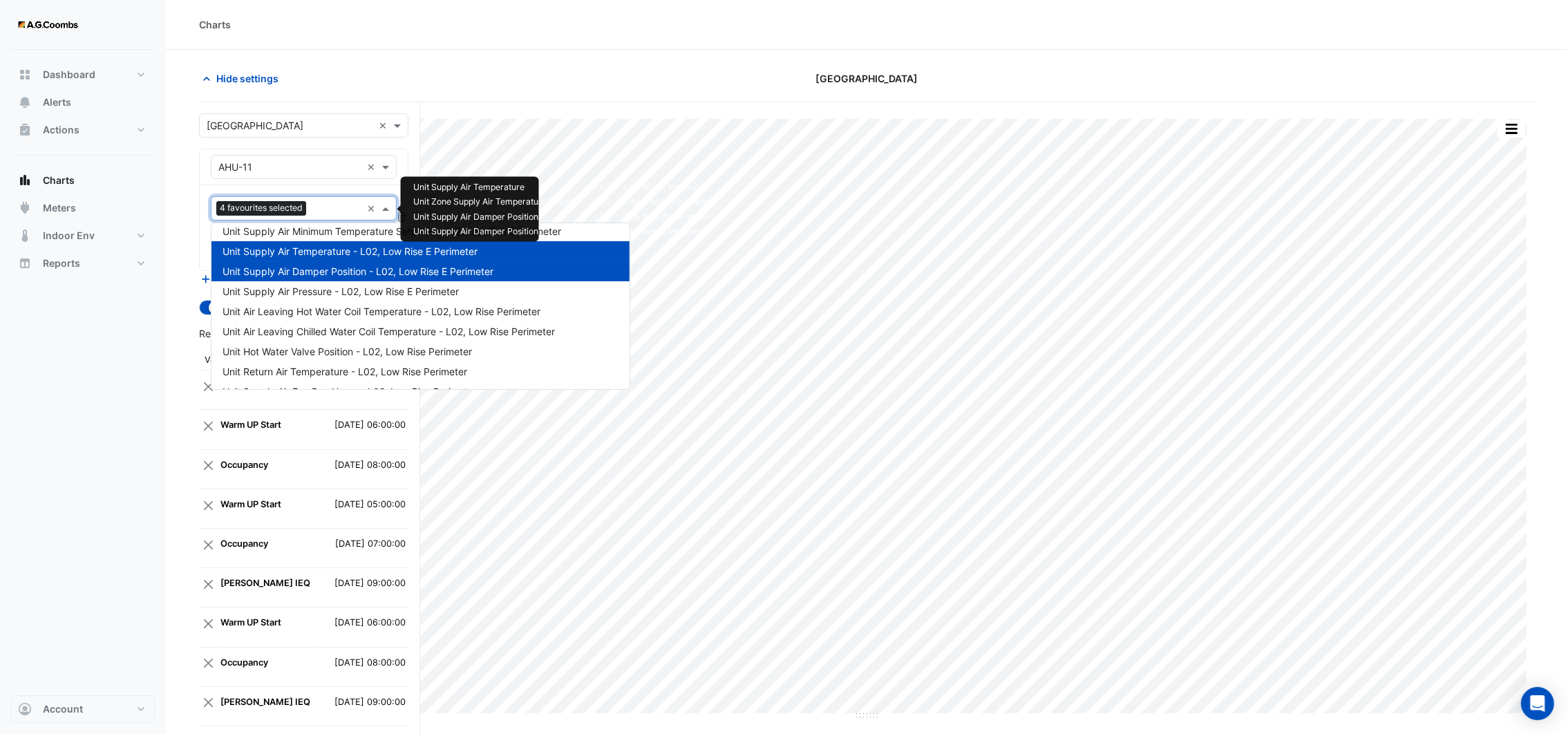
scroll to position [104, 0]
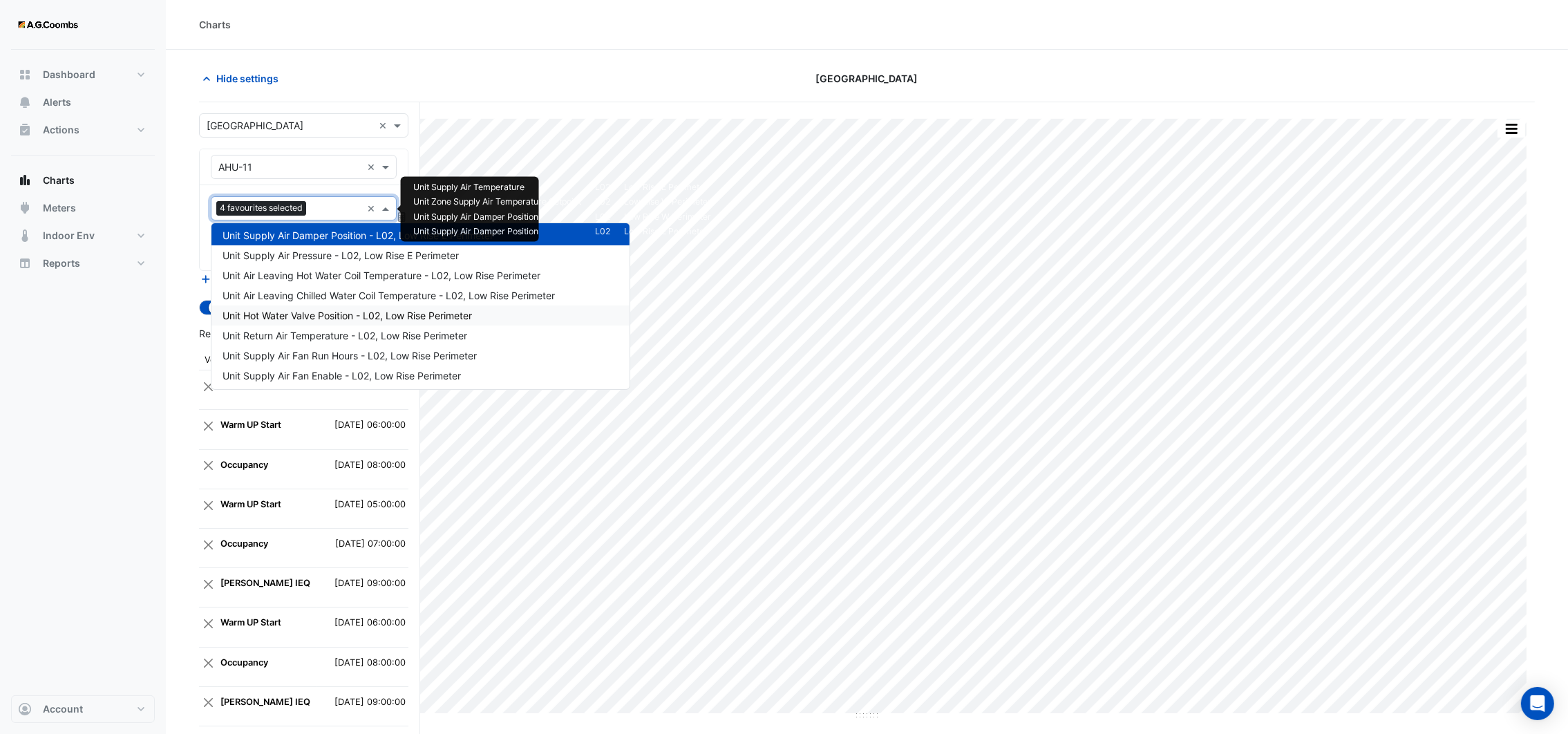
click at [345, 307] on div "Unit Hot Water Valve Position - L02, Low Rise Perimeter" at bounding box center [421, 316] width 418 height 20
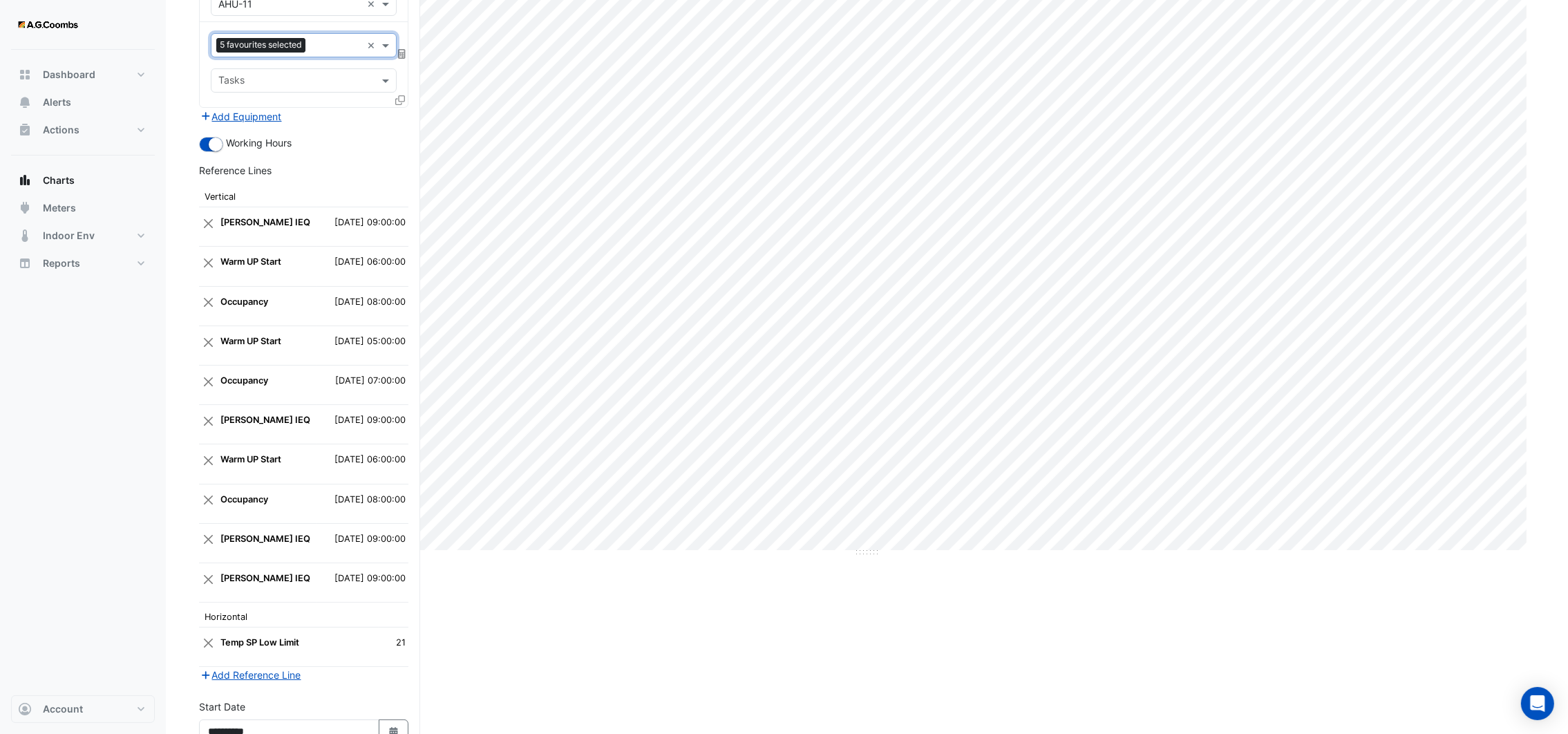
scroll to position [307, 0]
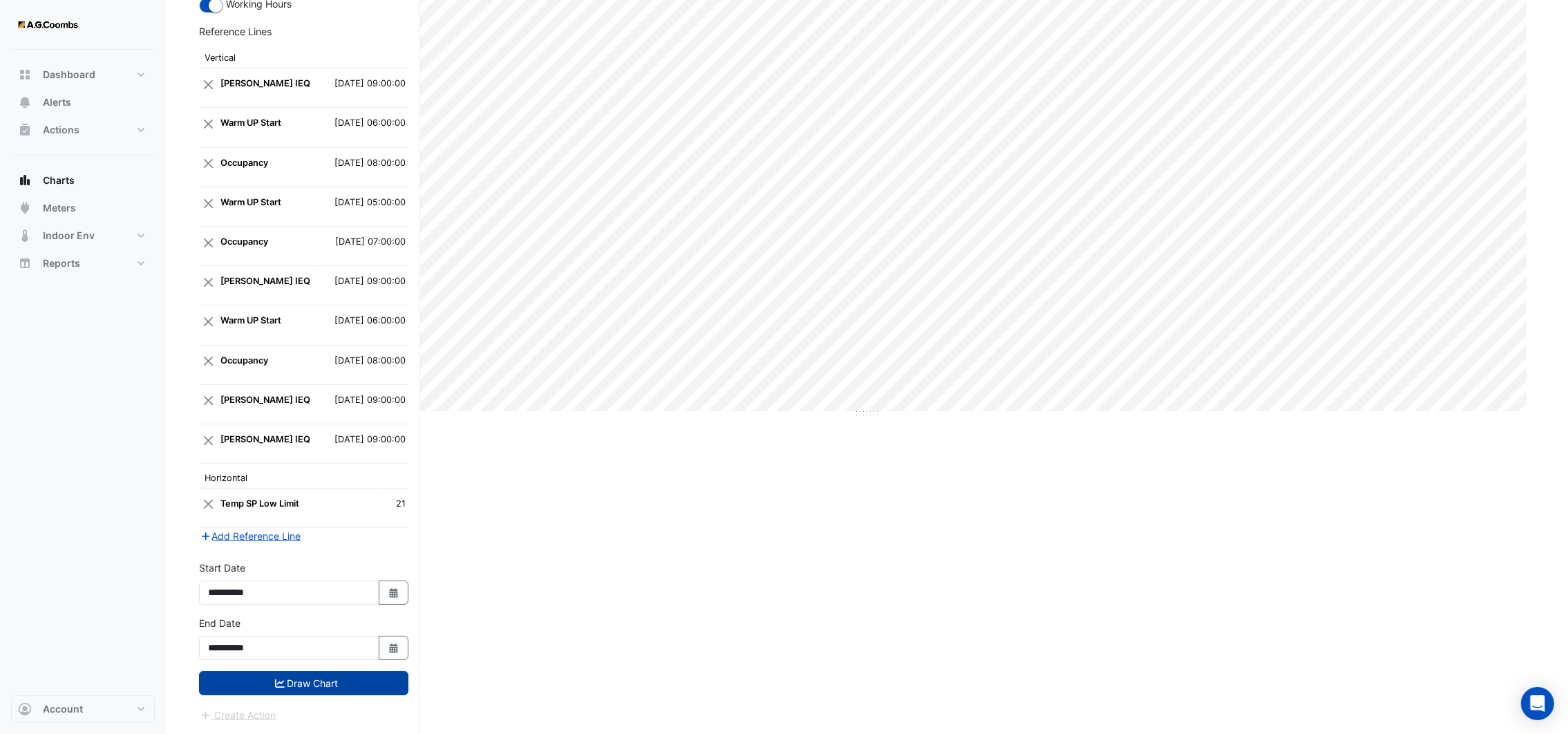
click at [289, 690] on button "Draw Chart" at bounding box center [303, 683] width 209 height 25
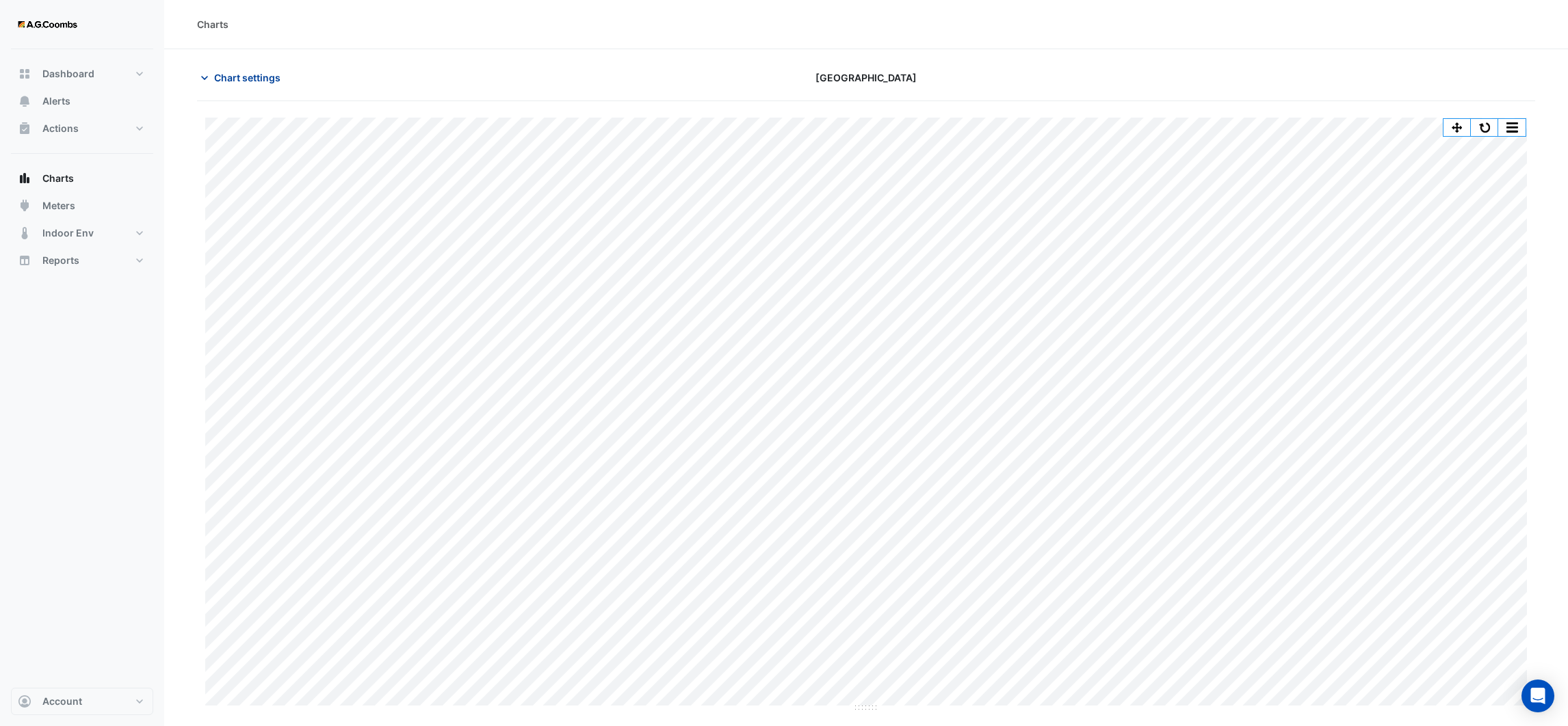
click at [207, 76] on icon "button" at bounding box center [204, 78] width 13 height 13
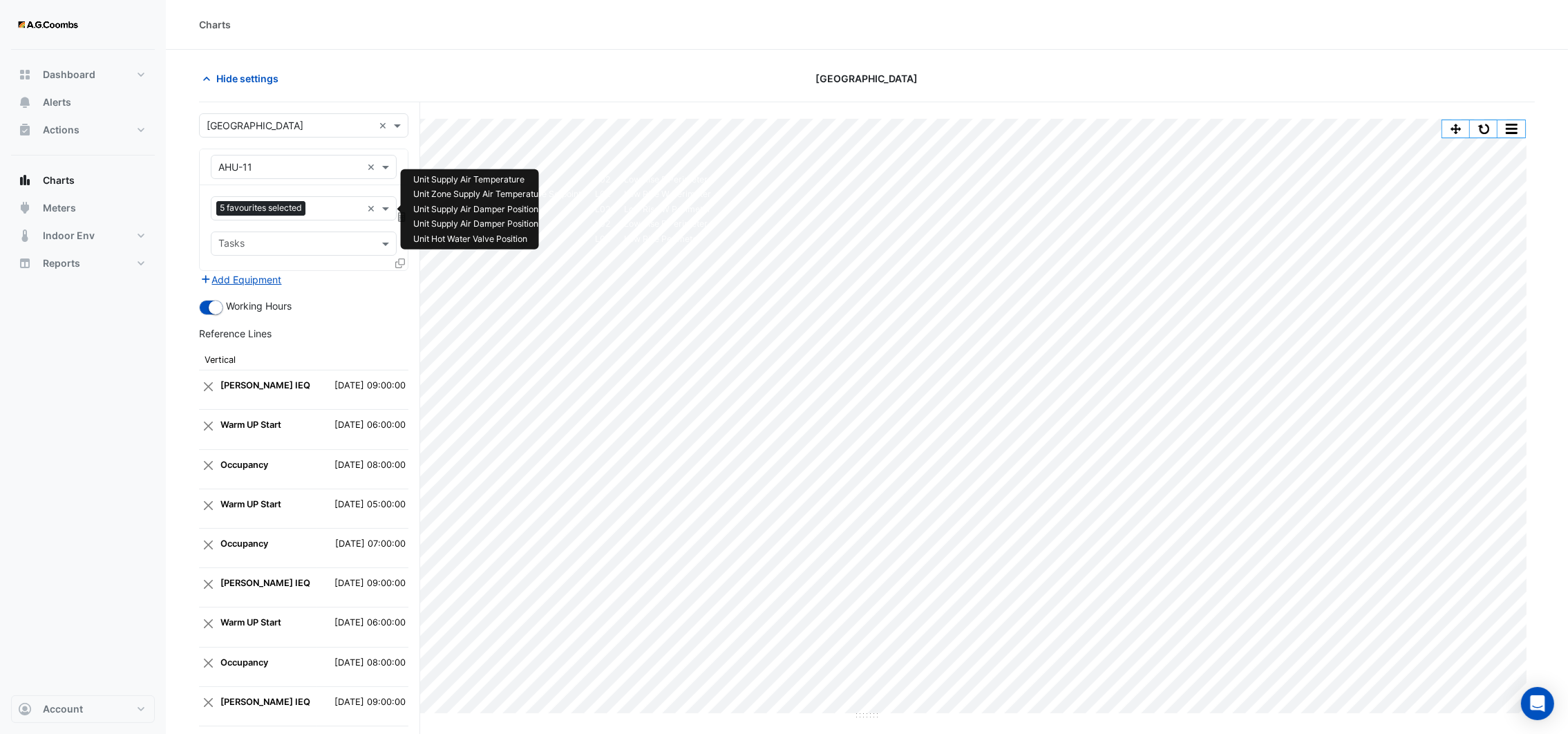
click at [344, 214] on input "text" at bounding box center [337, 209] width 51 height 14
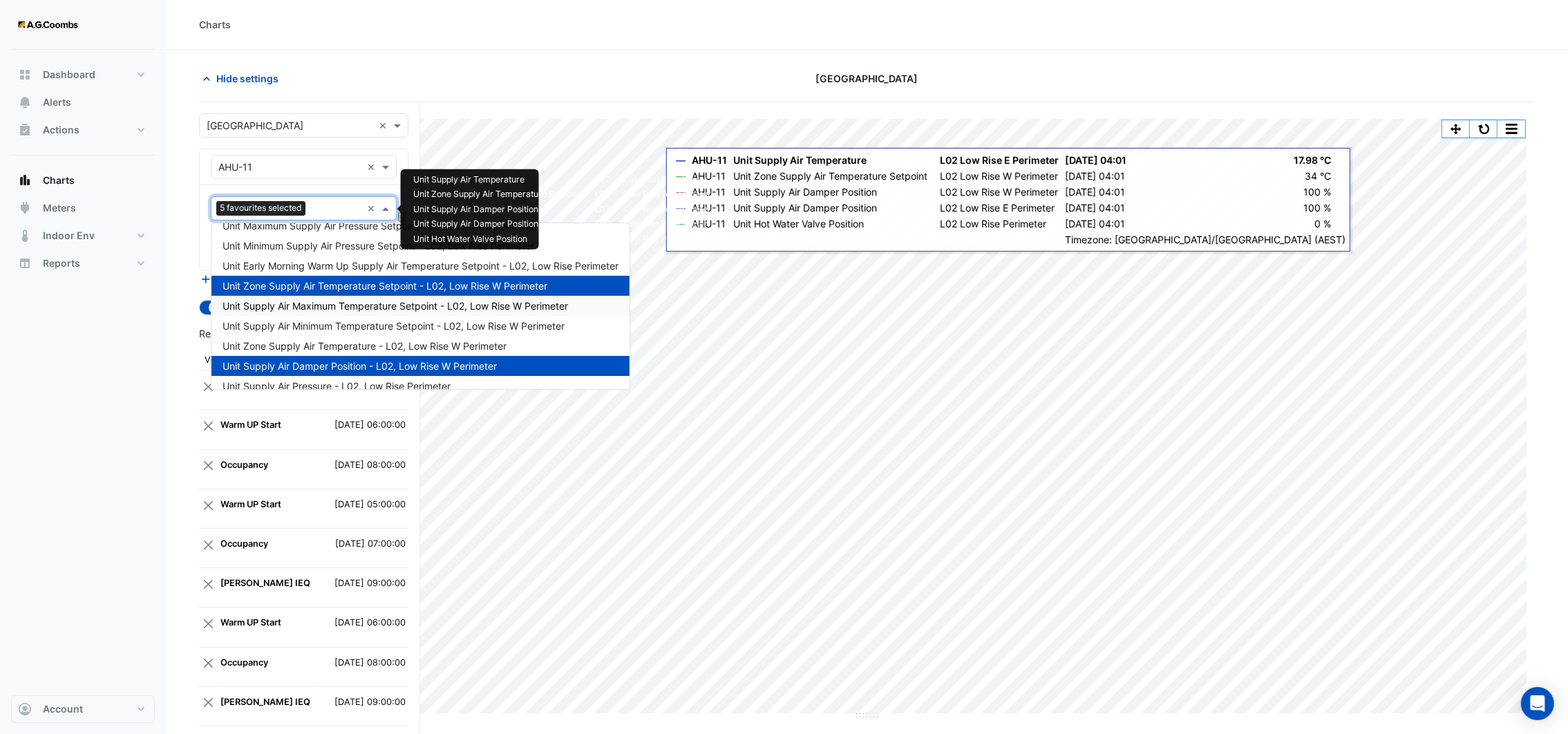
scroll to position [387, 0]
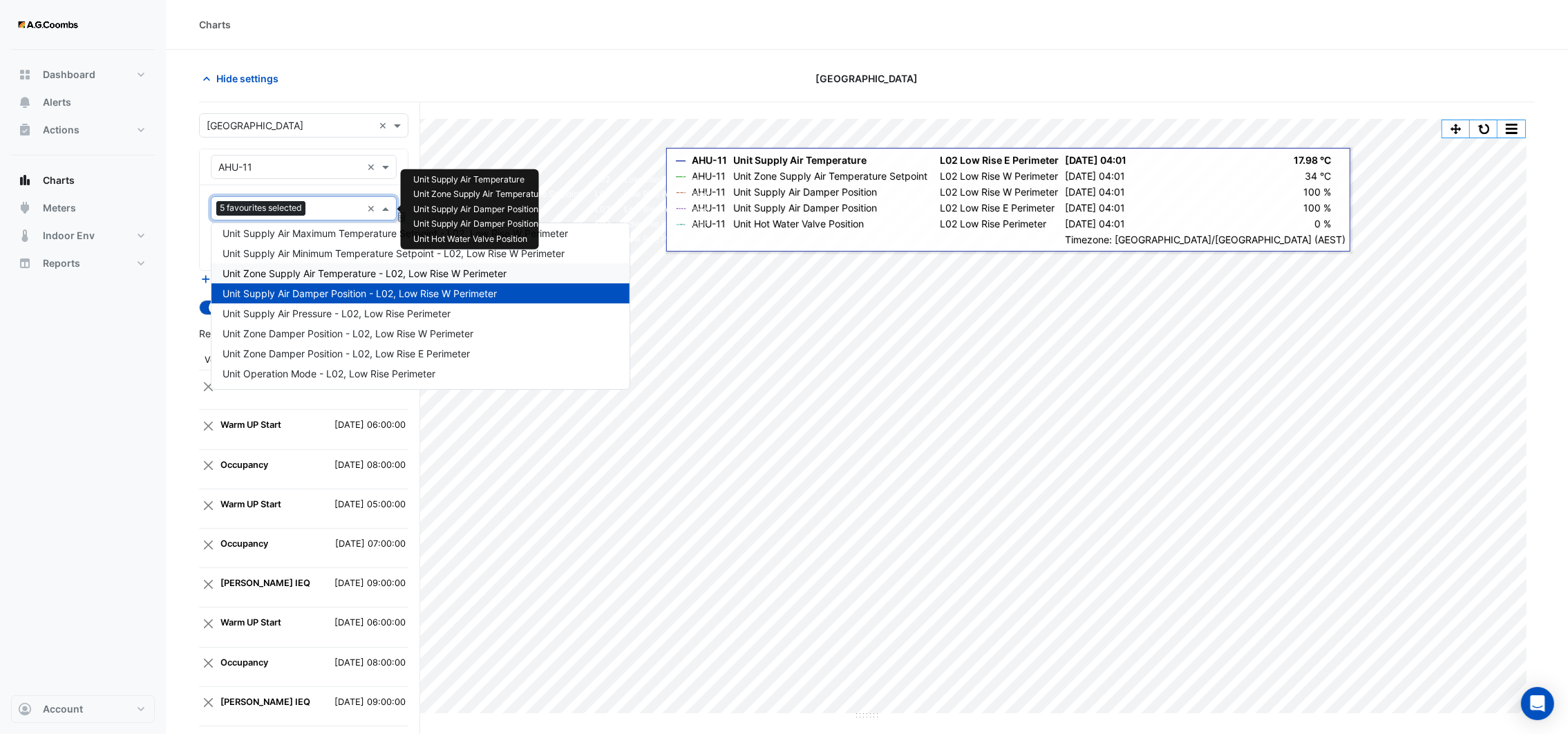
click at [445, 278] on span "Unit Zone Supply Air Temperature - L02, Low Rise W Perimeter" at bounding box center [365, 273] width 284 height 12
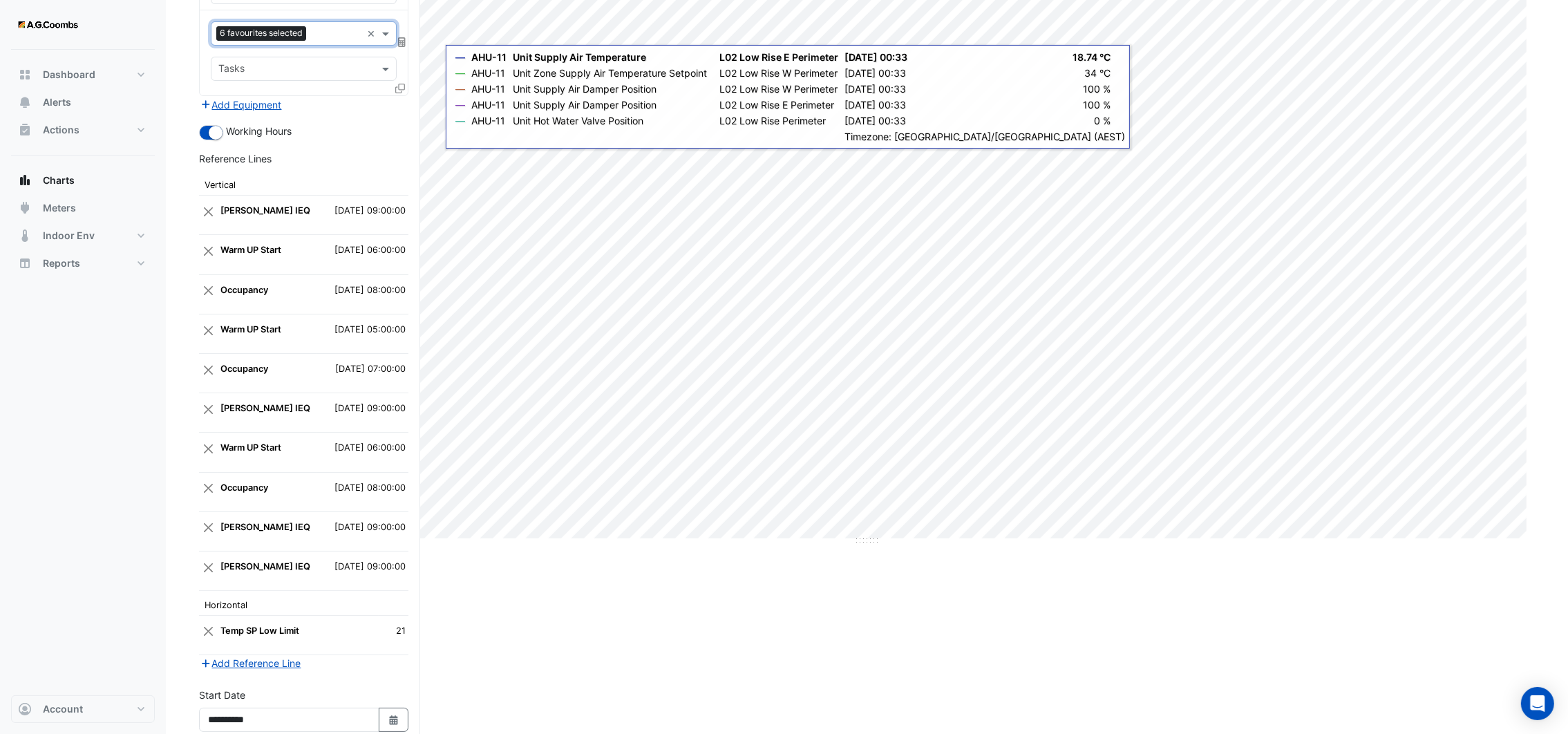
scroll to position [307, 0]
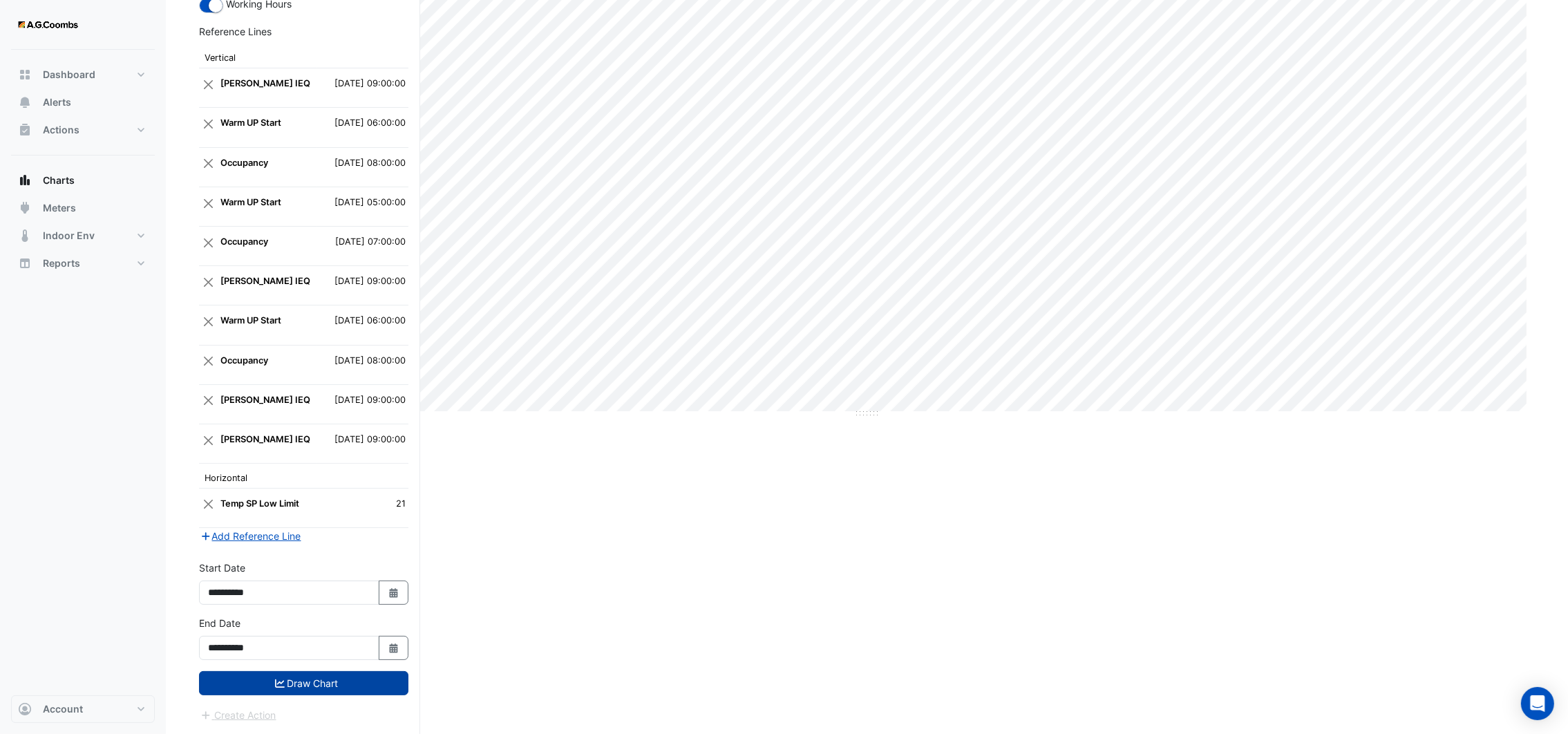
click at [250, 683] on button "Draw Chart" at bounding box center [303, 683] width 209 height 25
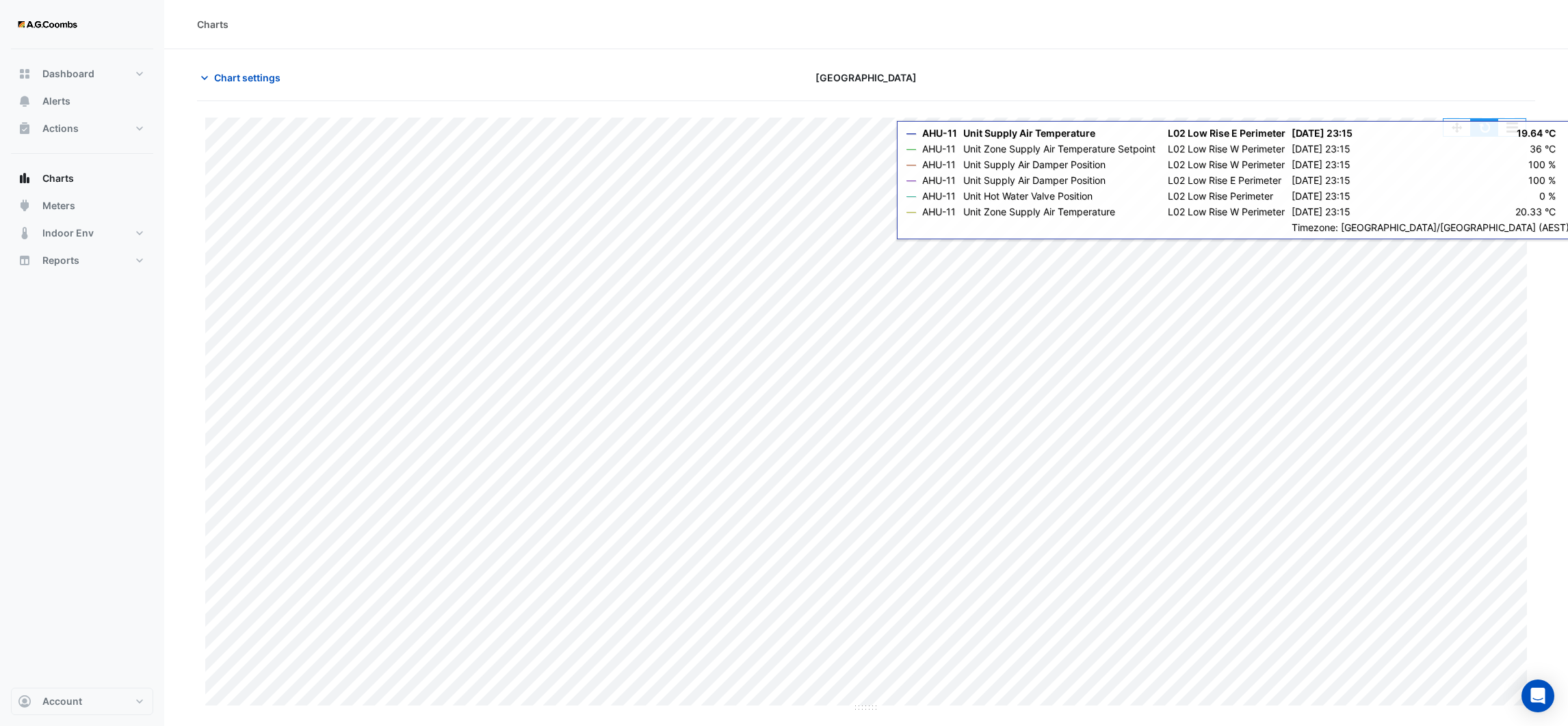
click at [1484, 130] on button "button" at bounding box center [1484, 127] width 28 height 17
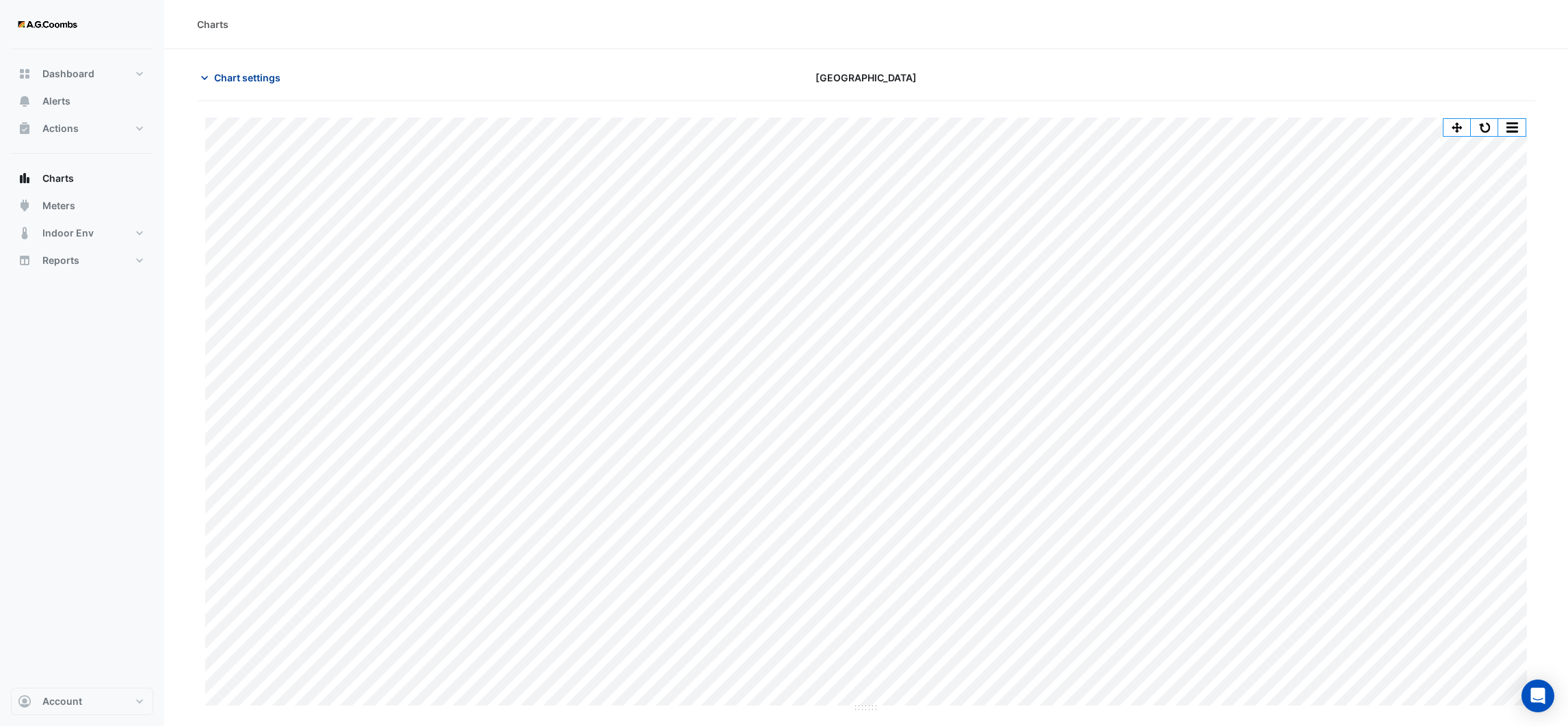
click at [209, 76] on icon "button" at bounding box center [204, 78] width 13 height 13
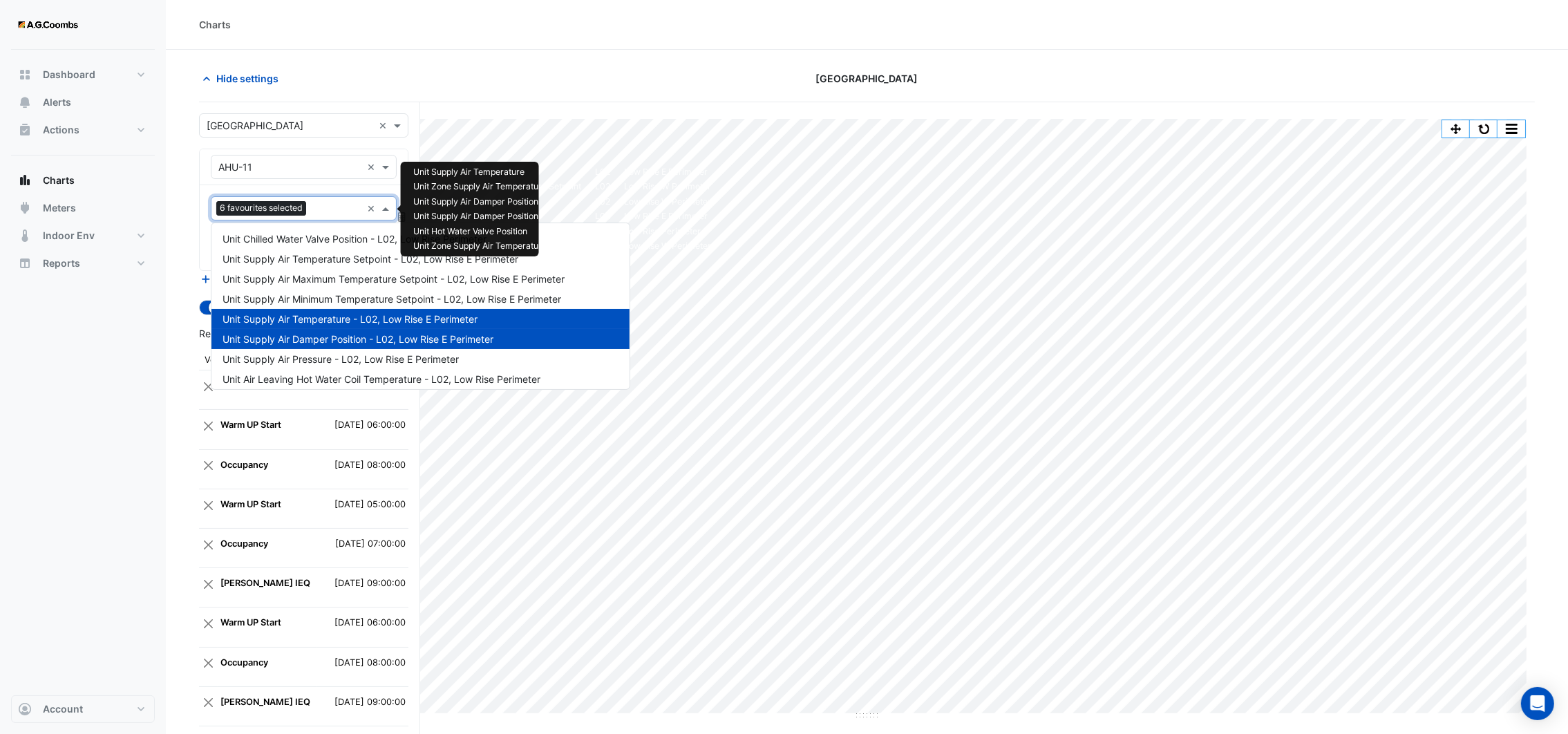
click at [329, 204] on input "text" at bounding box center [336, 209] width 50 height 14
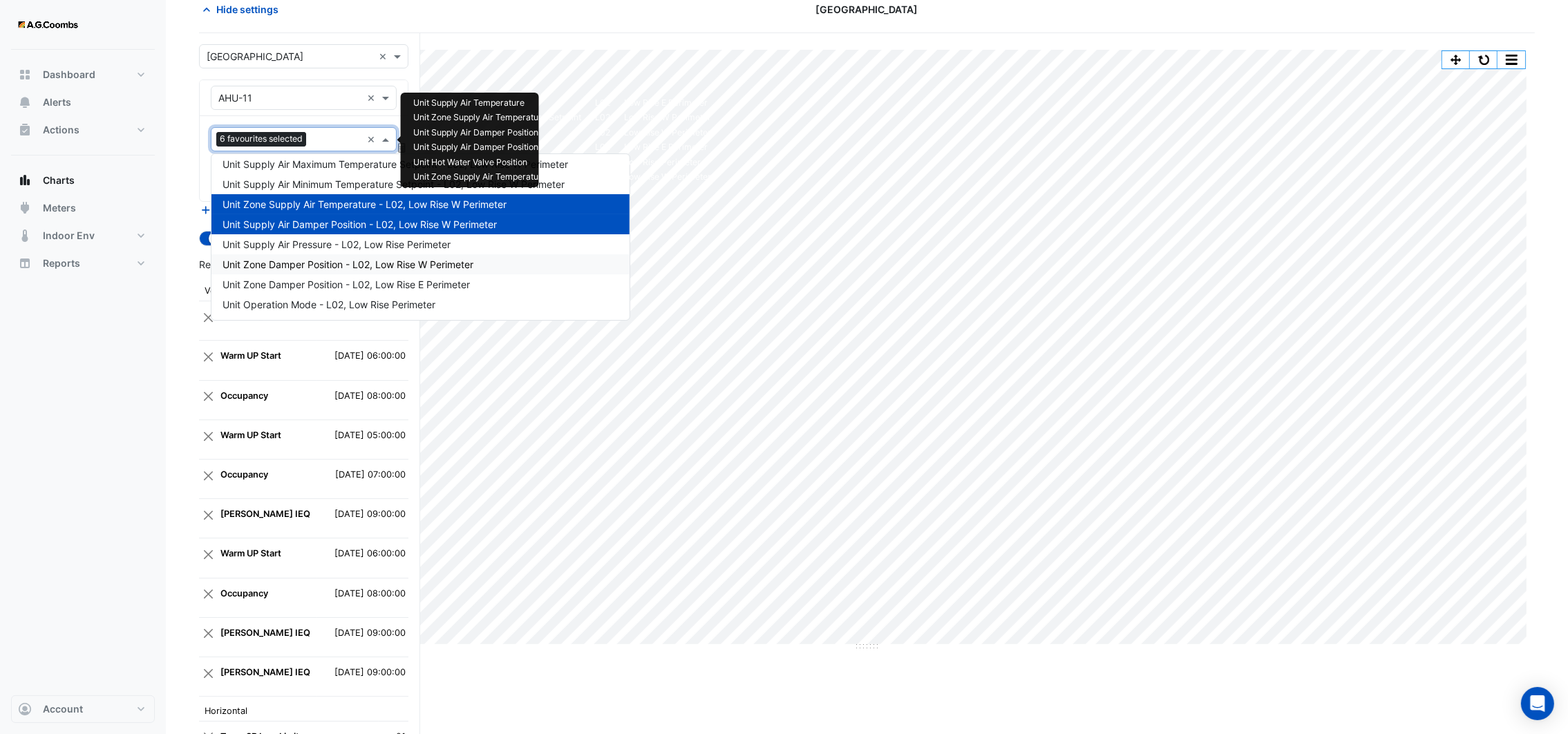
scroll to position [104, 0]
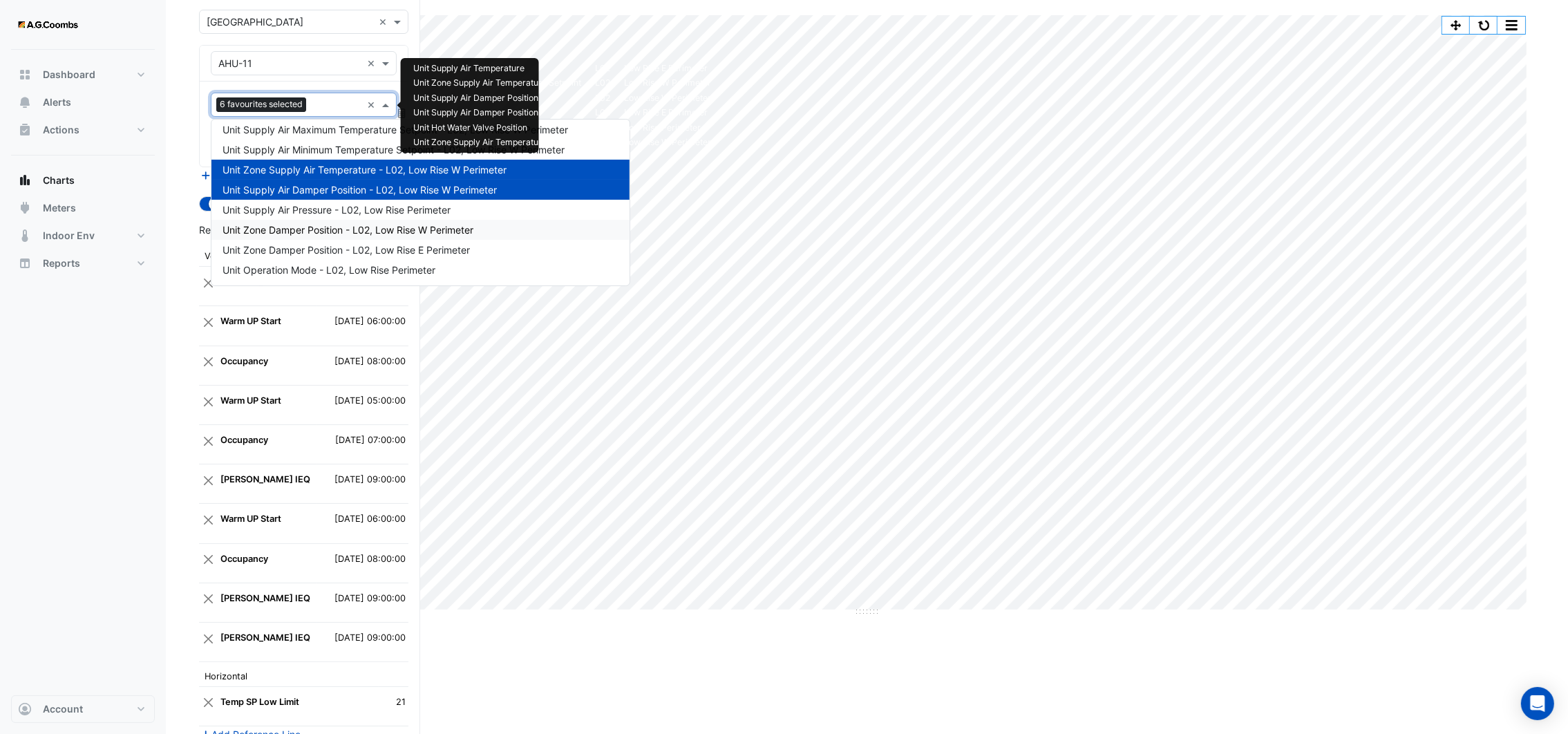
click at [345, 230] on span "Unit Zone Damper Position - L02, Low Rise W Perimeter" at bounding box center [348, 230] width 250 height 12
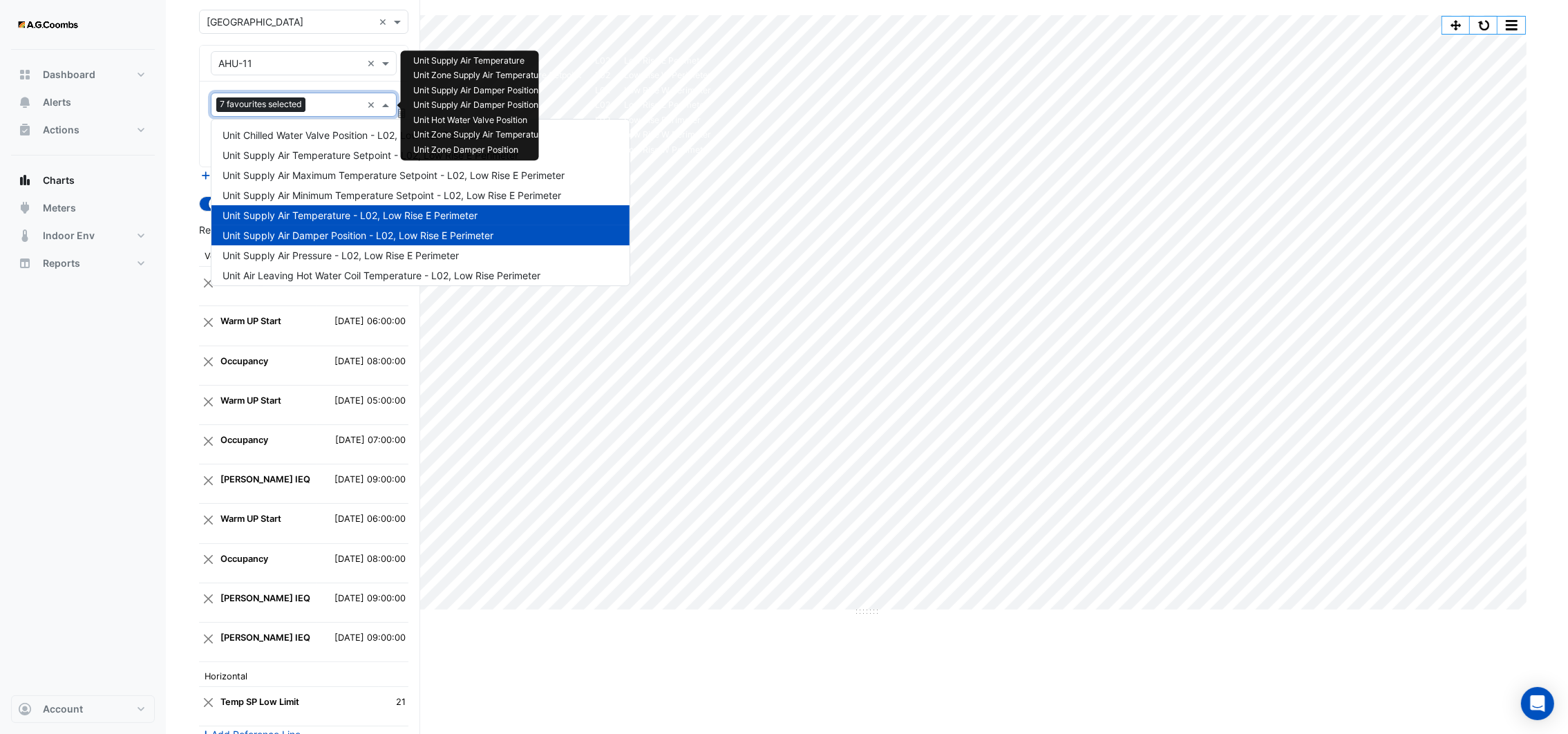
click at [334, 115] on div "Favourites 7 favourites selected ×" at bounding box center [304, 104] width 186 height 25
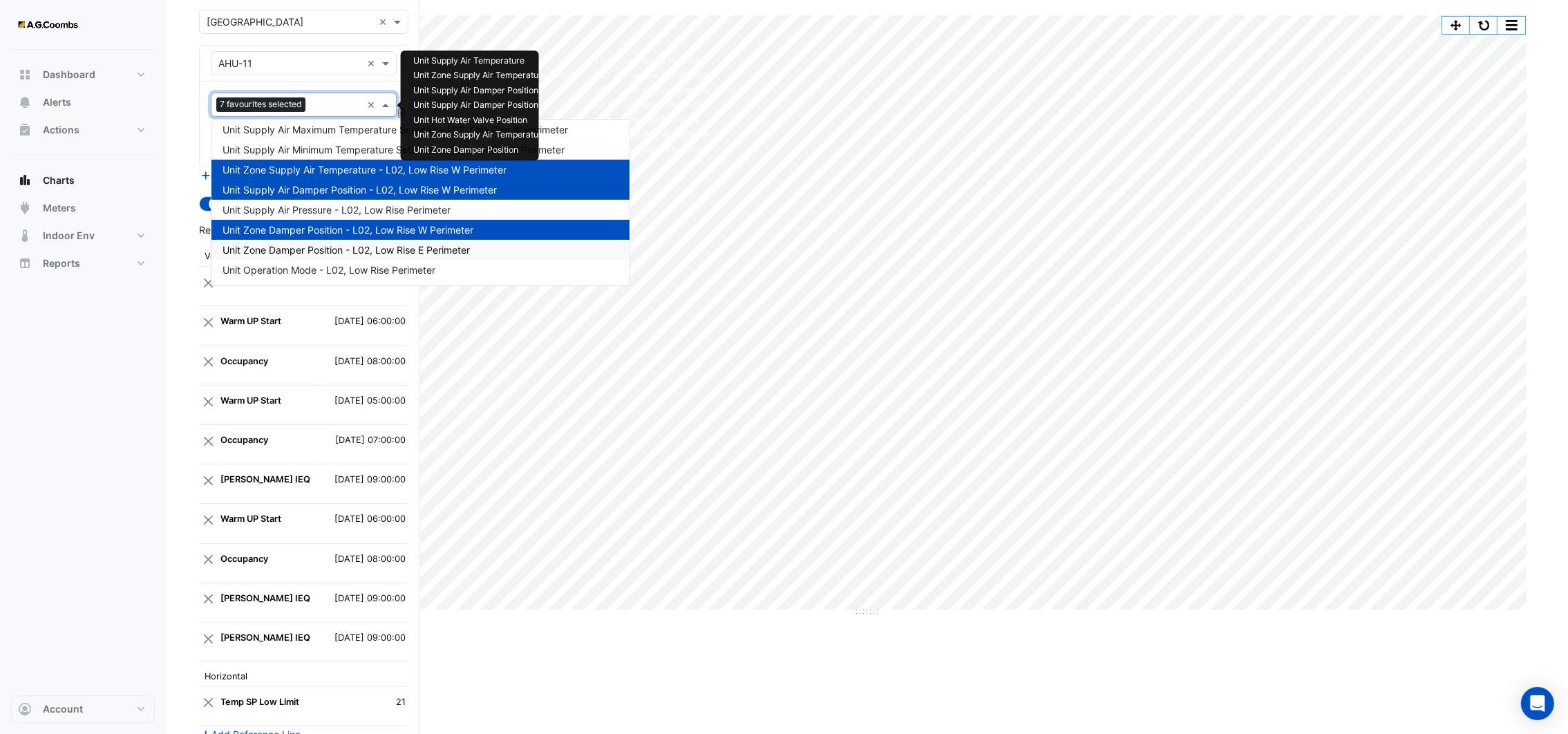
click at [333, 246] on span "Unit Zone Damper Position - L02, Low Rise E Perimeter" at bounding box center [346, 250] width 247 height 12
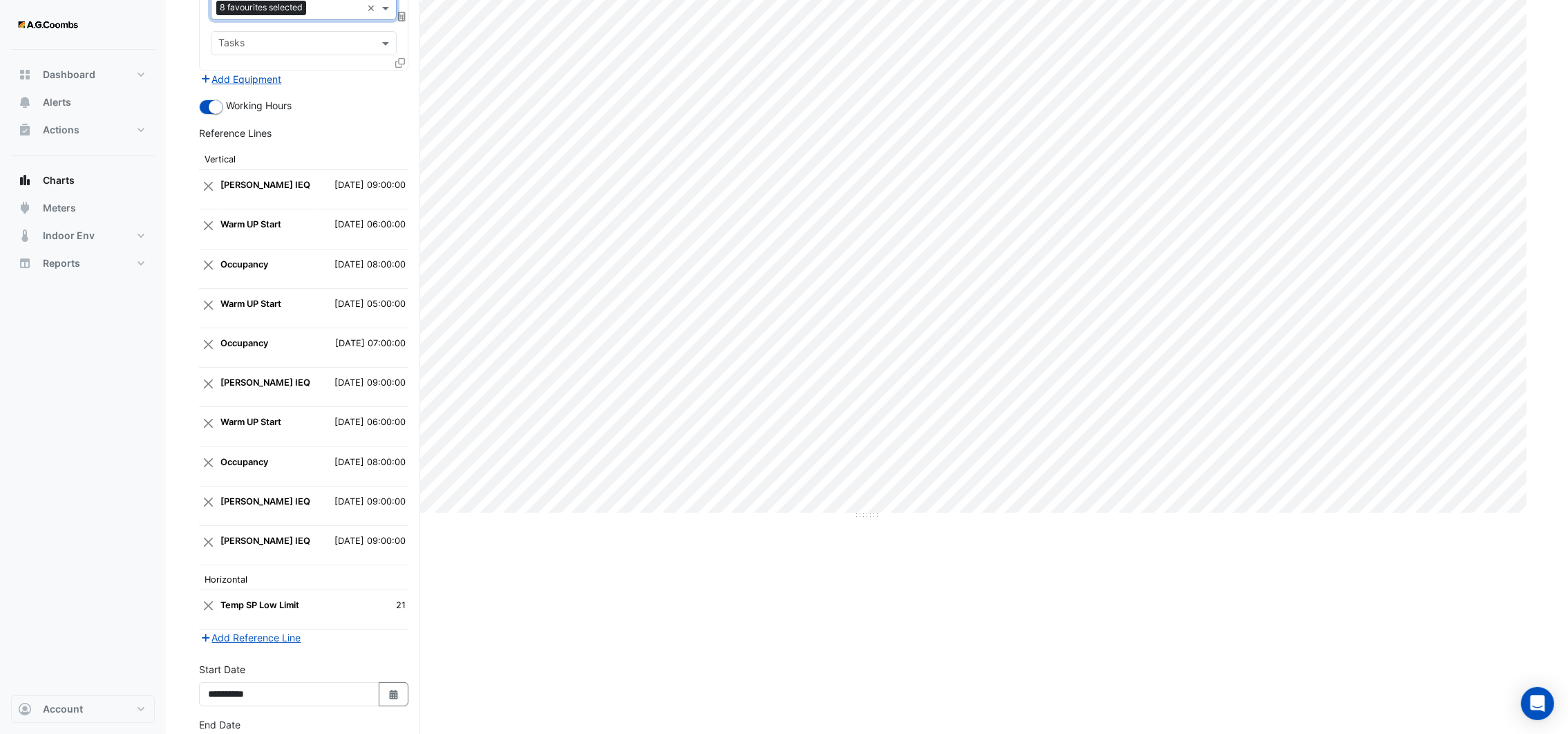
scroll to position [307, 0]
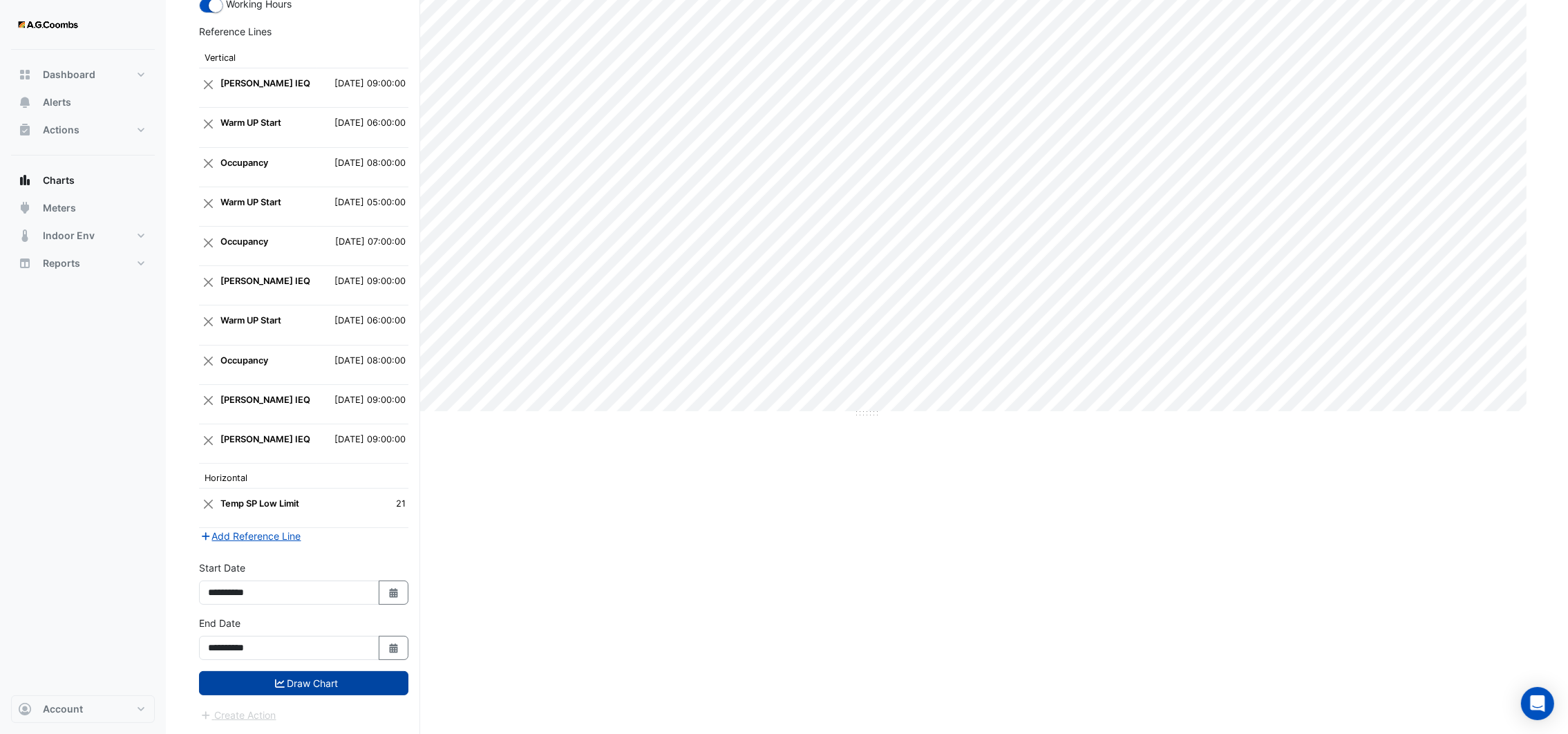
click at [291, 682] on button "Draw Chart" at bounding box center [303, 683] width 209 height 25
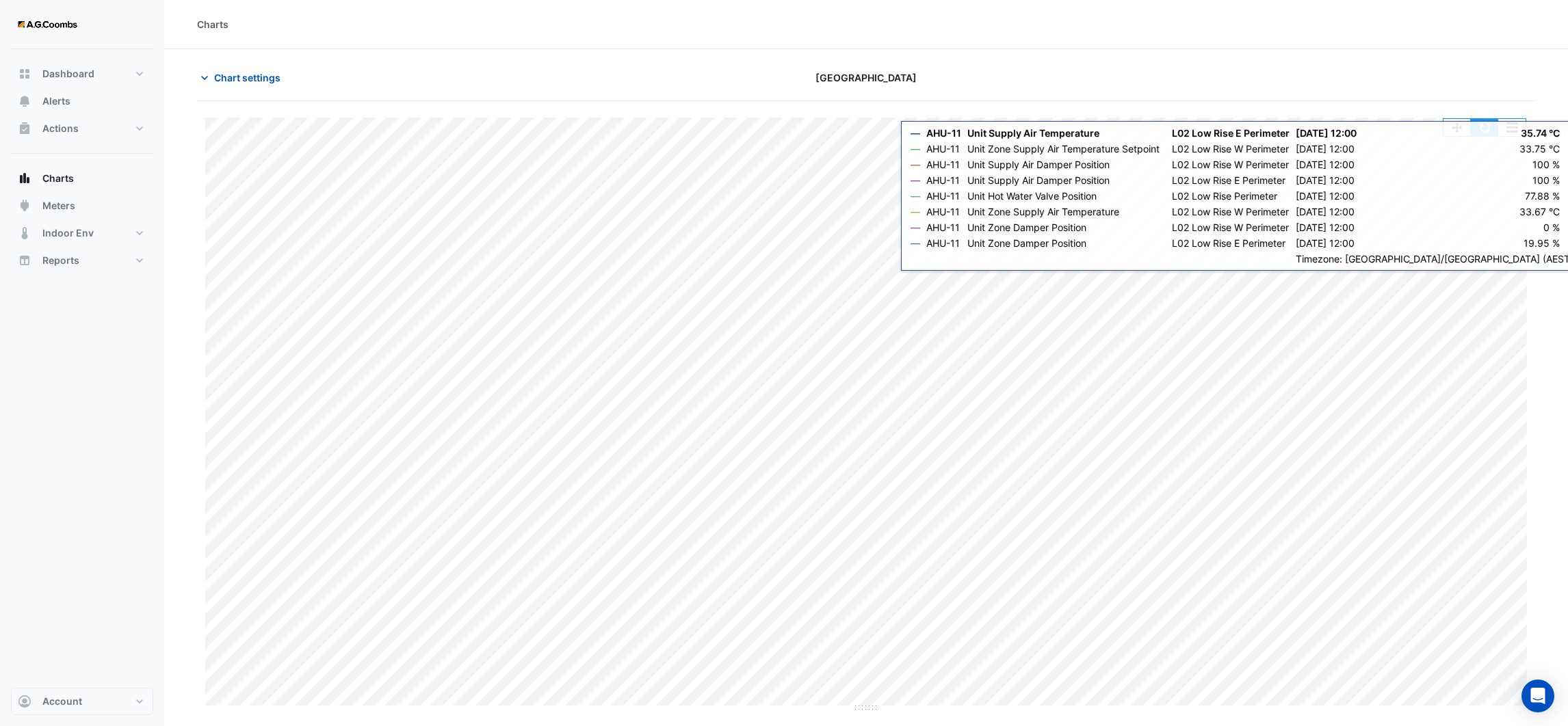
click at [1485, 131] on button "button" at bounding box center [1484, 127] width 28 height 17
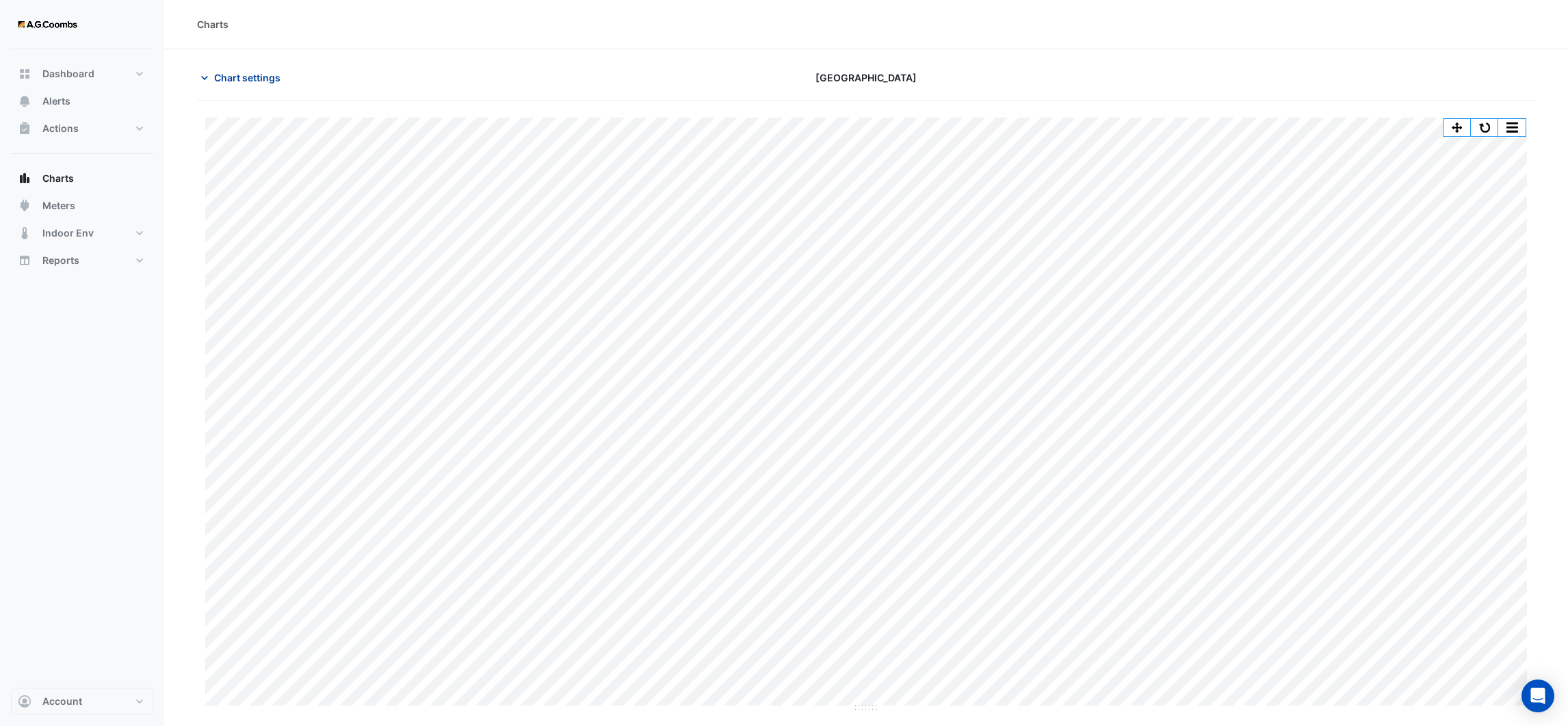
click at [207, 76] on icon "button" at bounding box center [204, 78] width 7 height 4
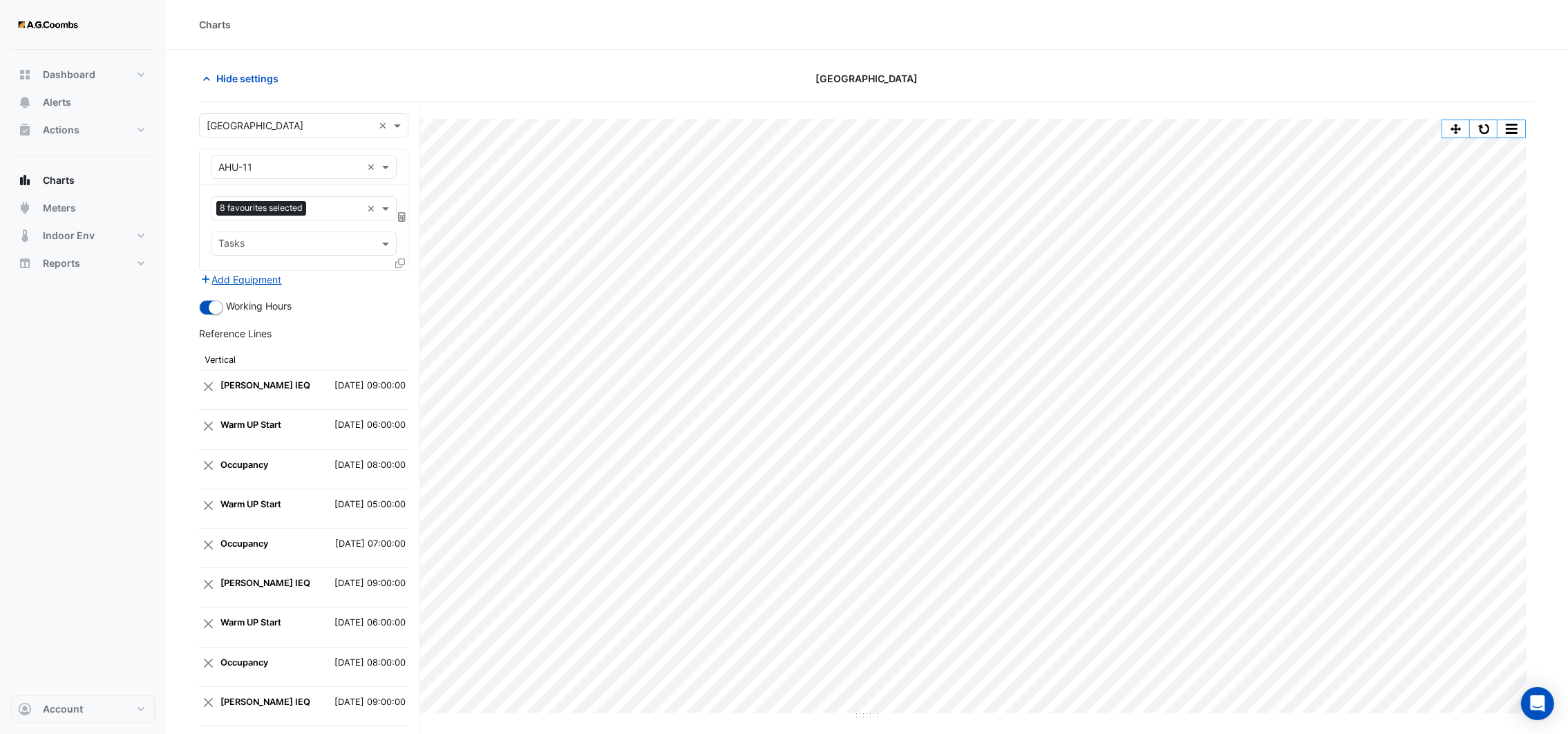
click at [395, 262] on icon at bounding box center [399, 262] width 9 height 9
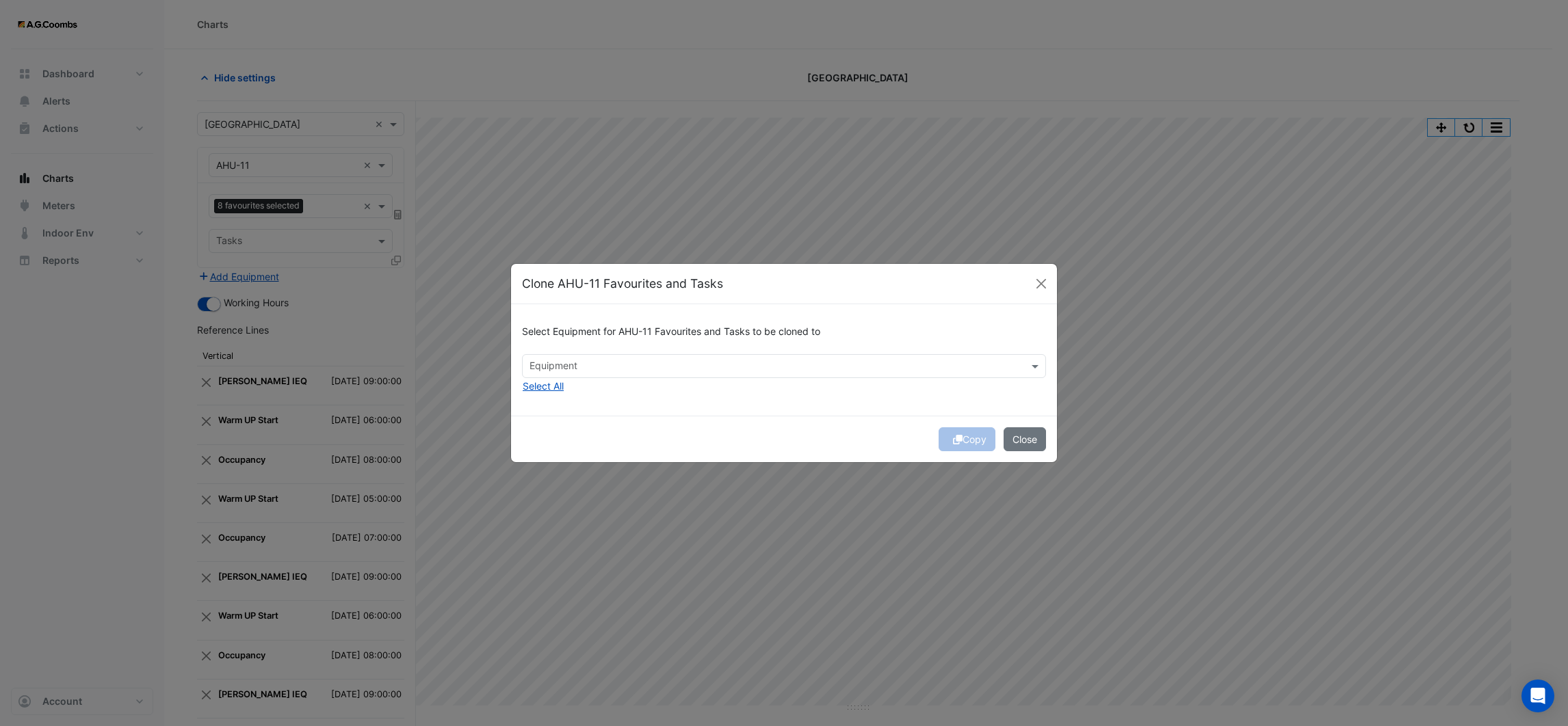
click at [585, 364] on input "text" at bounding box center [776, 367] width 493 height 14
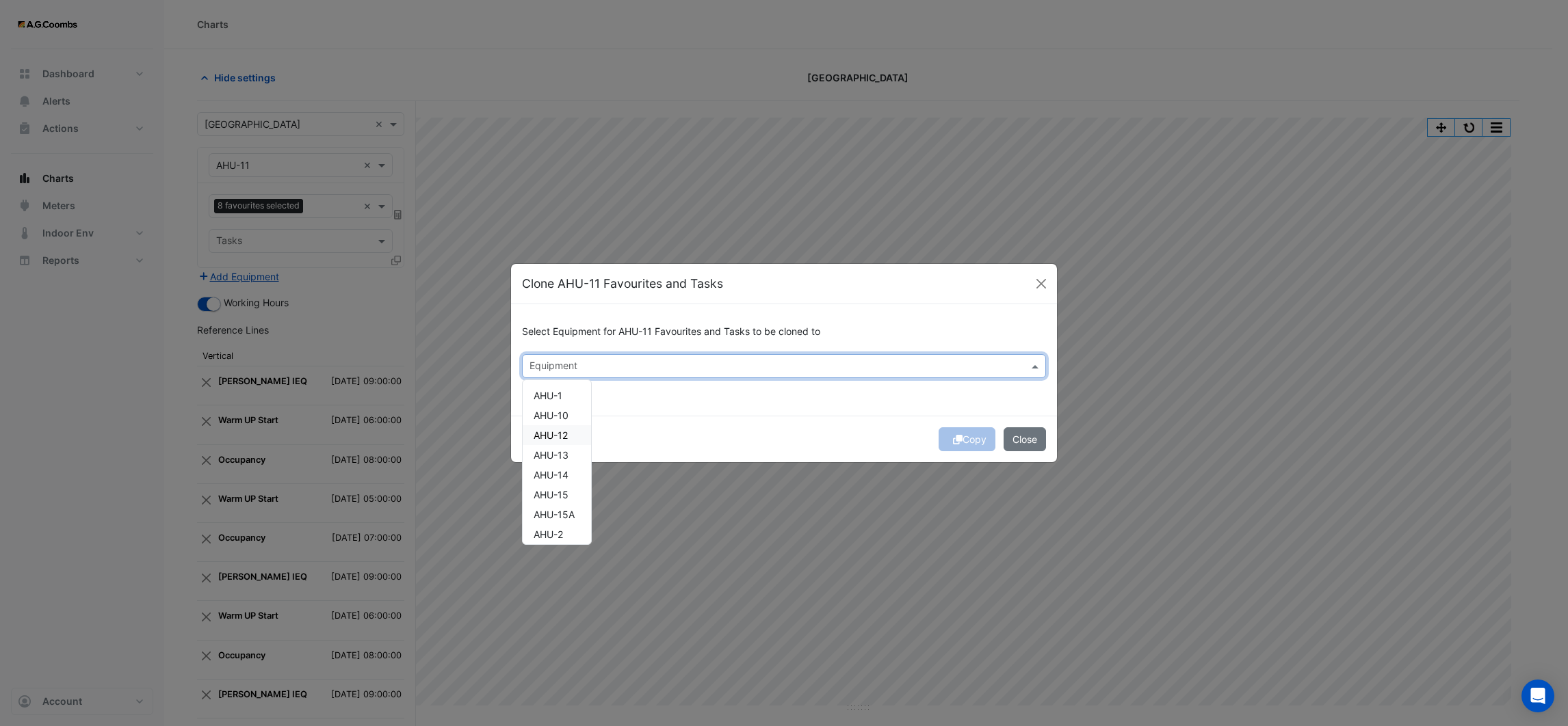
click at [556, 425] on div "AHU-12" at bounding box center [557, 435] width 69 height 20
click at [554, 450] on span "AHU-13" at bounding box center [551, 456] width 35 height 12
click at [557, 469] on span "AHU-14" at bounding box center [551, 475] width 35 height 12
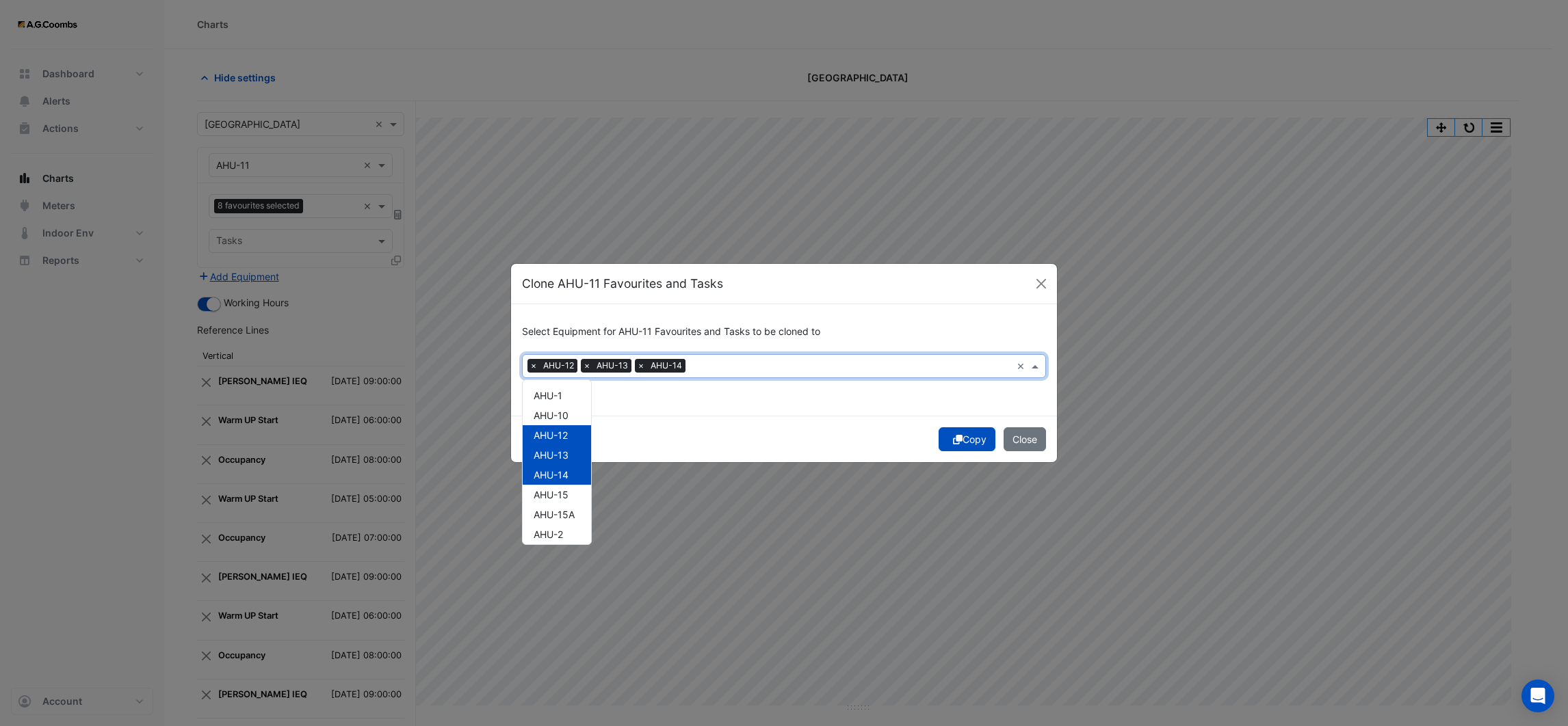
click at [692, 433] on div "Copy Close" at bounding box center [784, 440] width 546 height 47
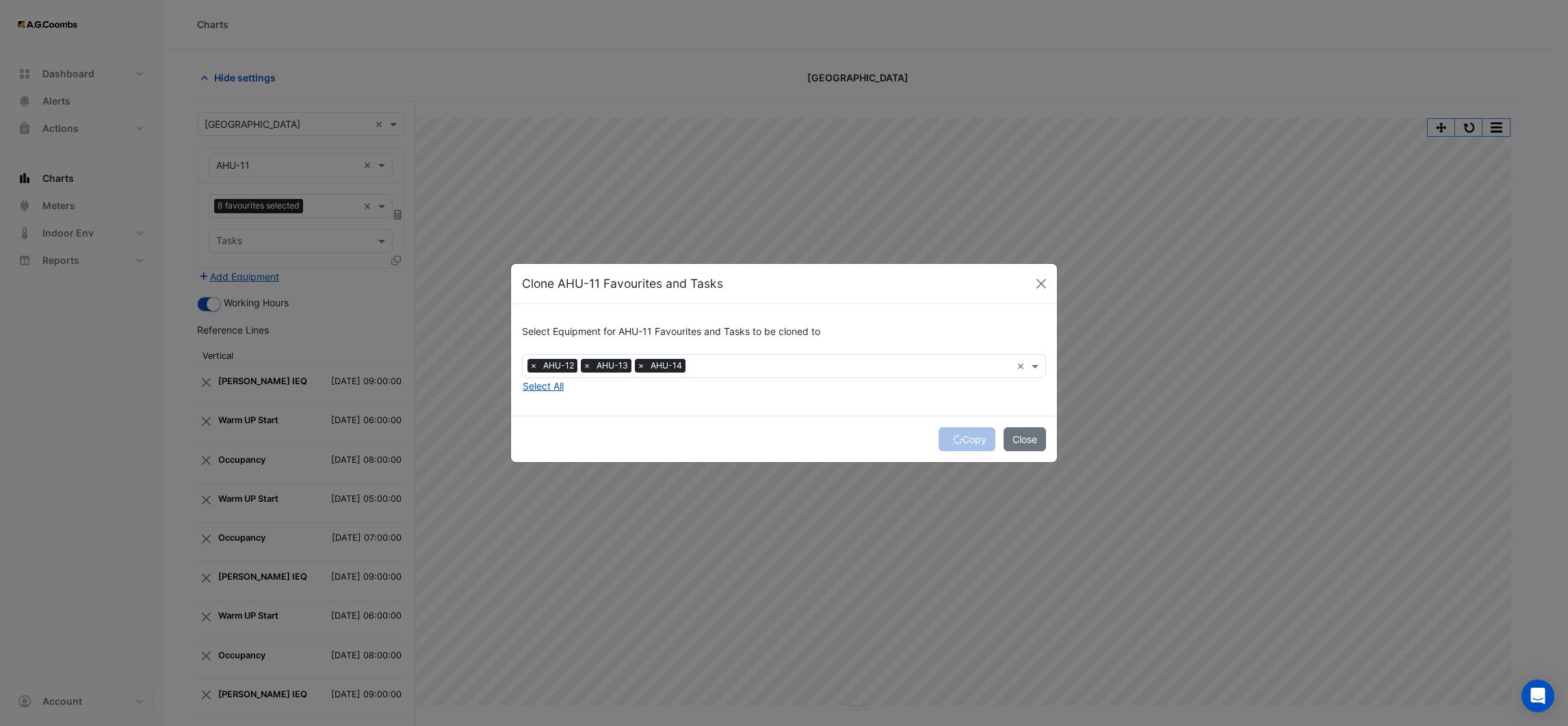
click at [967, 434] on div "Copy Close" at bounding box center [784, 440] width 546 height 47
click at [966, 440] on button "Copy" at bounding box center [967, 440] width 57 height 24
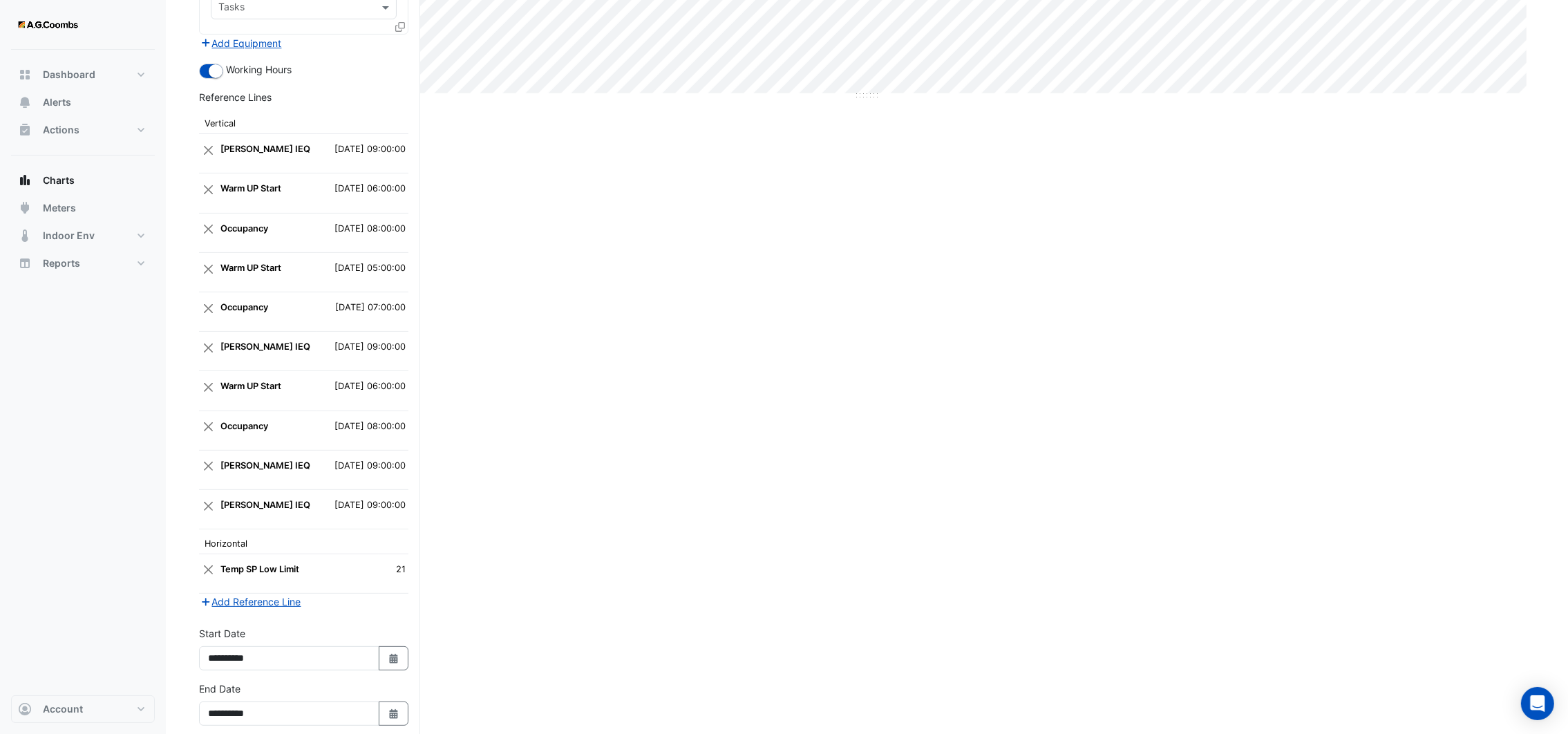
scroll to position [692, 0]
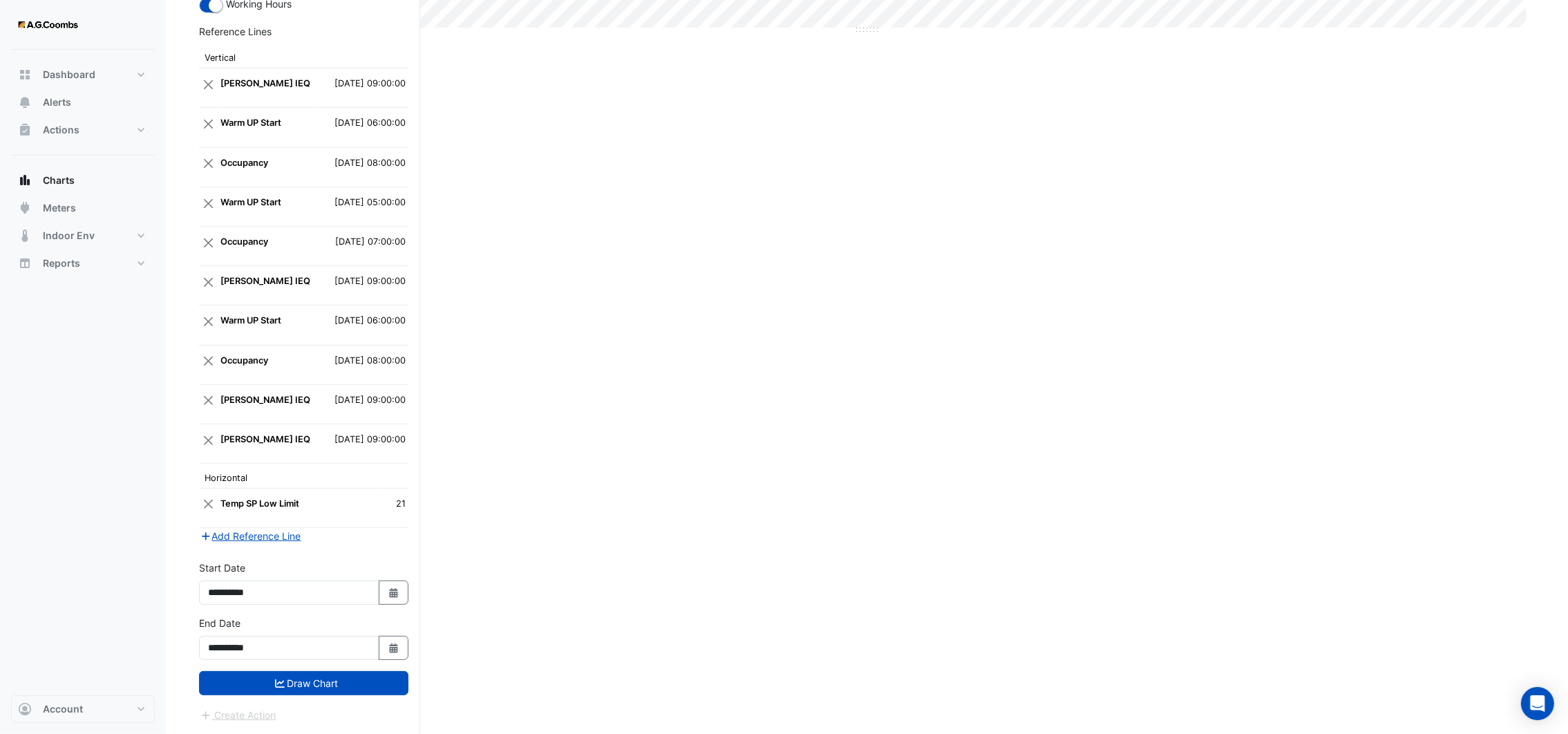
click at [277, 697] on form "Select a Site × [GEOGRAPHIC_DATA] × Equipment × AHU-11 × Favourites 8 favourite…" at bounding box center [303, 75] width 209 height 1296
click at [283, 683] on icon "submit" at bounding box center [279, 683] width 9 height 9
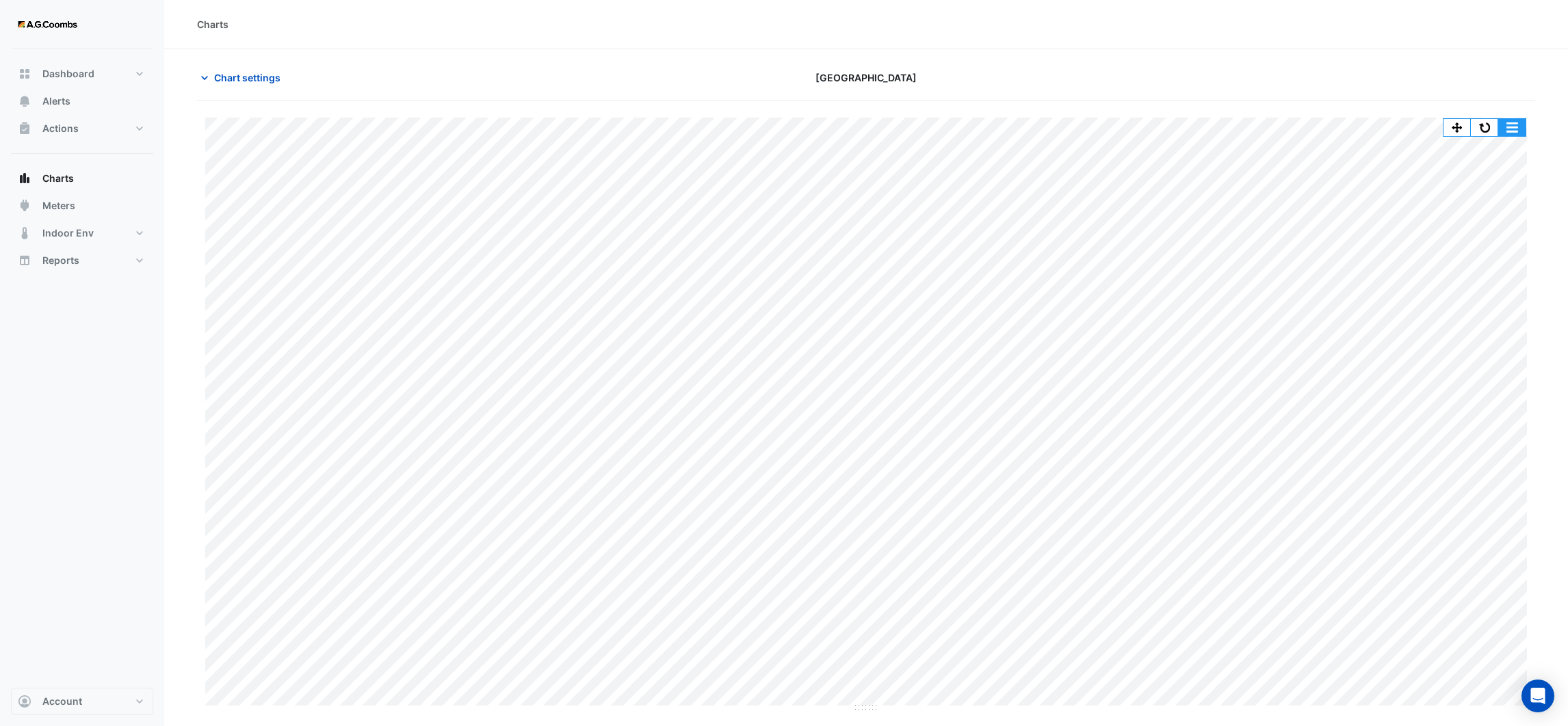
click at [1516, 122] on button "button" at bounding box center [1512, 127] width 28 height 17
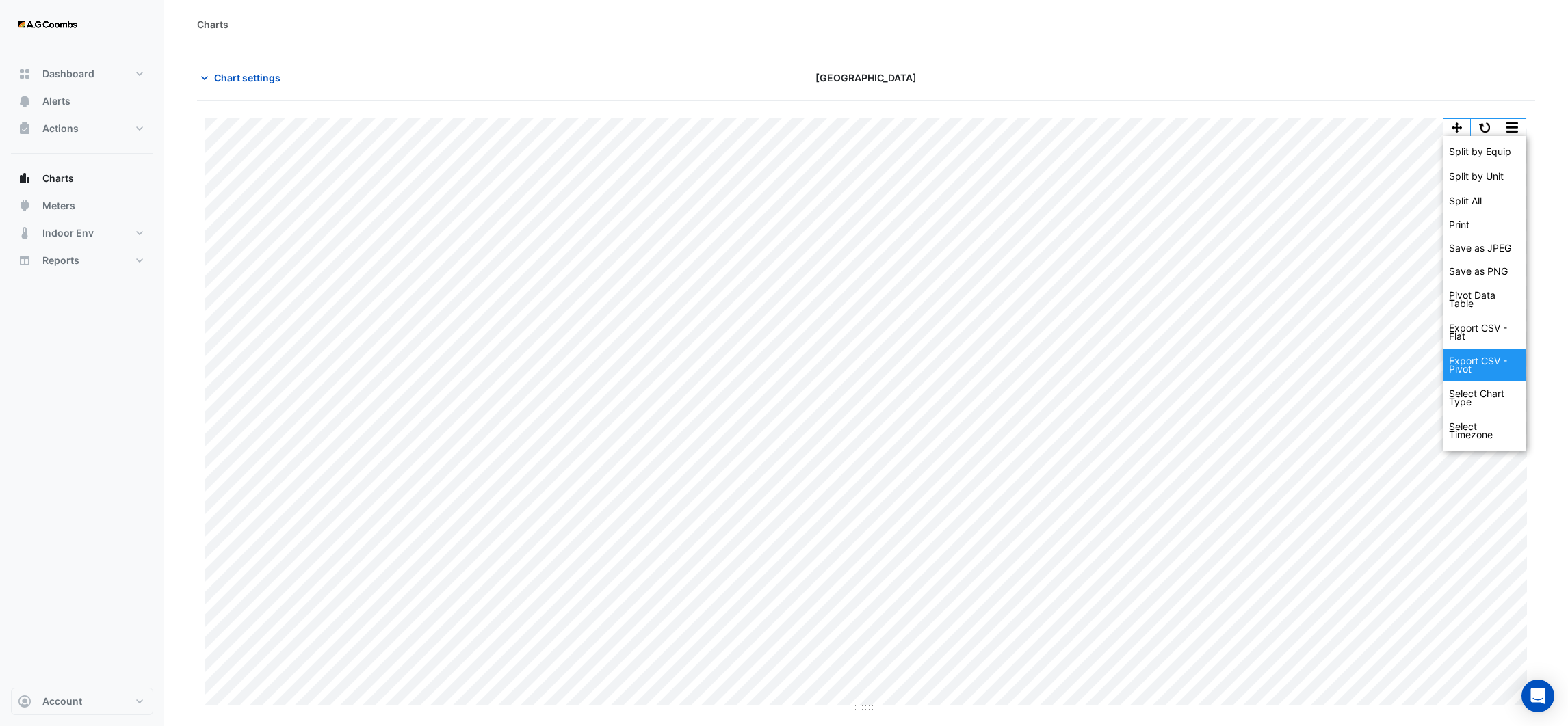
click at [1480, 353] on div "Export CSV - Pivot" at bounding box center [1484, 365] width 82 height 33
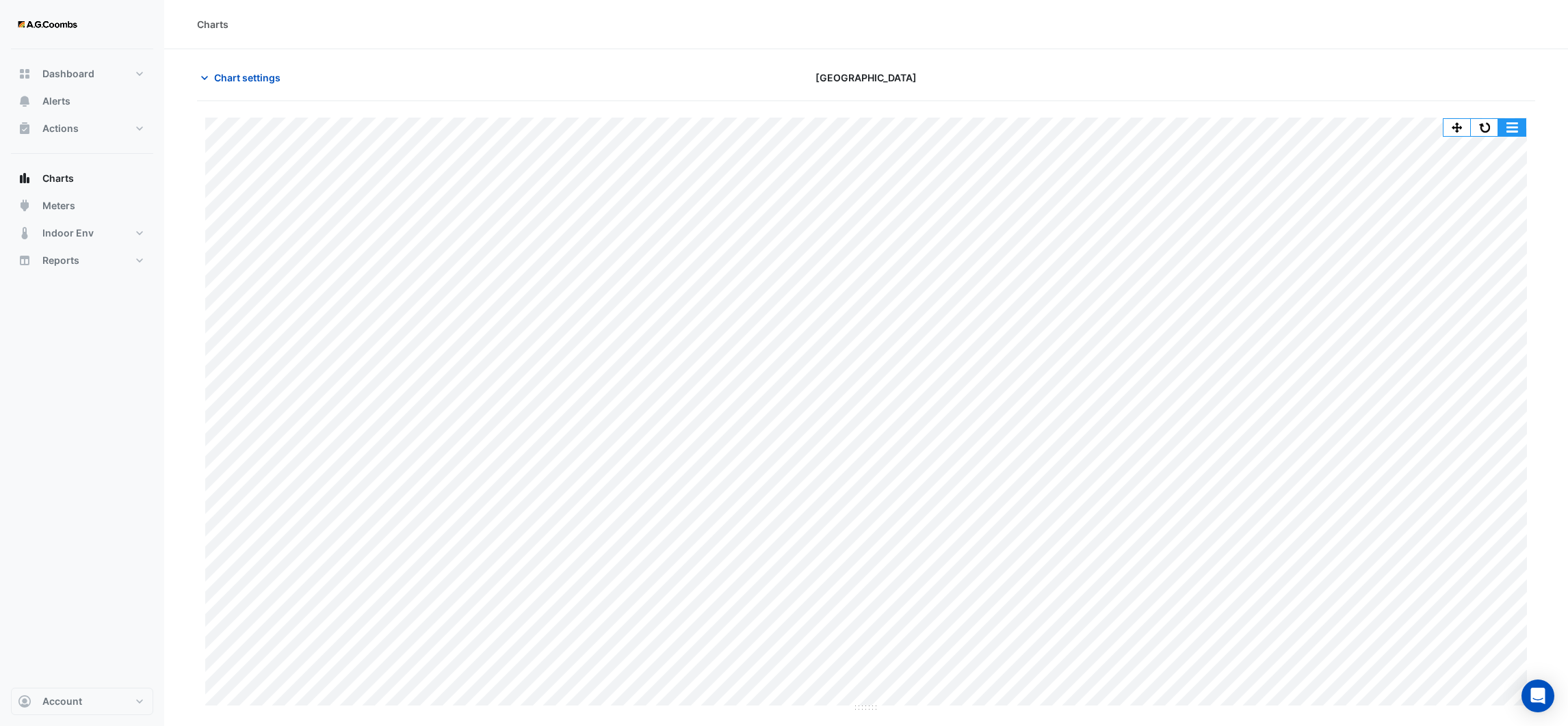
click at [1515, 124] on button "button" at bounding box center [1512, 127] width 28 height 17
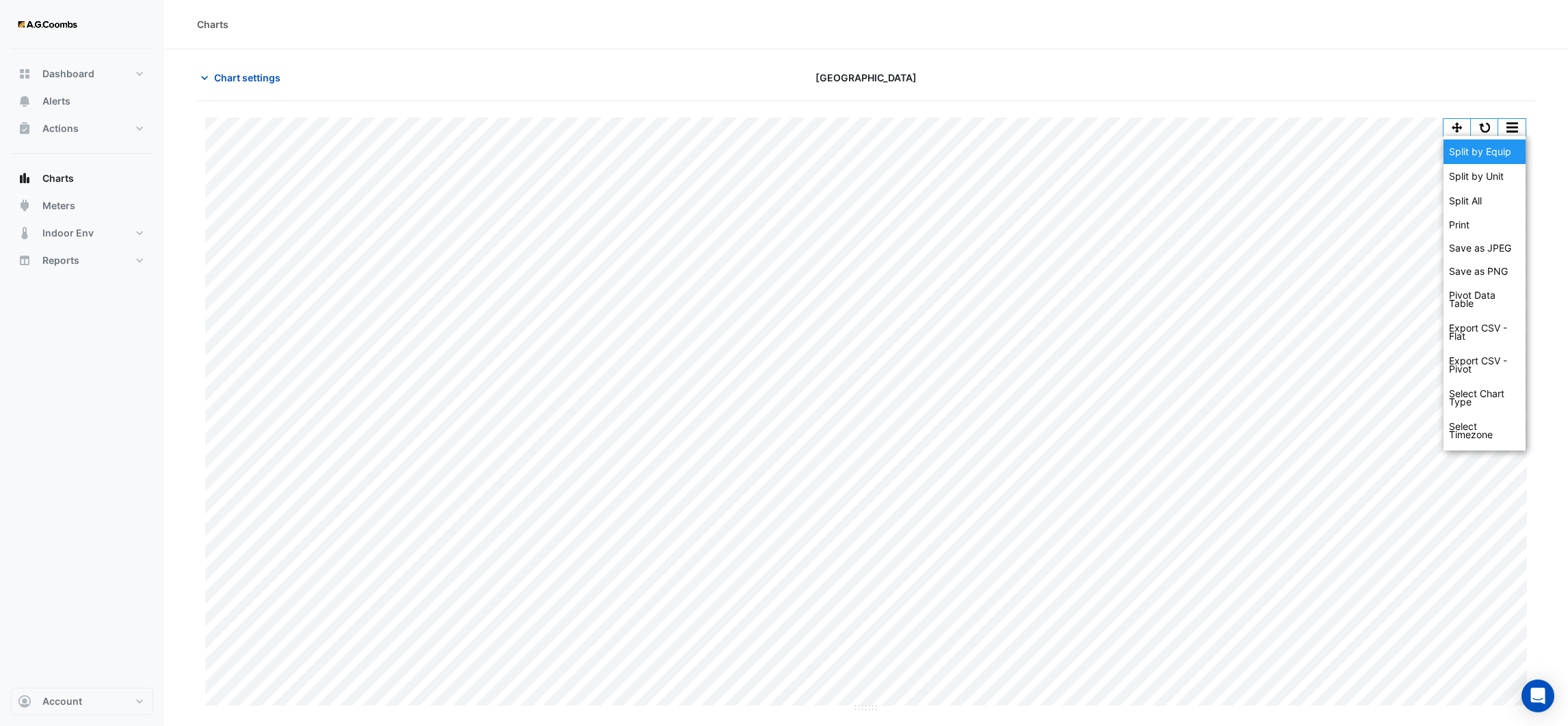
click at [1493, 147] on div "Split by Equip" at bounding box center [1484, 152] width 82 height 24
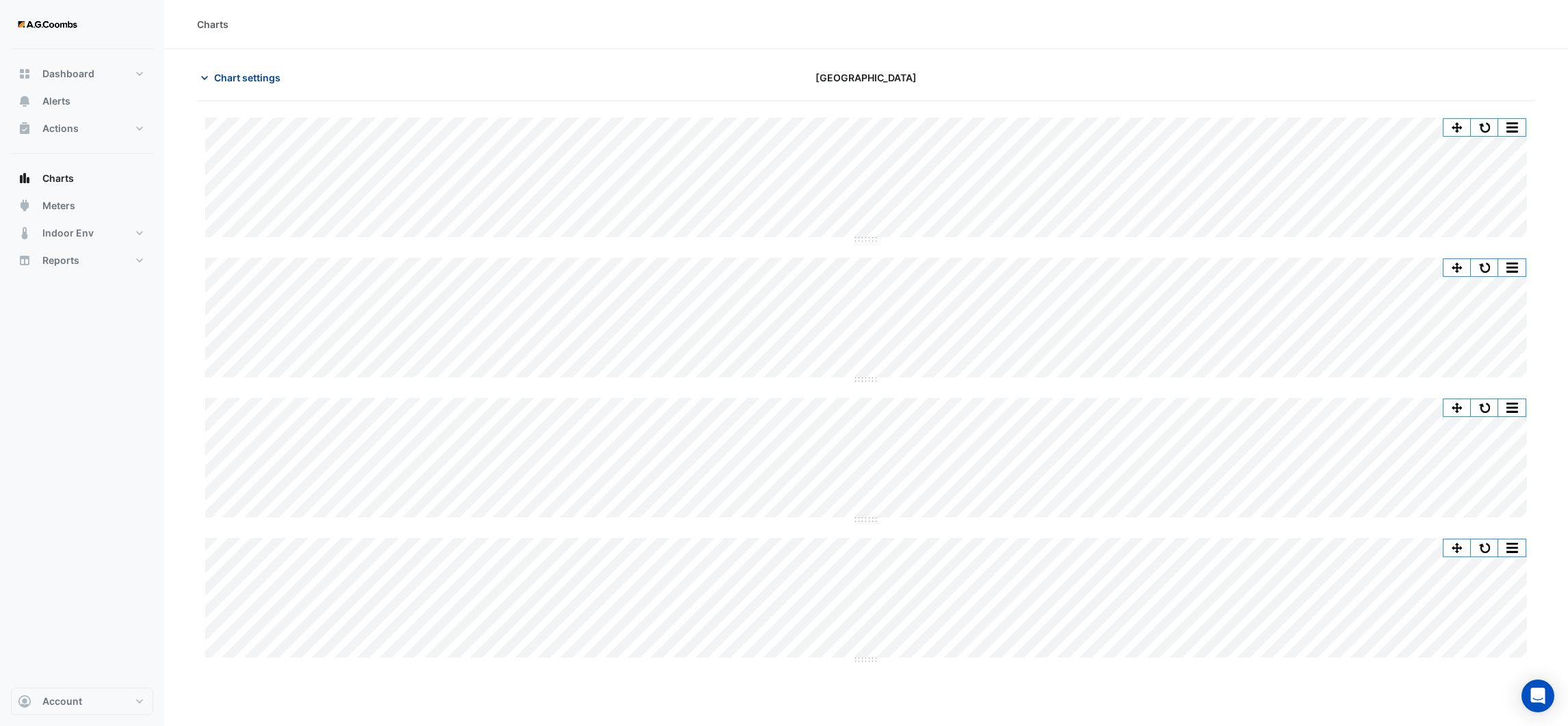
click at [204, 76] on icon "button" at bounding box center [204, 78] width 13 height 13
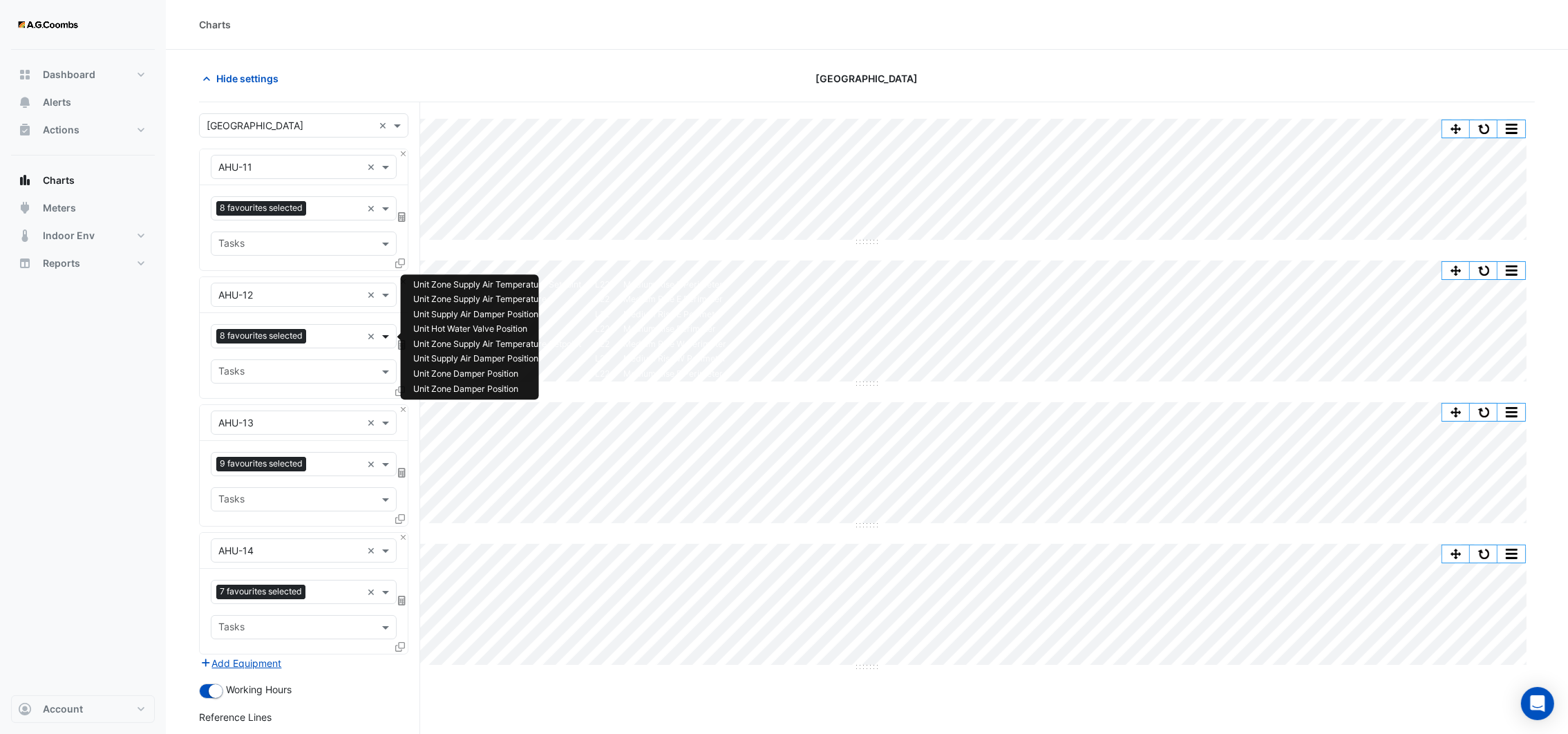
click at [387, 337] on span at bounding box center [388, 336] width 17 height 14
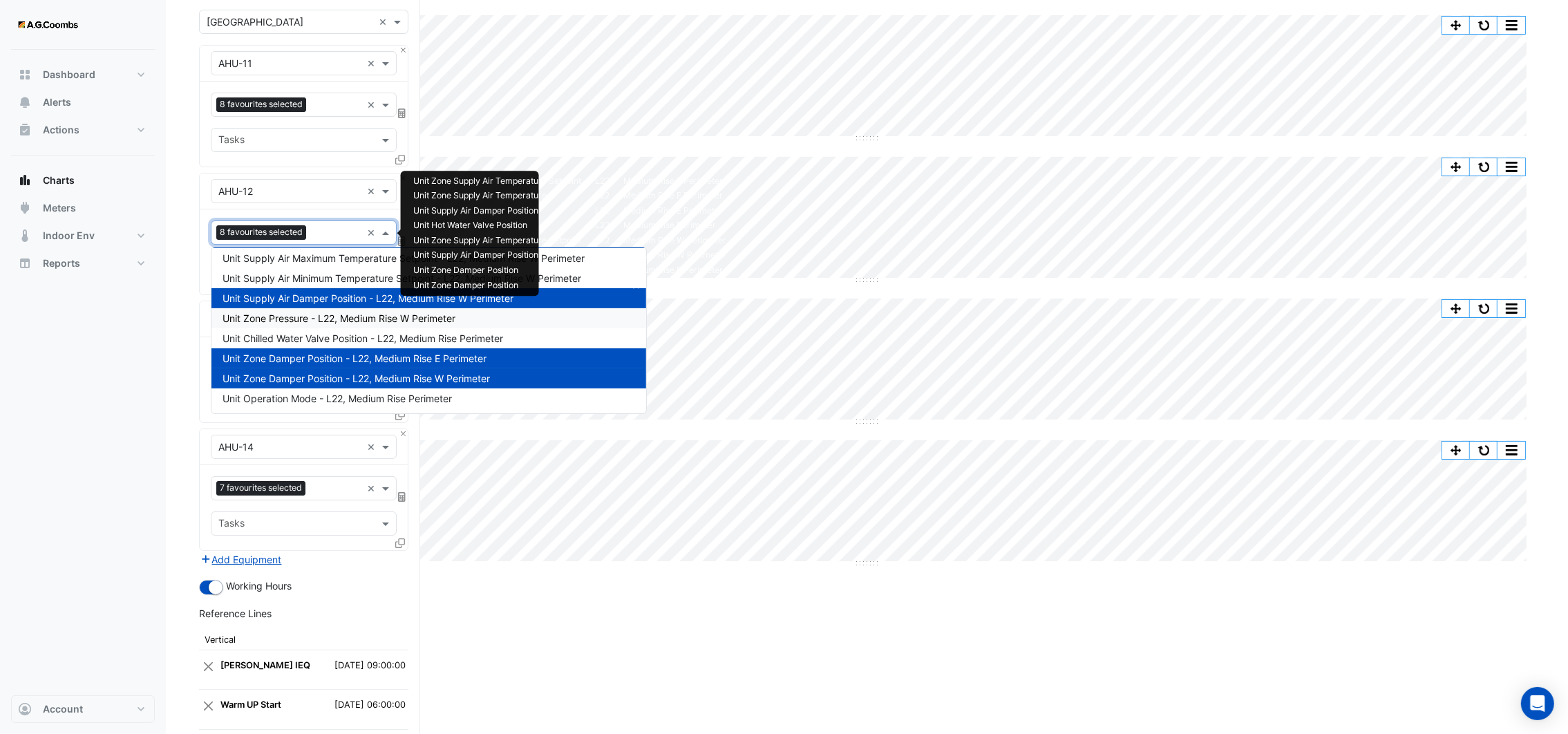
scroll to position [692, 0]
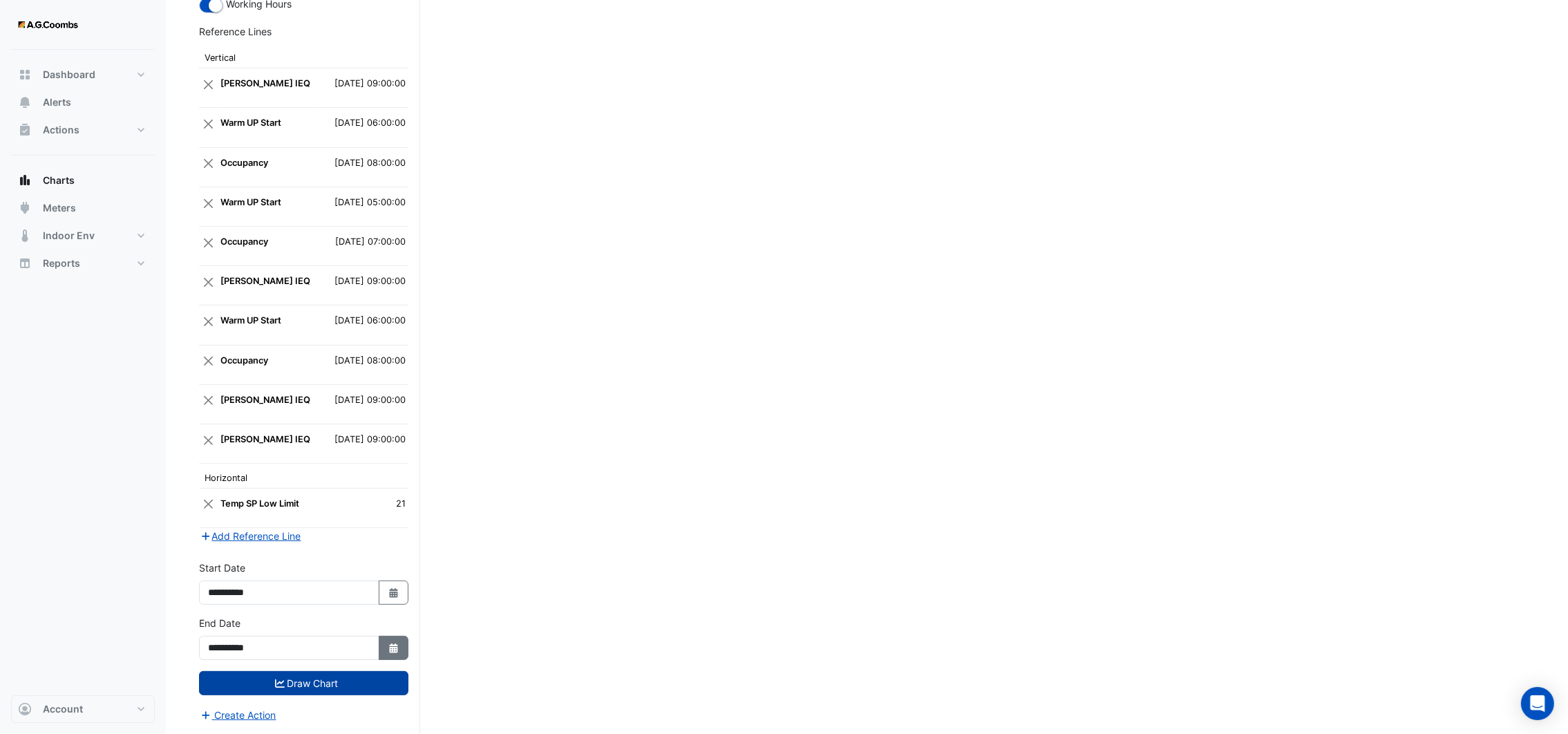
click at [389, 650] on icon "button" at bounding box center [393, 648] width 8 height 9
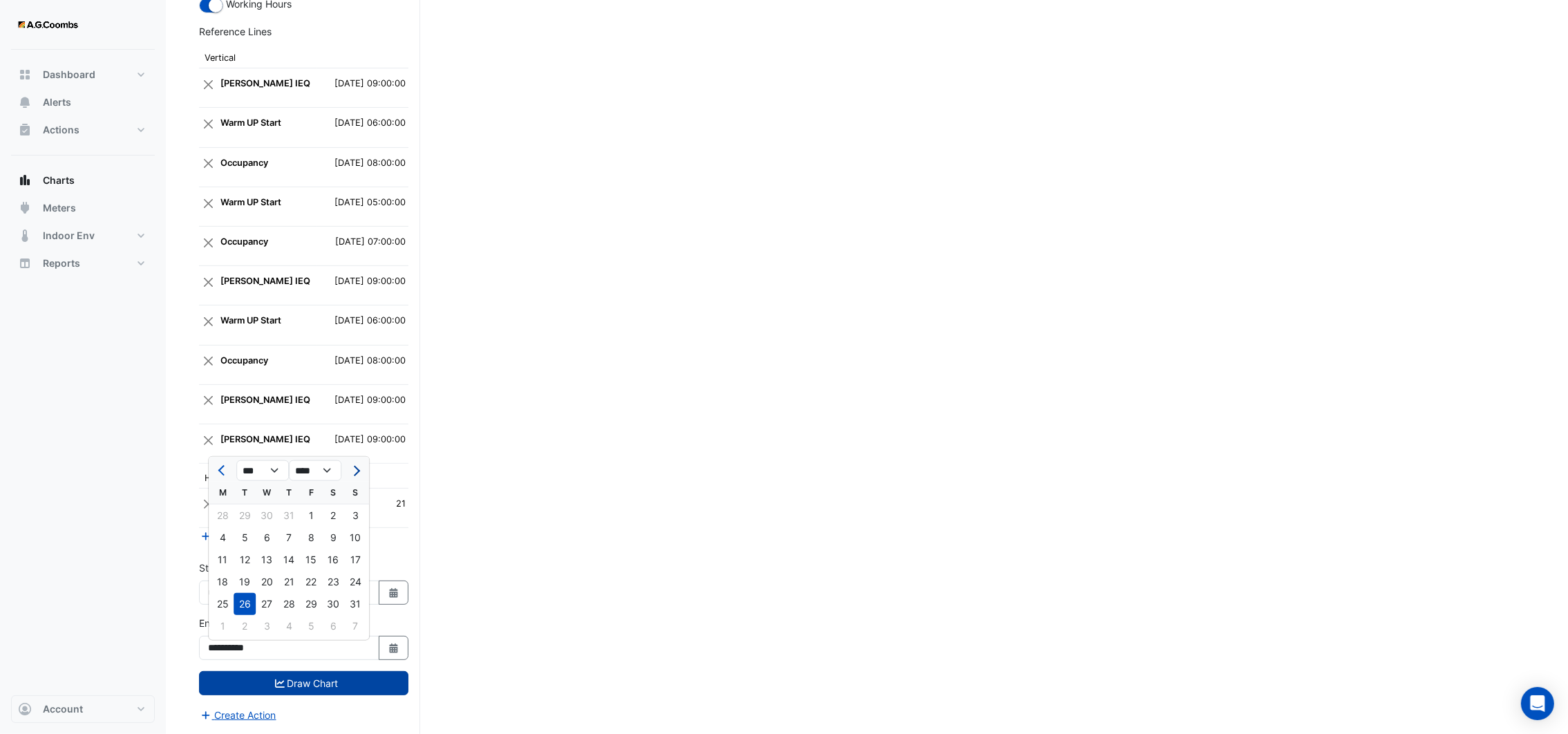
click at [356, 466] on span "Next month" at bounding box center [355, 472] width 10 height 10
select select "*"
click at [242, 510] on div "2" at bounding box center [245, 516] width 22 height 22
type input "**********"
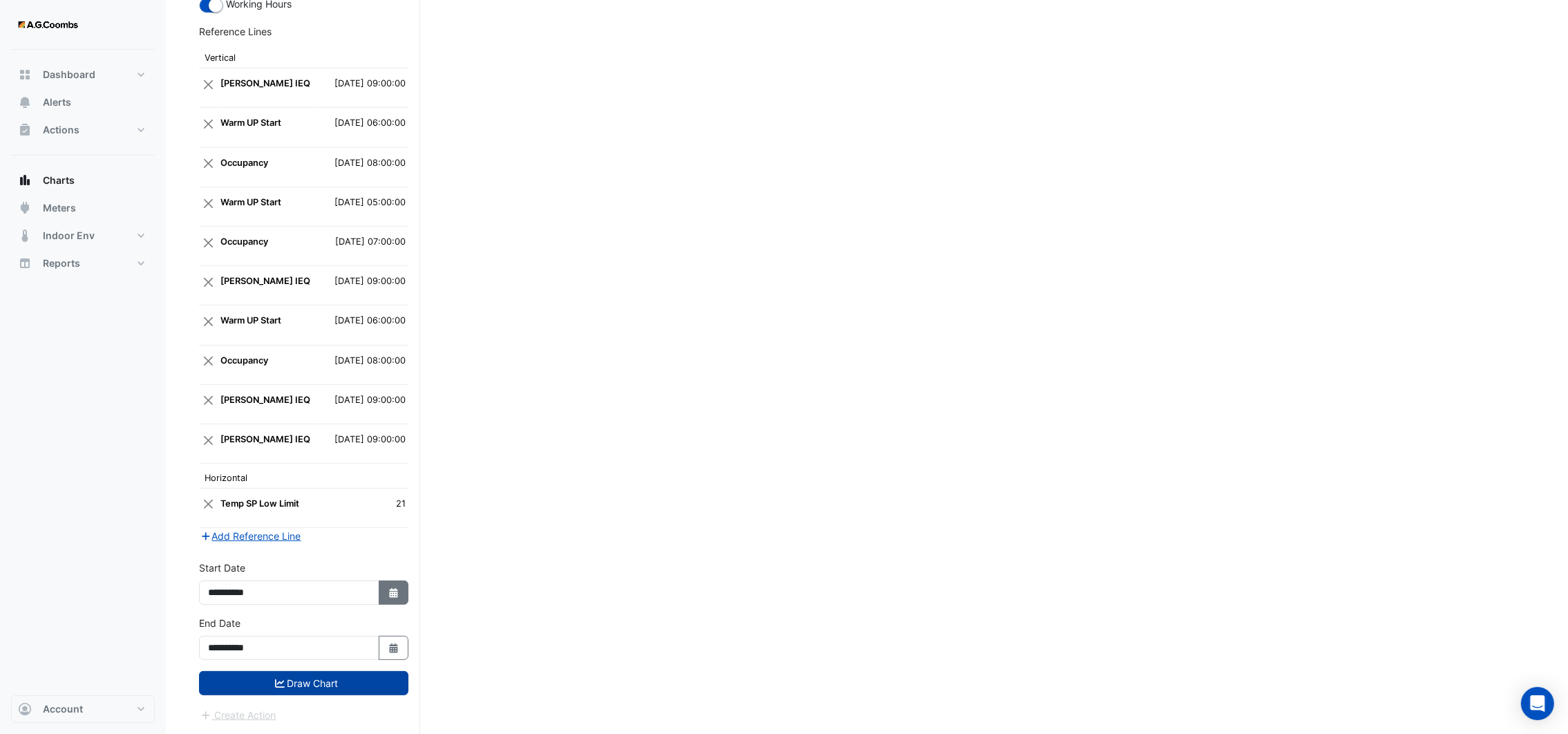
click at [387, 604] on button "Select Date" at bounding box center [394, 593] width 30 height 25
select select "*"
select select "****"
click at [354, 404] on button "Next month" at bounding box center [355, 415] width 17 height 22
select select "*"
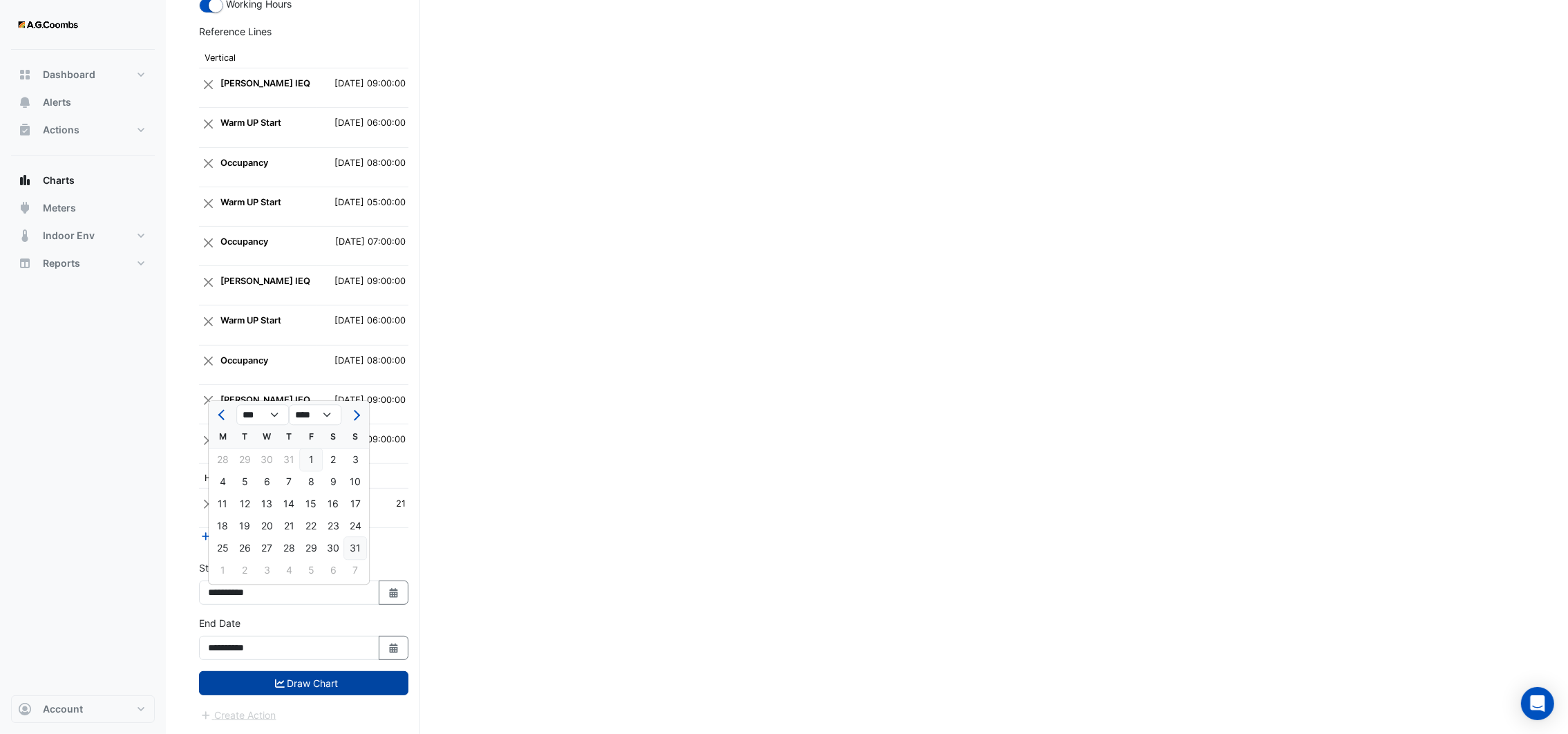
click at [352, 544] on div "31" at bounding box center [355, 549] width 22 height 22
type input "**********"
click at [385, 596] on button "Select Date" at bounding box center [394, 593] width 30 height 25
select select "*"
select select "****"
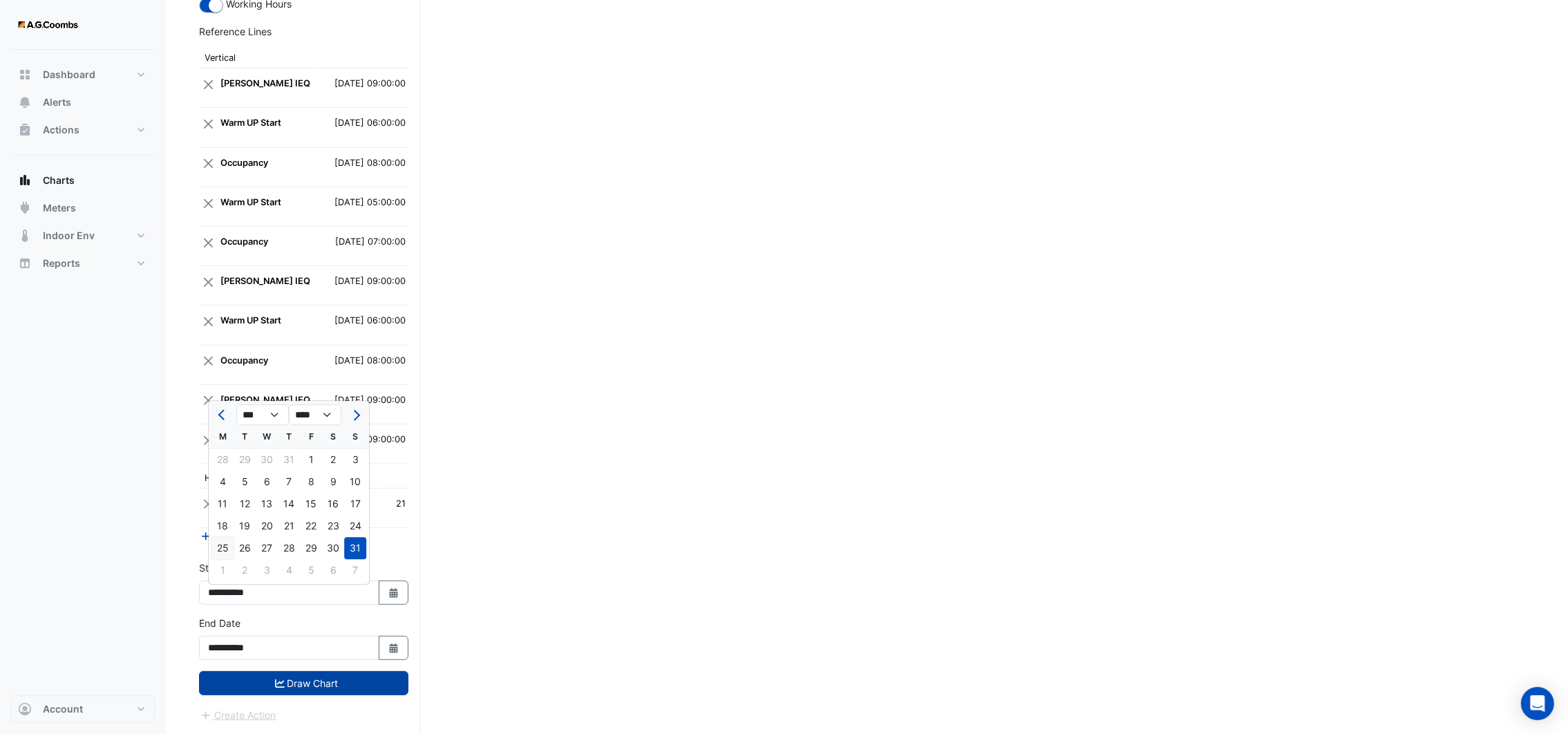
click at [224, 547] on div "25" at bounding box center [223, 549] width 22 height 22
type input "**********"
click at [256, 682] on button "Draw Chart" at bounding box center [303, 683] width 209 height 25
